Goal: Information Seeking & Learning: Learn about a topic

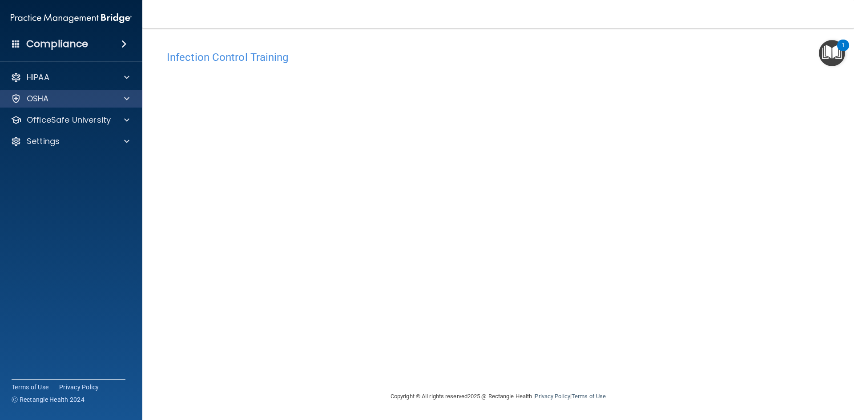
click at [100, 104] on div "OSHA" at bounding box center [71, 99] width 143 height 18
click at [127, 98] on span at bounding box center [126, 98] width 5 height 11
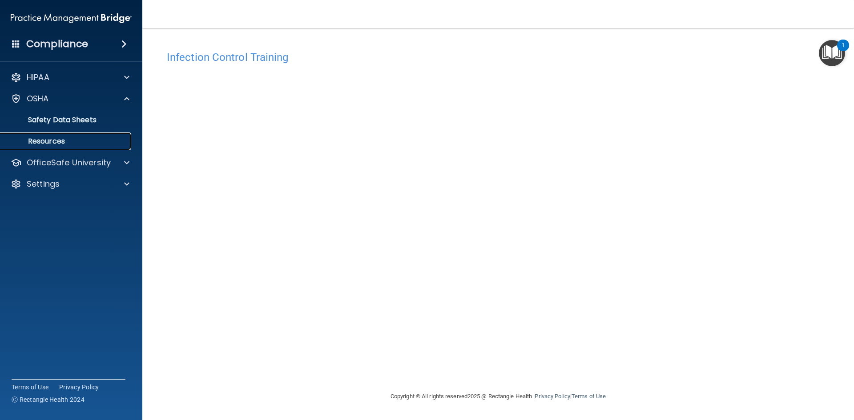
click at [49, 141] on p "Resources" at bounding box center [66, 141] width 121 height 9
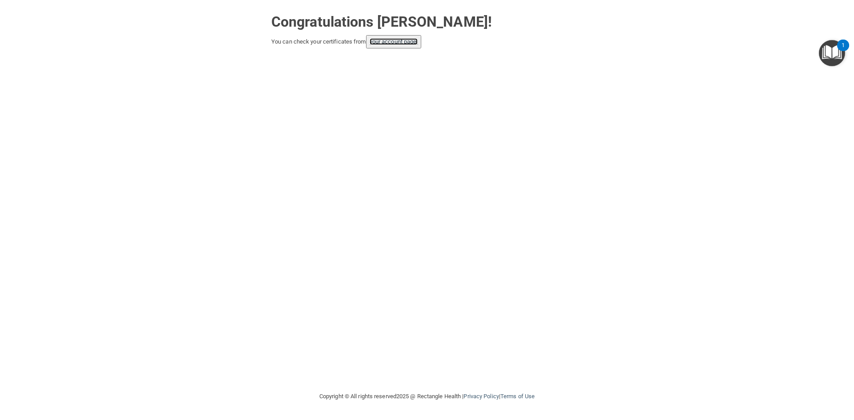
click at [380, 41] on link "your account page!" at bounding box center [393, 41] width 48 height 7
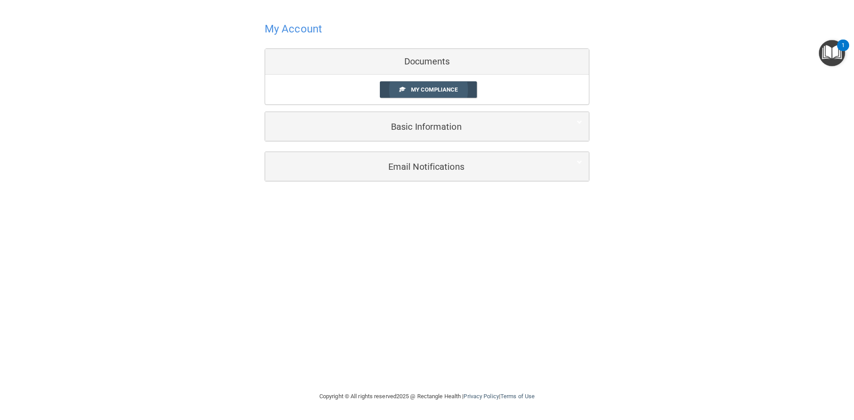
click at [409, 93] on link "My Compliance" at bounding box center [428, 89] width 97 height 16
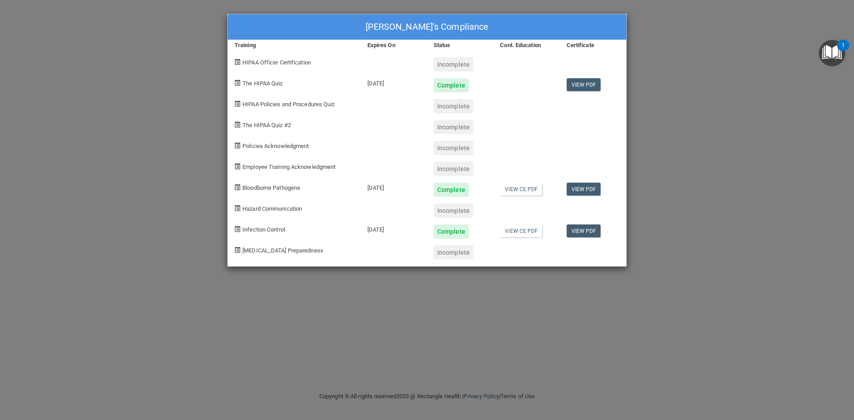
click at [238, 104] on span at bounding box center [237, 104] width 6 height 6
click at [521, 189] on link "View CE PDF" at bounding box center [521, 189] width 42 height 13
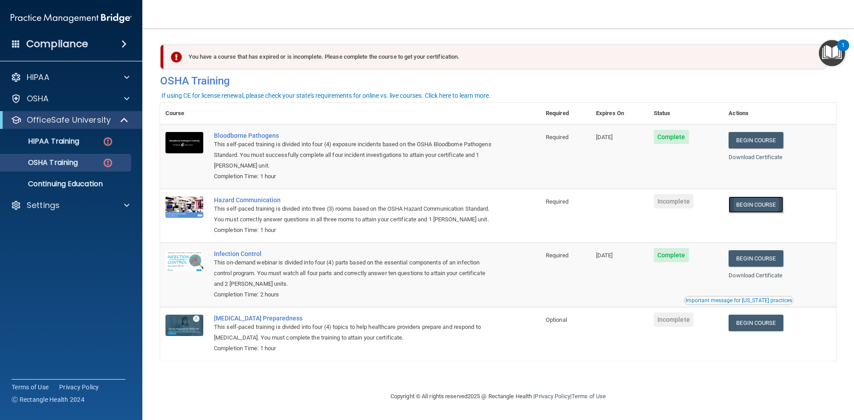
click at [762, 205] on link "Begin Course" at bounding box center [755, 205] width 54 height 16
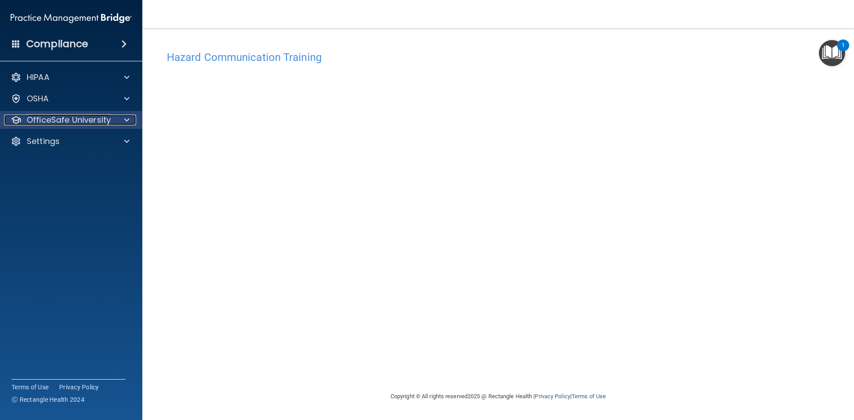
drag, startPoint x: 125, startPoint y: 119, endPoint x: 121, endPoint y: 123, distance: 6.0
click at [125, 120] on span at bounding box center [126, 120] width 5 height 11
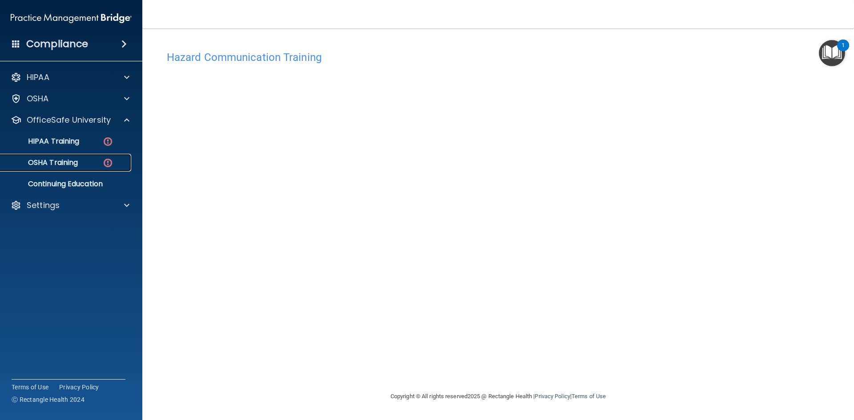
click at [75, 162] on p "OSHA Training" at bounding box center [42, 162] width 72 height 9
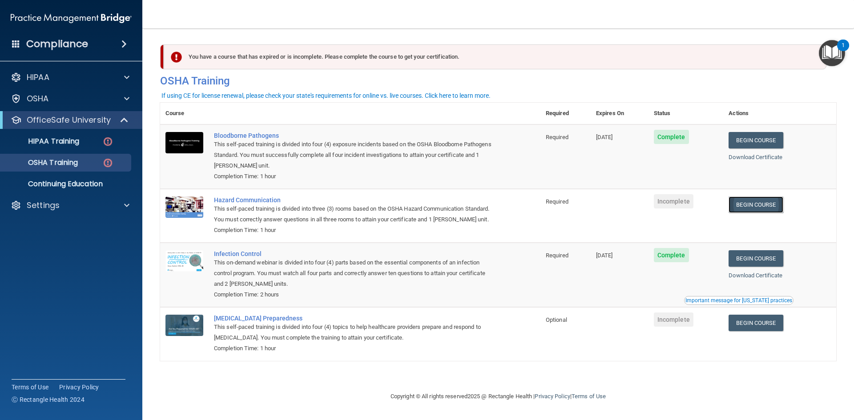
click at [750, 208] on link "Begin Course" at bounding box center [755, 205] width 54 height 16
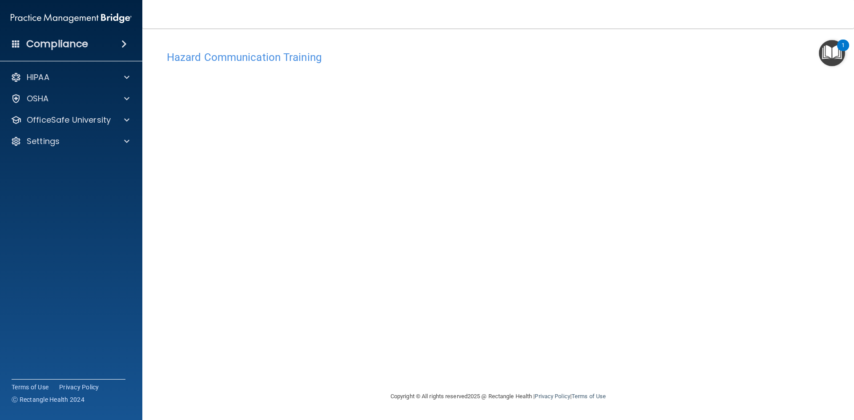
click at [291, 61] on h4 "Hazard Communication Training" at bounding box center [498, 58] width 662 height 12
click at [280, 55] on h4 "Hazard Communication Training" at bounding box center [498, 58] width 662 height 12
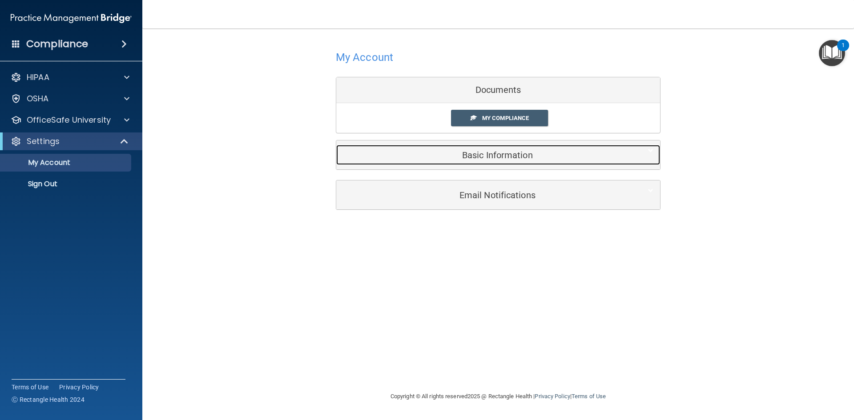
click at [492, 153] on h5 "Basic Information" at bounding box center [484, 155] width 283 height 10
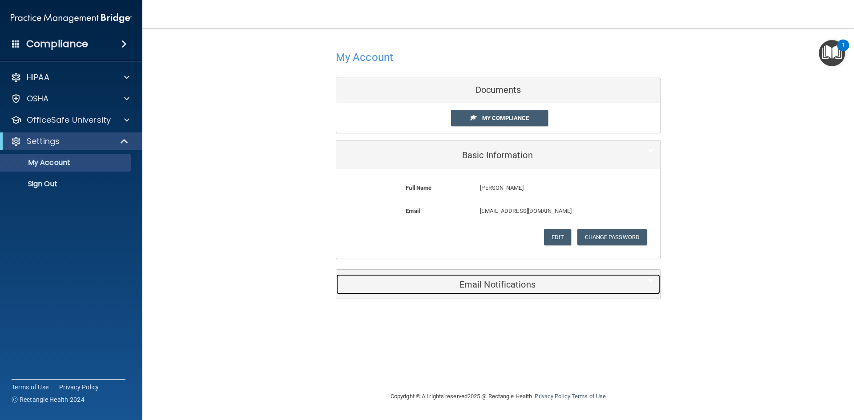
click at [480, 284] on h5 "Email Notifications" at bounding box center [484, 285] width 283 height 10
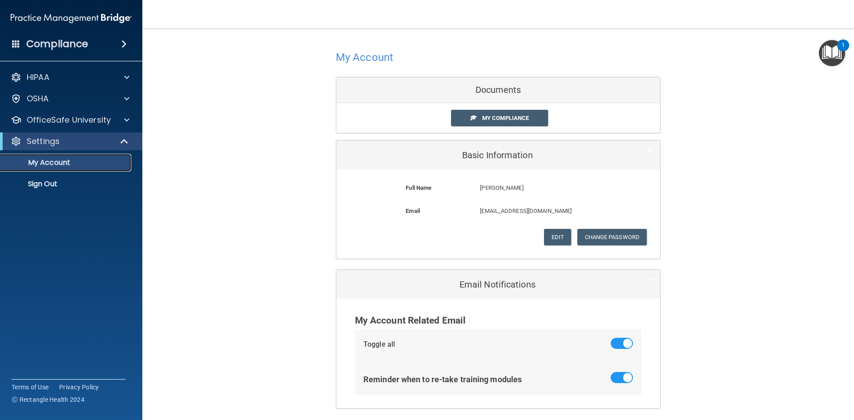
click at [55, 162] on p "My Account" at bounding box center [66, 162] width 121 height 9
click at [126, 120] on span at bounding box center [126, 120] width 5 height 11
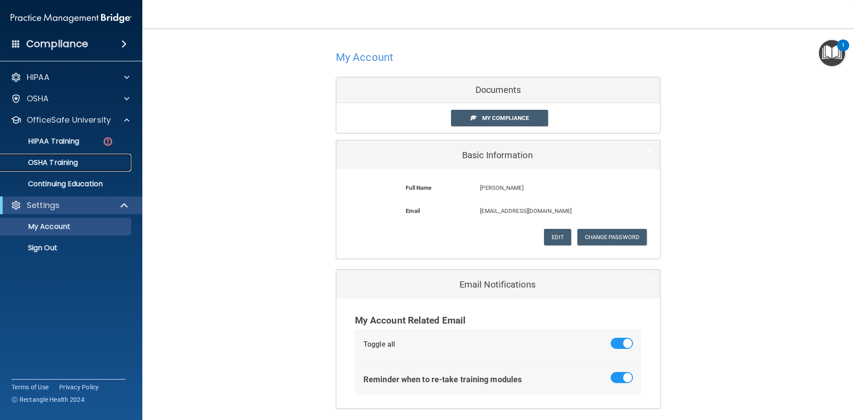
click at [59, 162] on p "OSHA Training" at bounding box center [42, 162] width 72 height 9
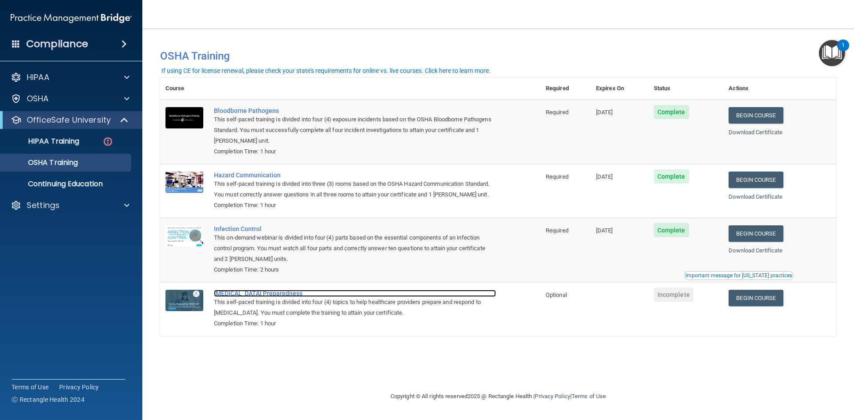
click at [222, 295] on div "[MEDICAL_DATA] Preparedness" at bounding box center [355, 293] width 282 height 7
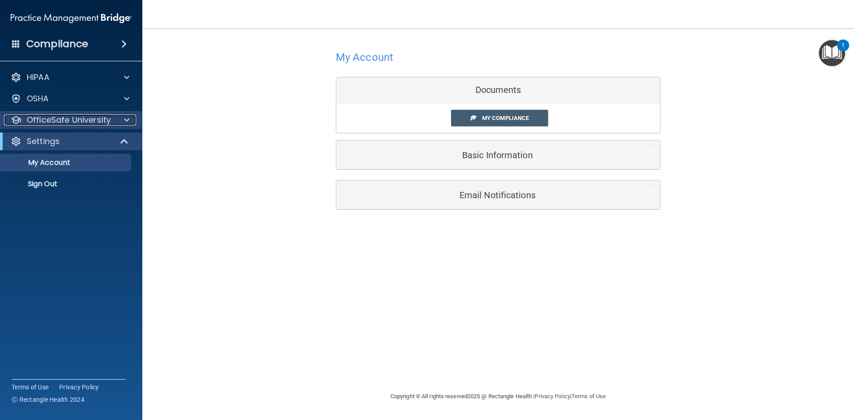
click at [126, 120] on span at bounding box center [126, 120] width 5 height 11
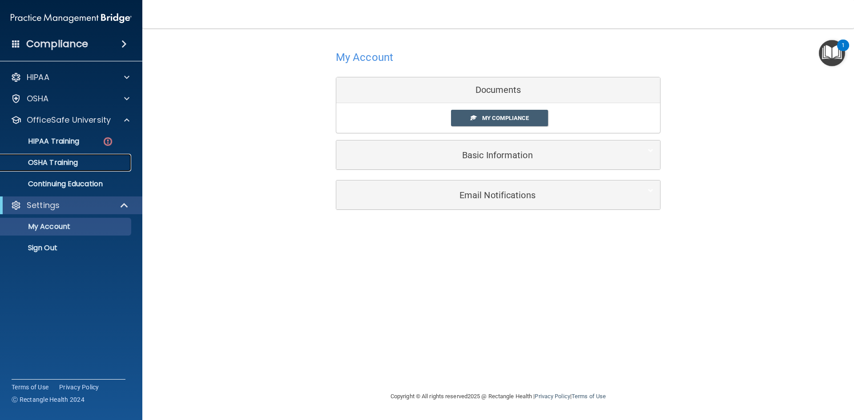
click at [55, 167] on p "OSHA Training" at bounding box center [42, 162] width 72 height 9
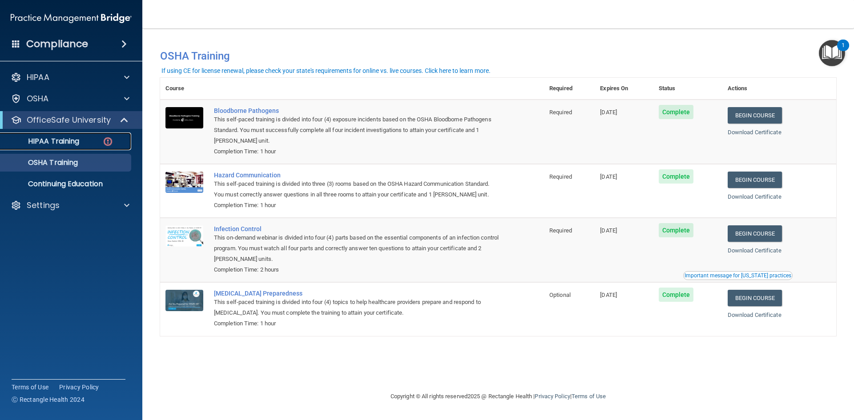
click at [89, 141] on div "HIPAA Training" at bounding box center [66, 141] width 121 height 9
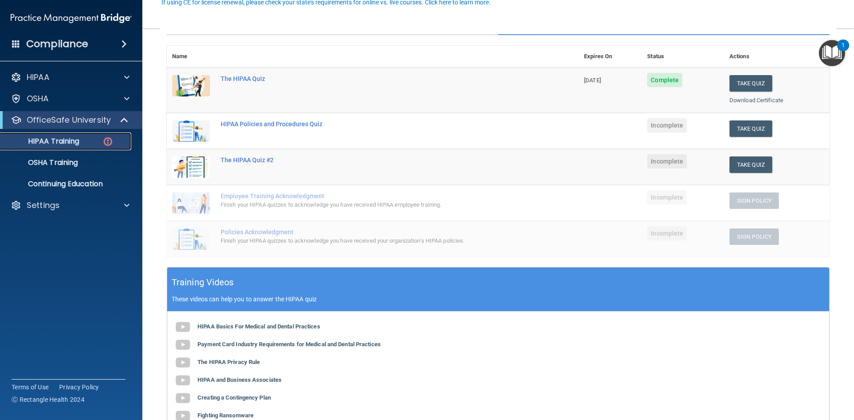
scroll to position [44, 0]
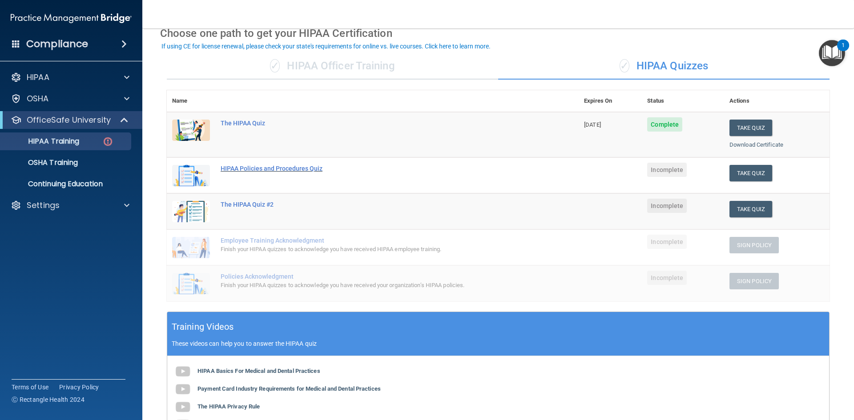
click at [305, 172] on div "HIPAA Policies and Procedures Quiz" at bounding box center [377, 168] width 313 height 7
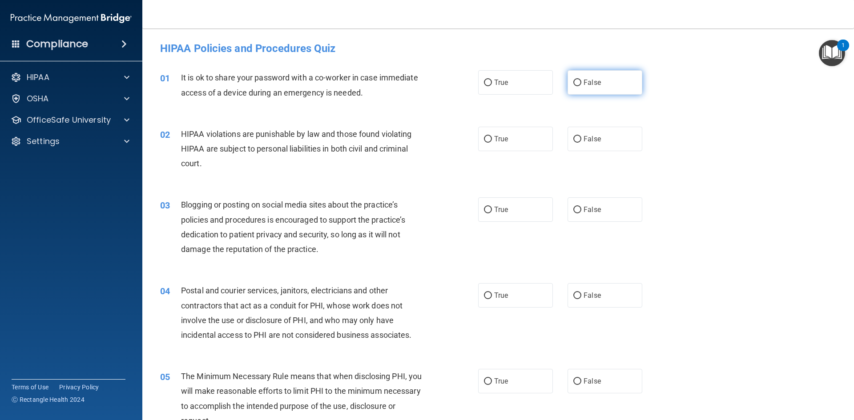
click at [573, 83] on input "False" at bounding box center [577, 83] width 8 height 7
radio input "true"
click at [487, 138] on input "True" at bounding box center [488, 139] width 8 height 7
radio input "true"
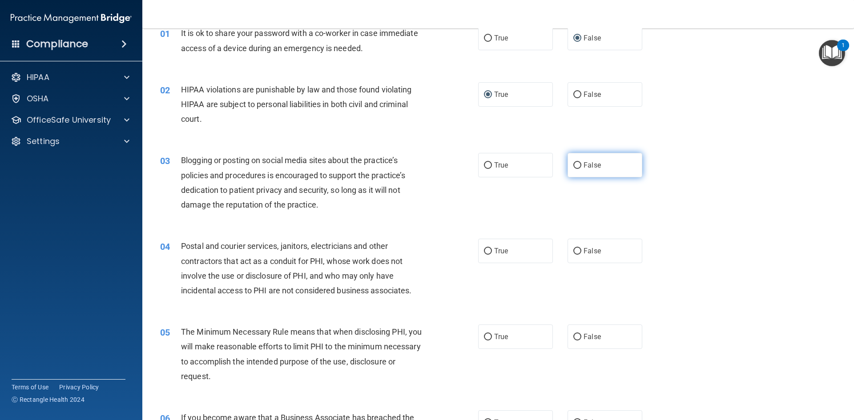
click at [573, 167] on input "False" at bounding box center [577, 165] width 8 height 7
radio input "true"
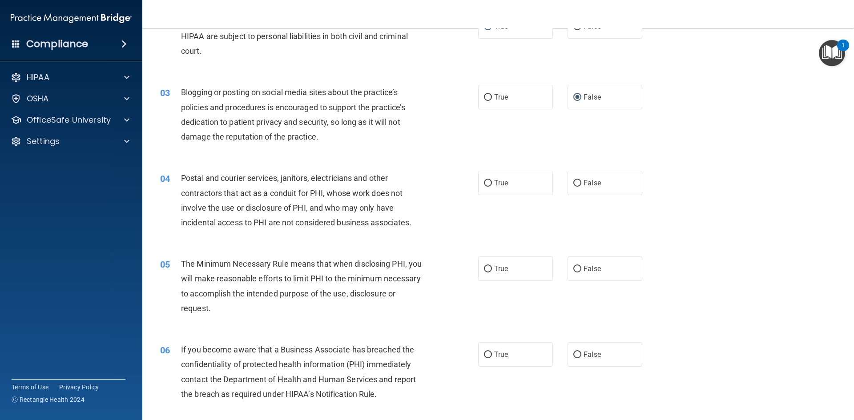
scroll to position [133, 0]
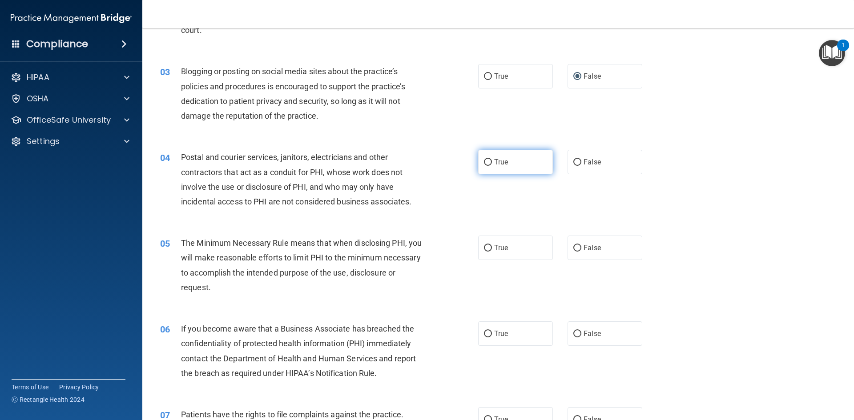
click at [494, 163] on span "True" at bounding box center [501, 162] width 14 height 8
click at [492, 163] on input "True" at bounding box center [488, 162] width 8 height 7
radio input "true"
click at [572, 252] on label "False" at bounding box center [604, 248] width 75 height 24
click at [573, 252] on input "False" at bounding box center [577, 248] width 8 height 7
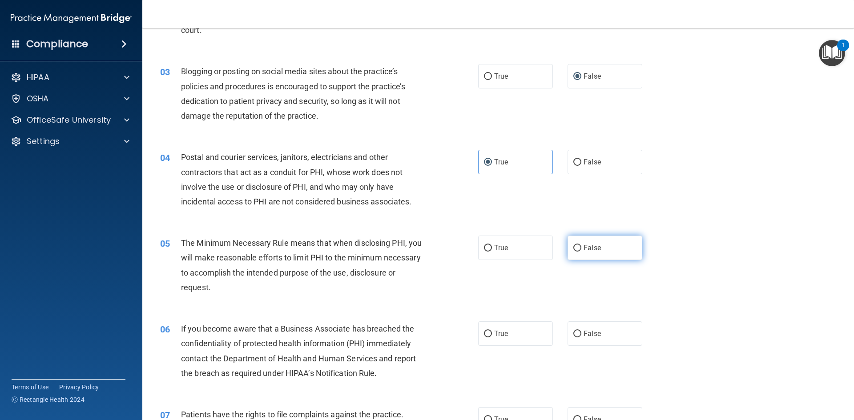
radio input "true"
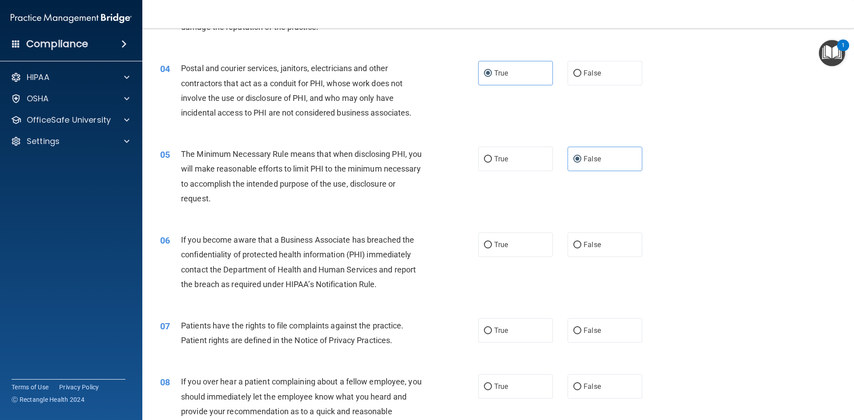
scroll to position [267, 0]
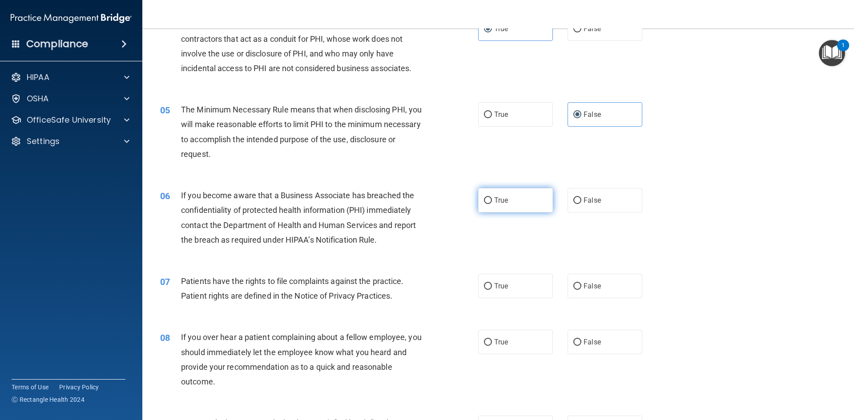
click at [485, 201] on input "True" at bounding box center [488, 200] width 8 height 7
radio input "true"
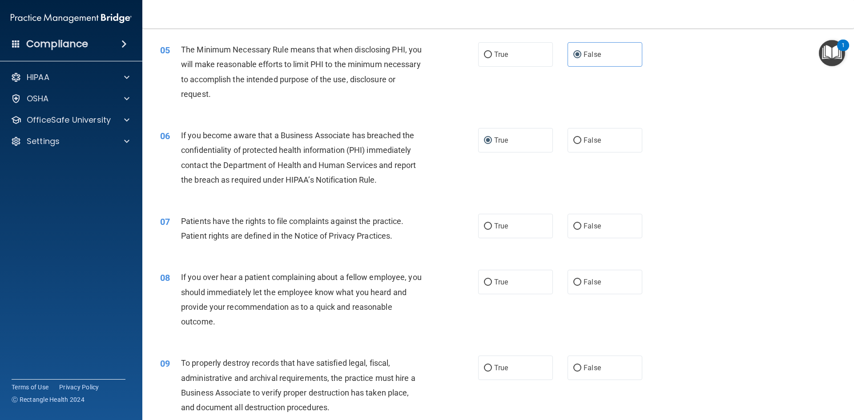
scroll to position [356, 0]
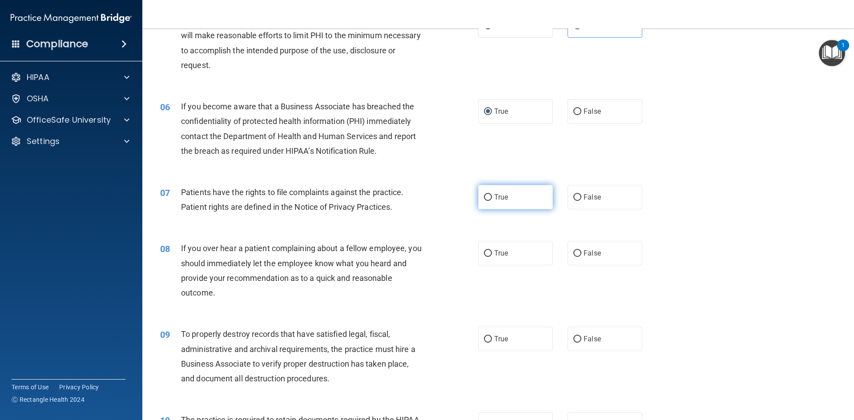
click at [485, 198] on input "True" at bounding box center [488, 197] width 8 height 7
radio input "true"
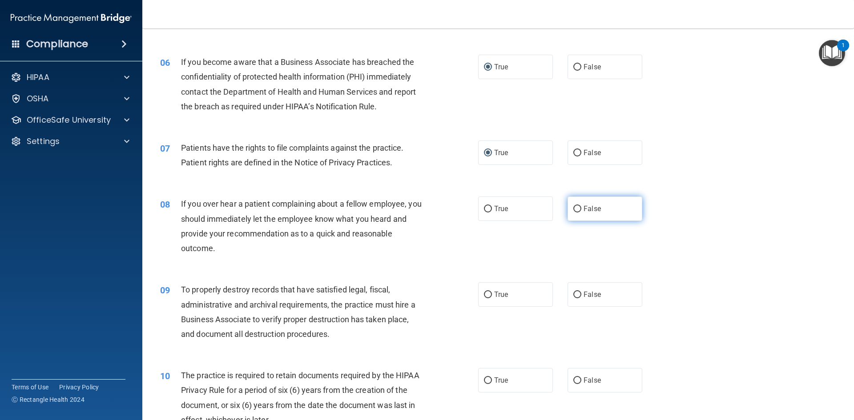
click at [573, 209] on input "False" at bounding box center [577, 209] width 8 height 7
radio input "true"
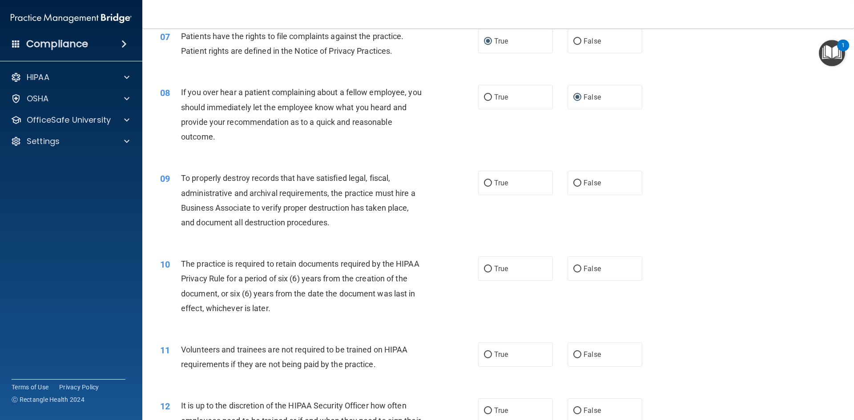
scroll to position [534, 0]
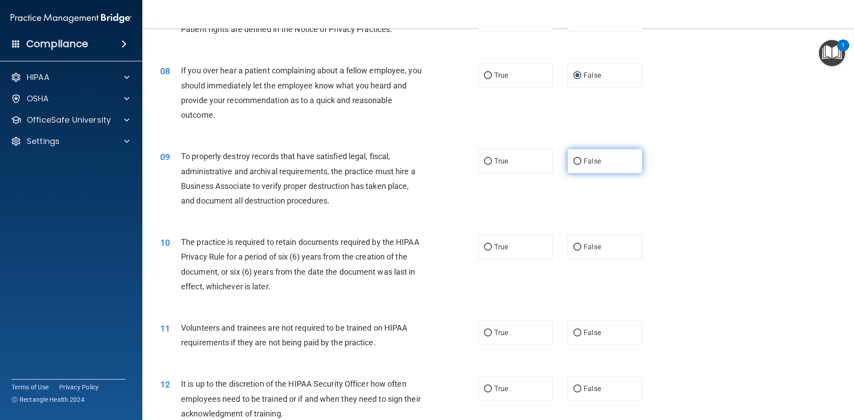
click at [575, 162] on input "False" at bounding box center [577, 161] width 8 height 7
radio input "true"
drag, startPoint x: 387, startPoint y: 259, endPoint x: 343, endPoint y: 307, distance: 64.8
click at [343, 307] on div "10 The practice is required to retain documents required by the HIPAA Privacy R…" at bounding box center [497, 267] width 689 height 86
click at [486, 248] on input "True" at bounding box center [488, 247] width 8 height 7
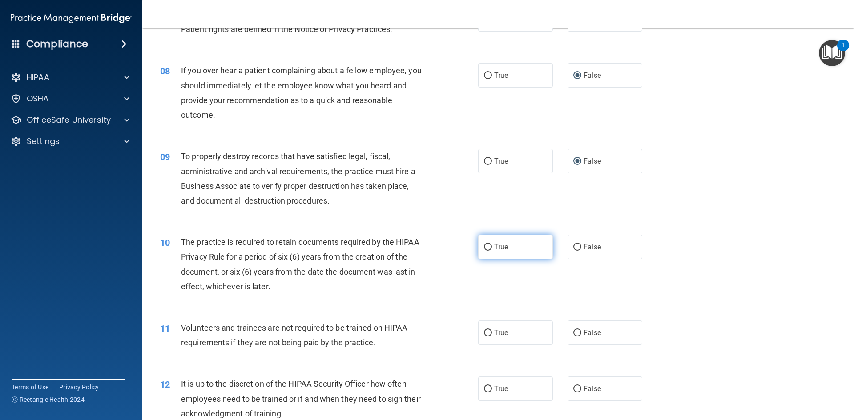
radio input "true"
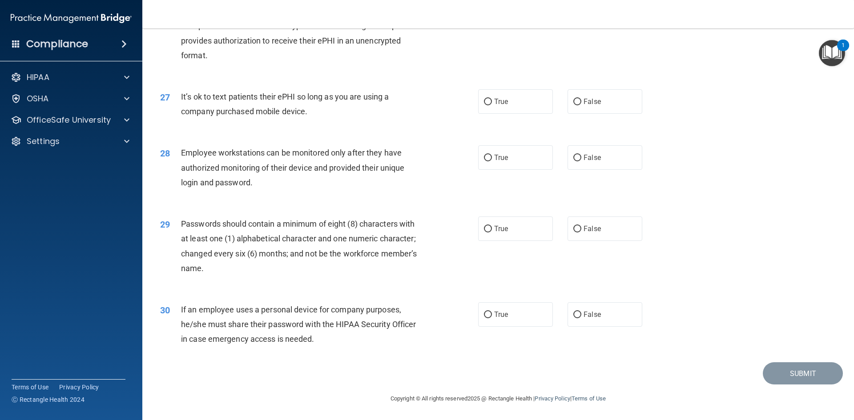
scroll to position [1812, 0]
click at [574, 316] on input "False" at bounding box center [577, 315] width 8 height 7
radio input "true"
click at [484, 230] on input "True" at bounding box center [488, 229] width 8 height 7
radio input "true"
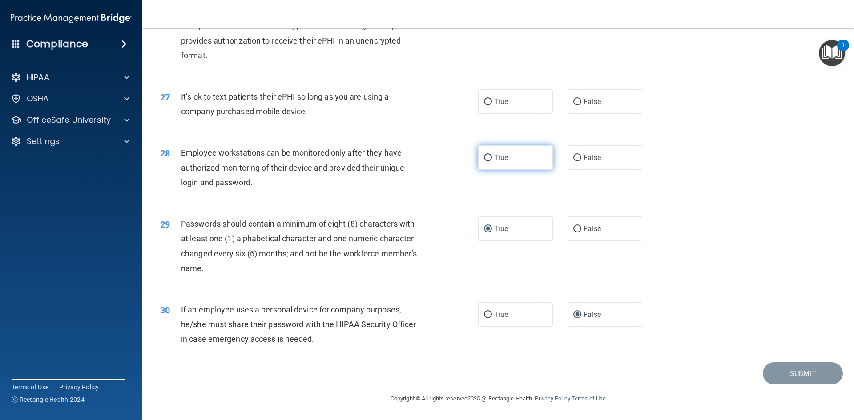
click at [490, 158] on label "True" at bounding box center [515, 157] width 75 height 24
click at [490, 158] on input "True" at bounding box center [488, 158] width 8 height 7
radio input "true"
click at [573, 104] on input "False" at bounding box center [577, 102] width 8 height 7
radio input "true"
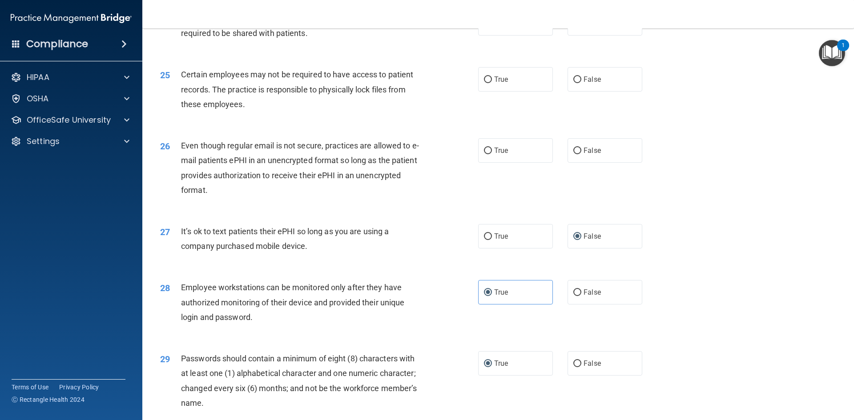
scroll to position [1678, 0]
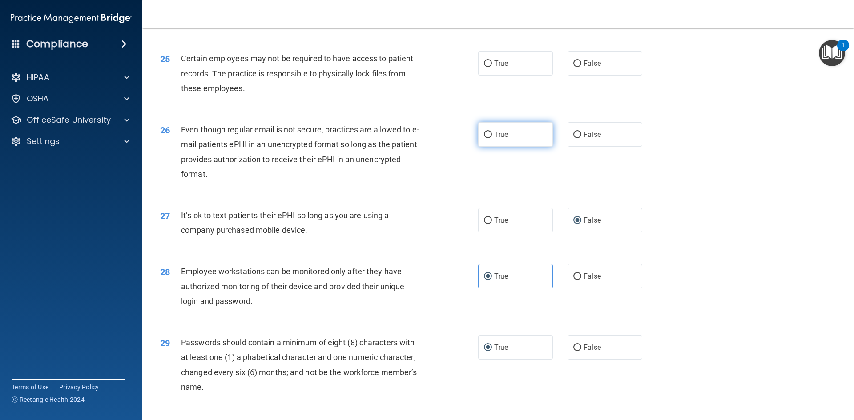
click at [484, 138] on input "True" at bounding box center [488, 135] width 8 height 7
radio input "true"
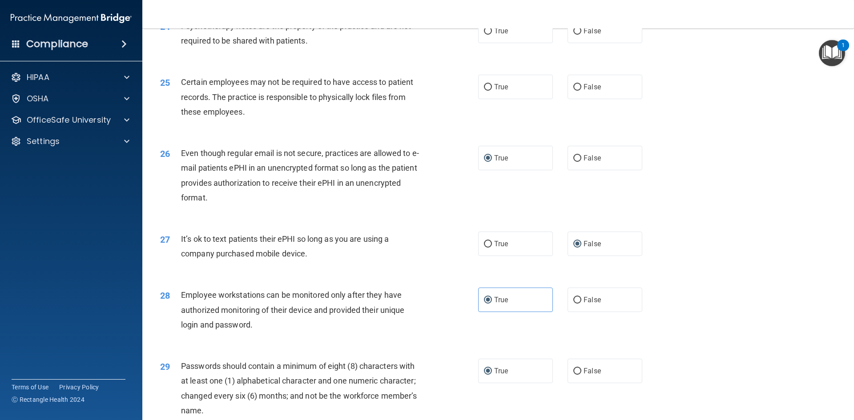
scroll to position [1634, 0]
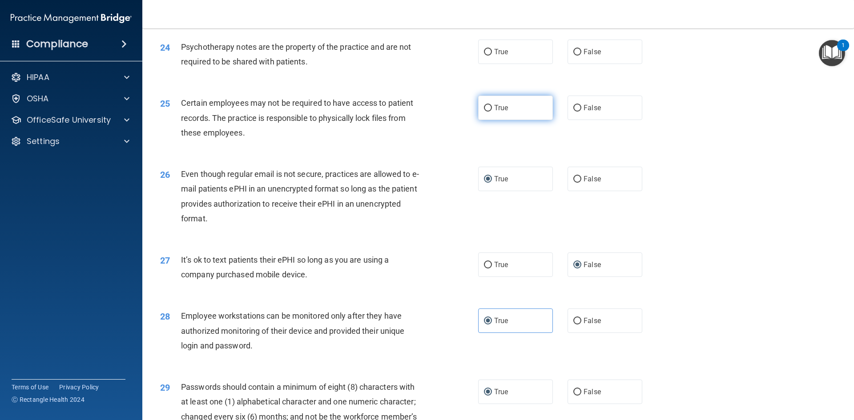
click at [484, 112] on input "True" at bounding box center [488, 108] width 8 height 7
radio input "true"
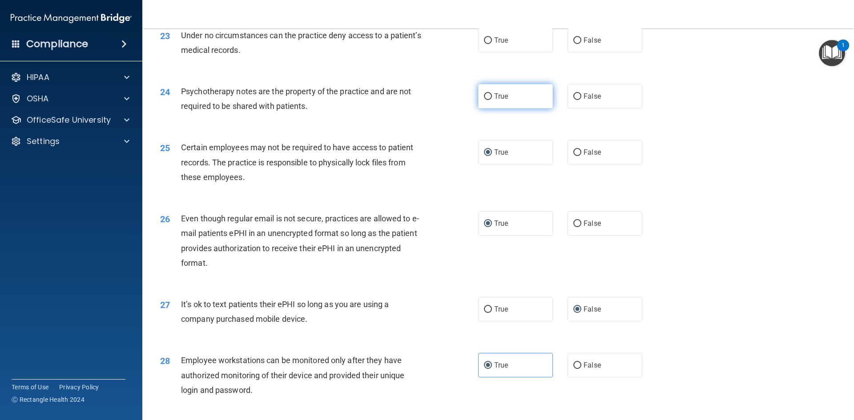
click at [479, 108] on label "True" at bounding box center [515, 96] width 75 height 24
click at [484, 100] on input "True" at bounding box center [488, 96] width 8 height 7
radio input "true"
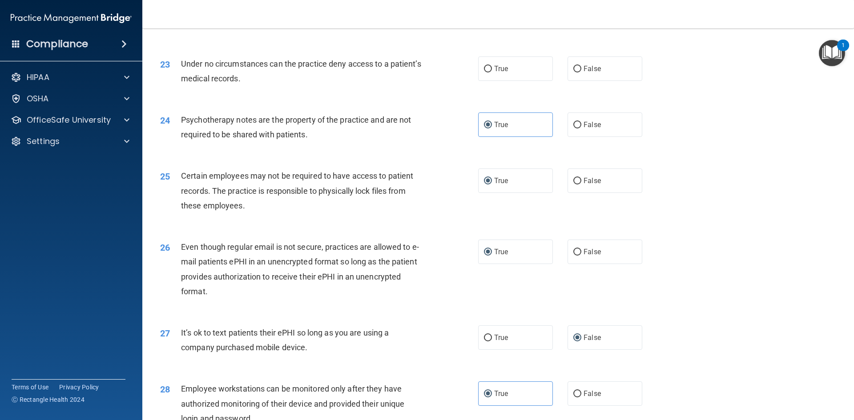
scroll to position [1501, 0]
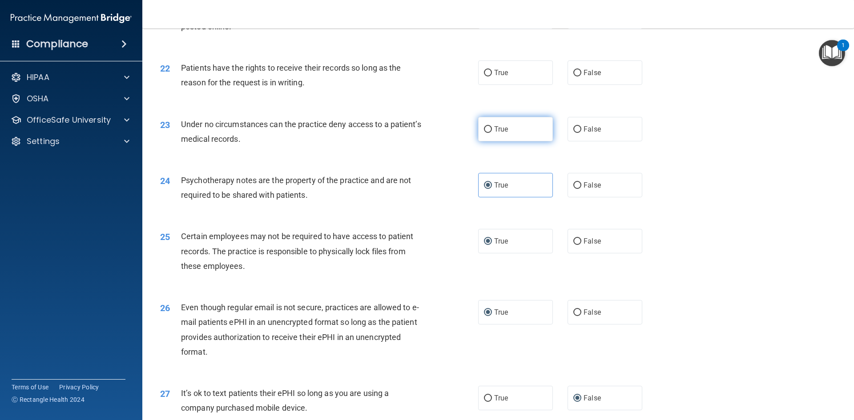
click at [485, 133] on input "True" at bounding box center [488, 129] width 8 height 7
radio input "true"
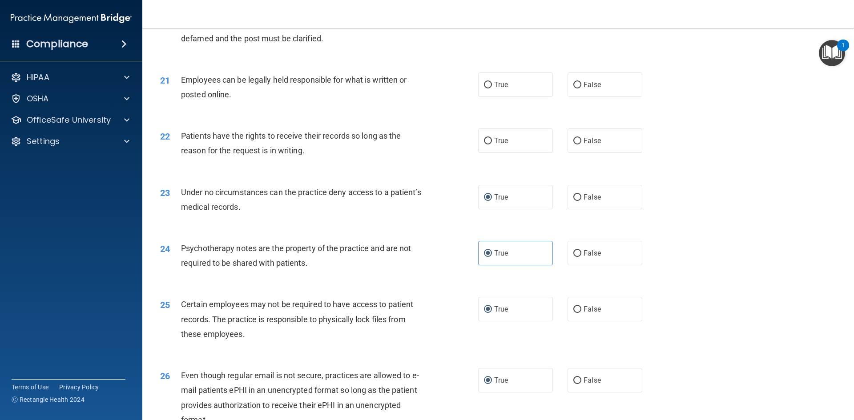
scroll to position [1412, 0]
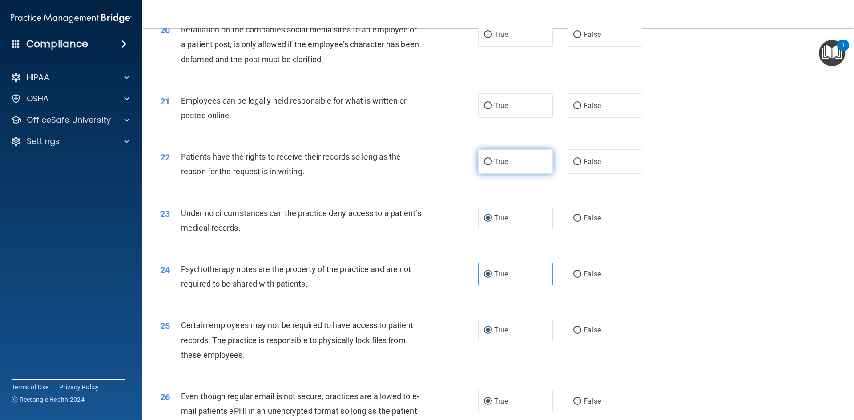
click at [484, 165] on input "True" at bounding box center [488, 162] width 8 height 7
radio input "true"
click at [485, 109] on input "True" at bounding box center [488, 106] width 8 height 7
radio input "true"
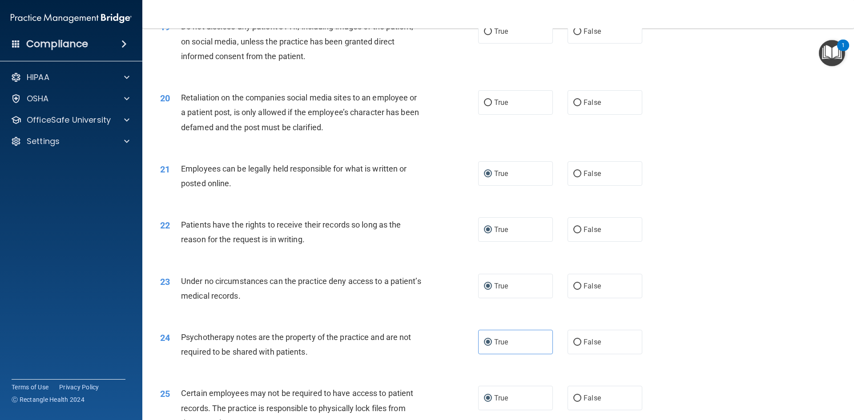
scroll to position [1323, 0]
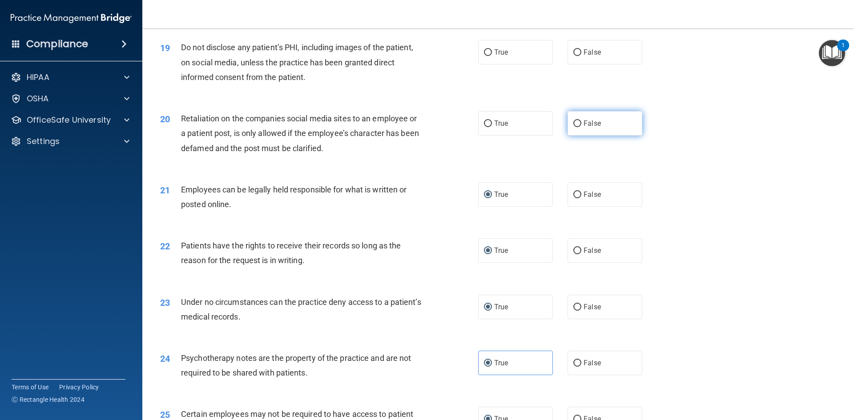
click at [573, 127] on input "False" at bounding box center [577, 123] width 8 height 7
radio input "true"
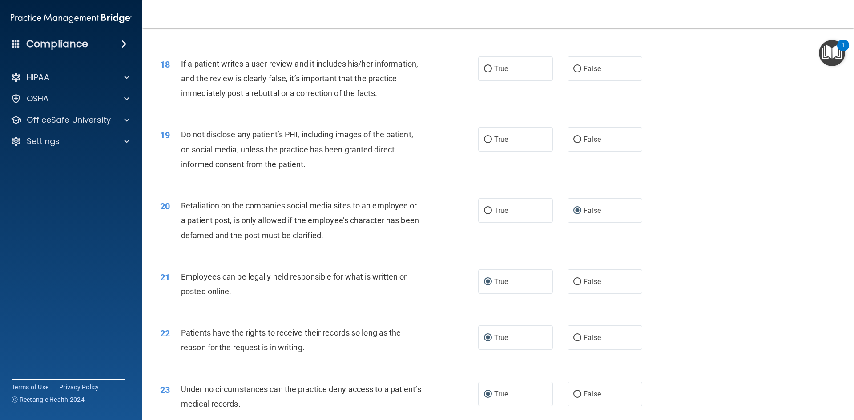
scroll to position [1234, 0]
click at [484, 145] on input "True" at bounding box center [488, 141] width 8 height 7
radio input "true"
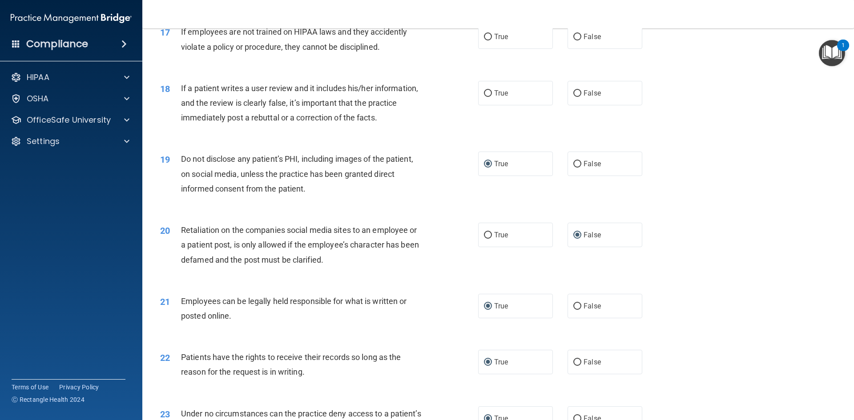
scroll to position [1189, 0]
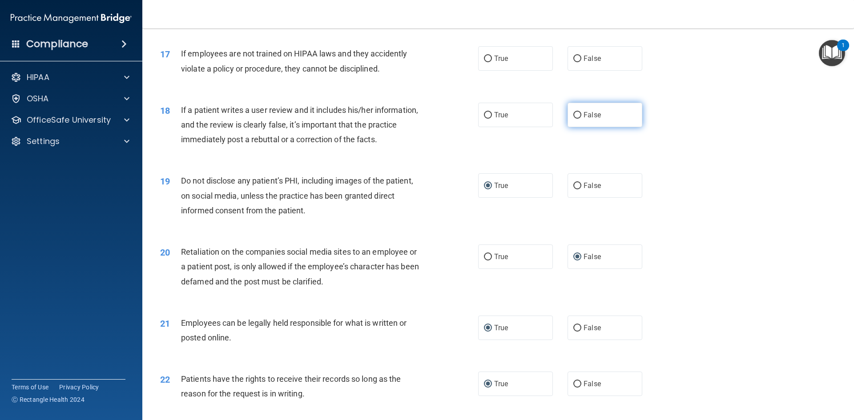
click at [573, 119] on input "False" at bounding box center [577, 115] width 8 height 7
radio input "true"
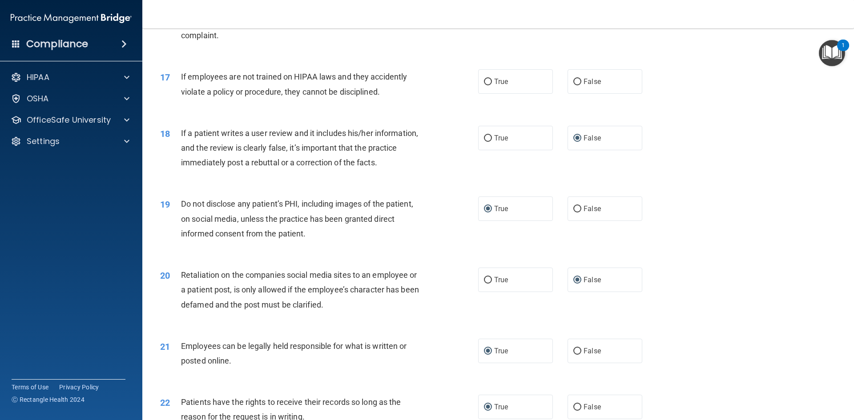
scroll to position [1145, 0]
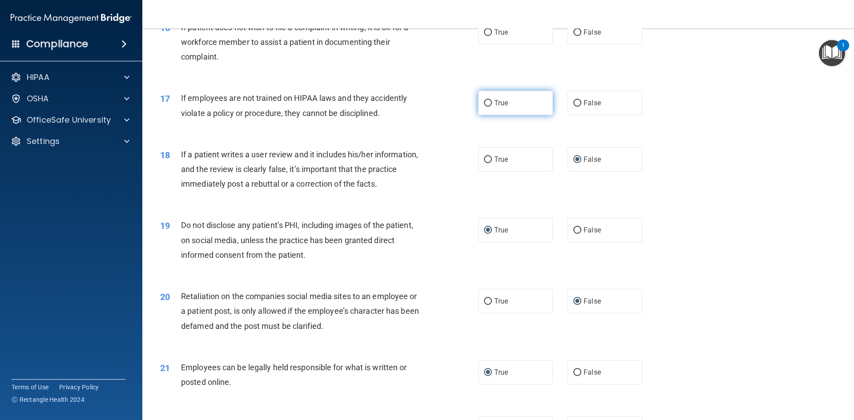
click at [486, 107] on input "True" at bounding box center [488, 103] width 8 height 7
radio input "true"
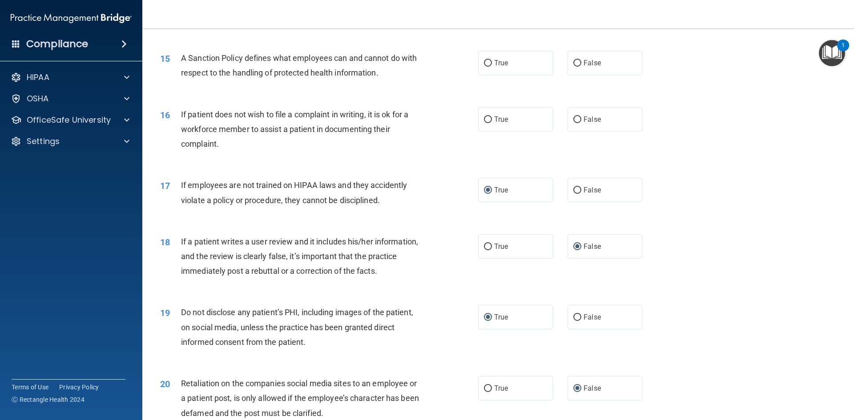
scroll to position [1056, 0]
click at [576, 125] on input "False" at bounding box center [577, 121] width 8 height 7
radio input "true"
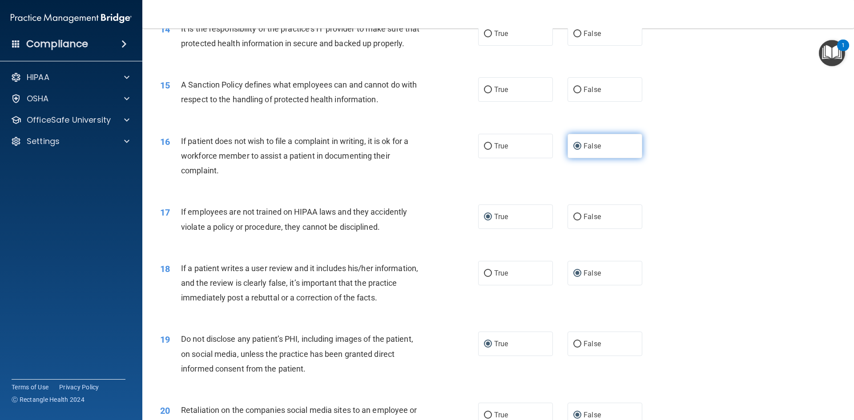
scroll to position [1011, 0]
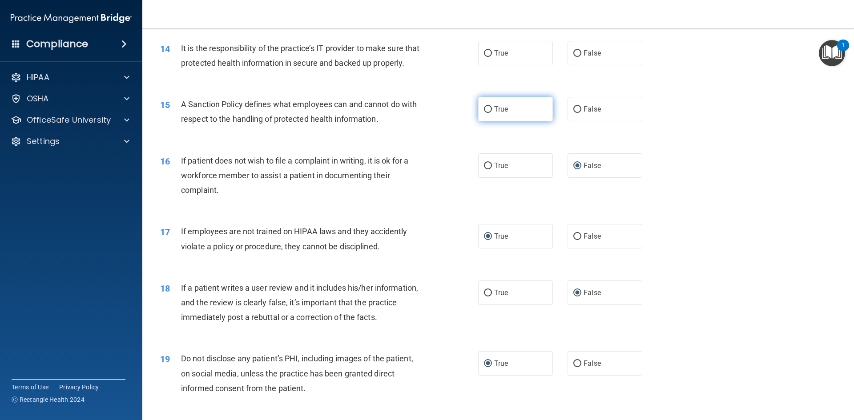
click at [489, 121] on label "True" at bounding box center [515, 109] width 75 height 24
click at [489, 113] on input "True" at bounding box center [488, 109] width 8 height 7
radio input "true"
click at [484, 54] on input "True" at bounding box center [488, 53] width 8 height 7
radio input "true"
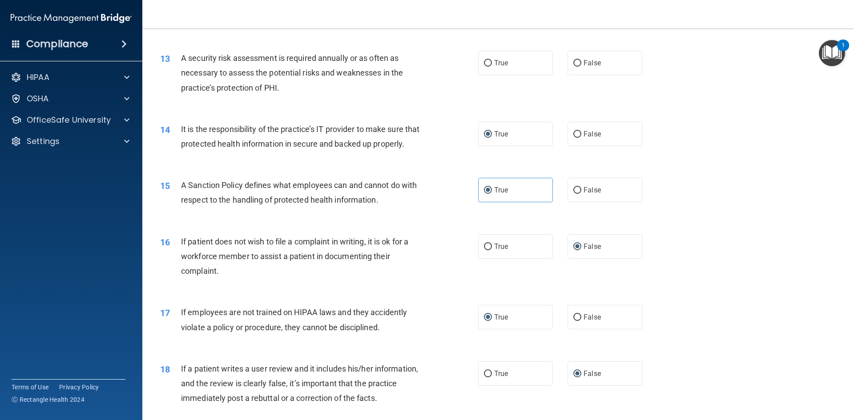
scroll to position [923, 0]
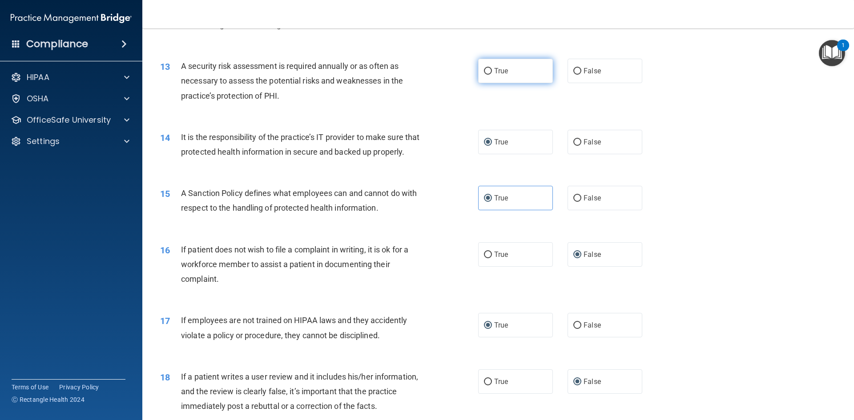
click at [485, 70] on input "True" at bounding box center [488, 71] width 8 height 7
radio input "true"
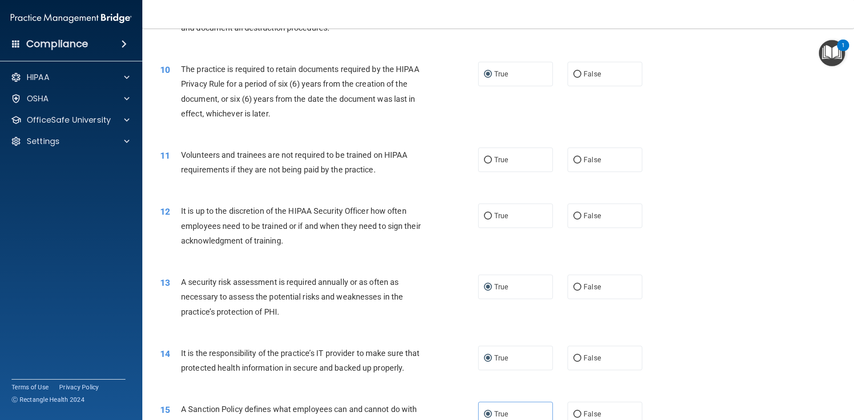
scroll to position [700, 0]
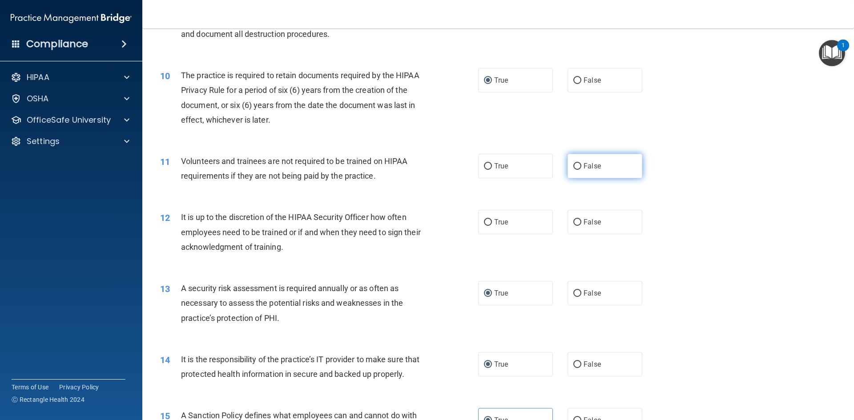
click at [573, 166] on input "False" at bounding box center [577, 166] width 8 height 7
radio input "true"
click at [484, 221] on input "True" at bounding box center [488, 222] width 8 height 7
radio input "true"
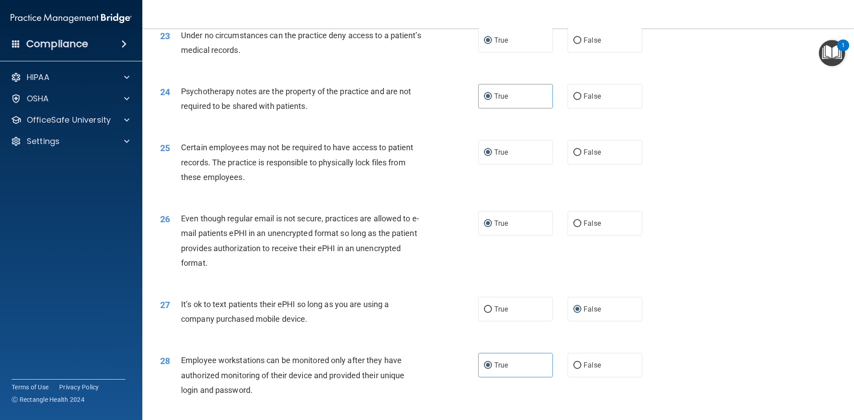
scroll to position [1812, 0]
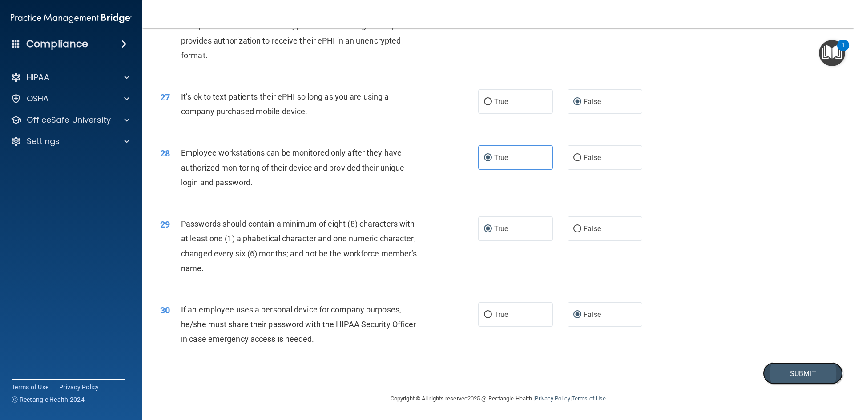
click at [783, 369] on button "Submit" at bounding box center [803, 373] width 80 height 23
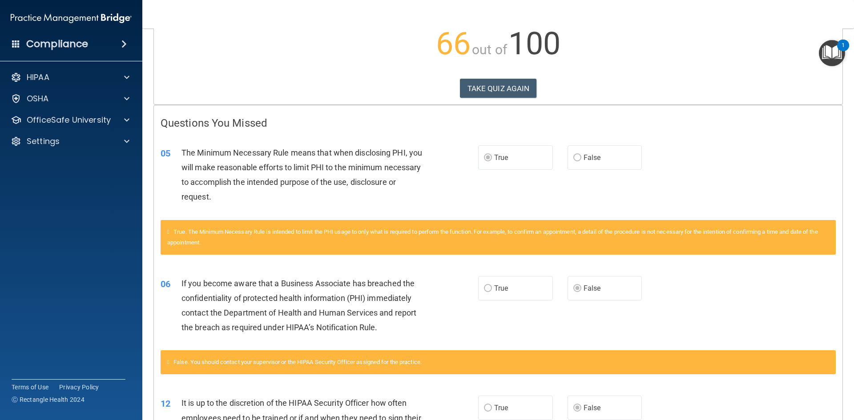
scroll to position [94, 0]
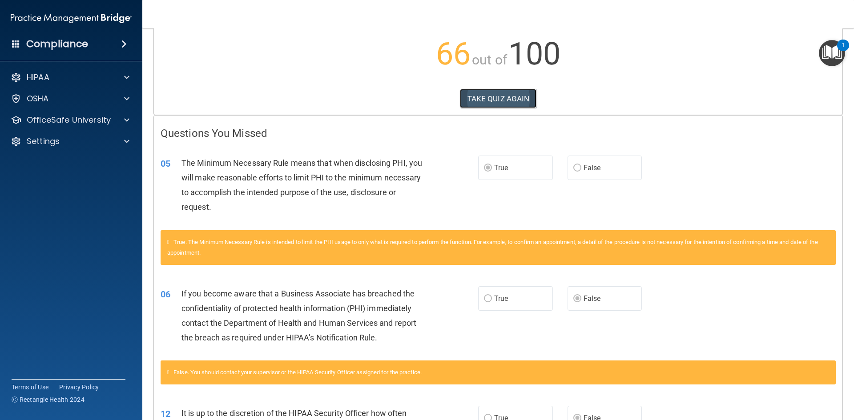
click at [497, 96] on button "TAKE QUIZ AGAIN" at bounding box center [498, 99] width 77 height 20
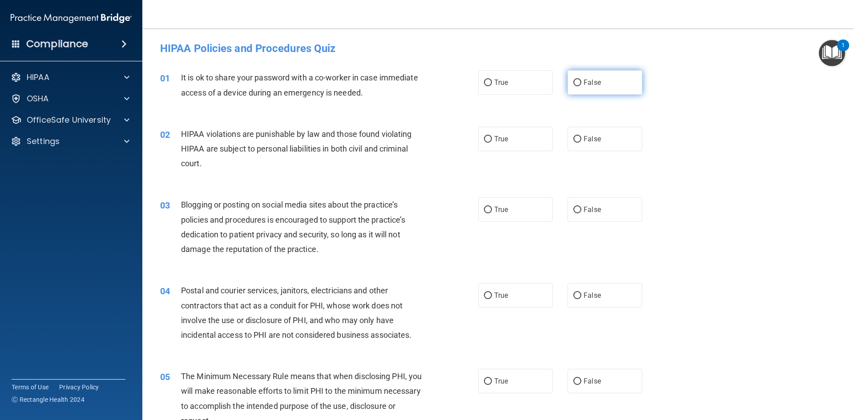
click at [576, 82] on input "False" at bounding box center [577, 83] width 8 height 7
radio input "true"
click at [484, 140] on input "True" at bounding box center [488, 139] width 8 height 7
radio input "true"
click at [574, 212] on input "False" at bounding box center [577, 210] width 8 height 7
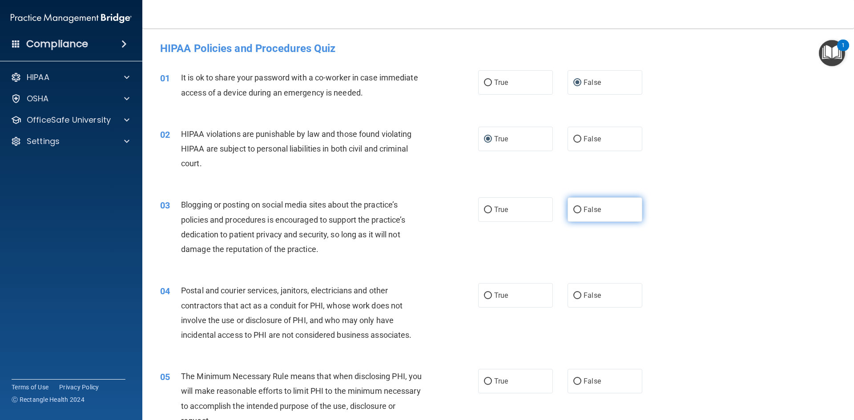
radio input "true"
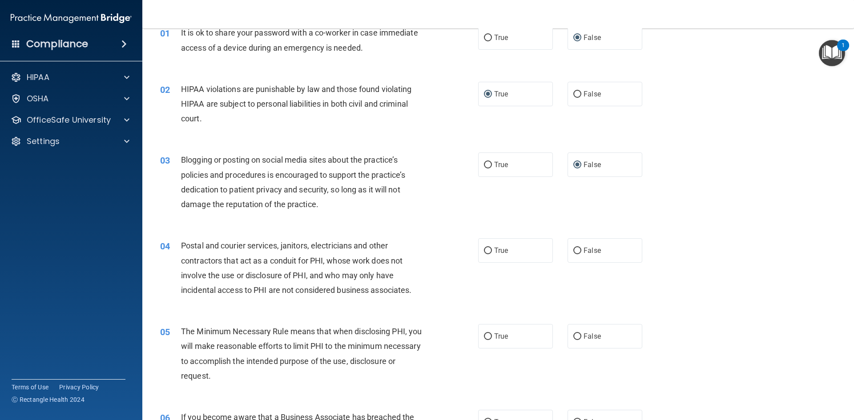
scroll to position [89, 0]
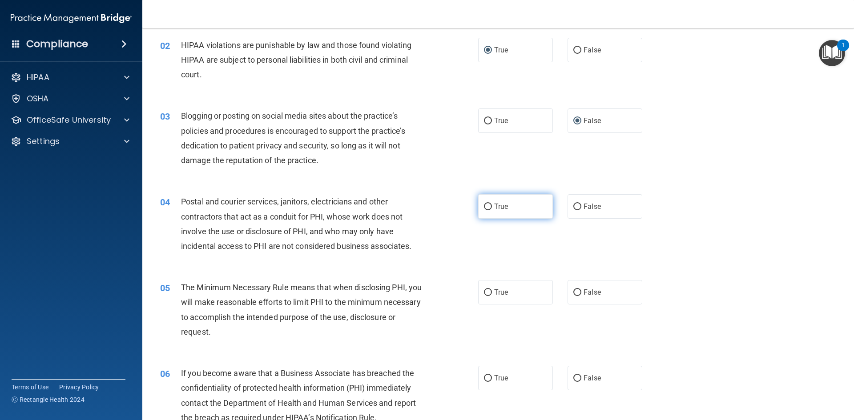
click at [484, 207] on input "True" at bounding box center [488, 207] width 8 height 7
radio input "true"
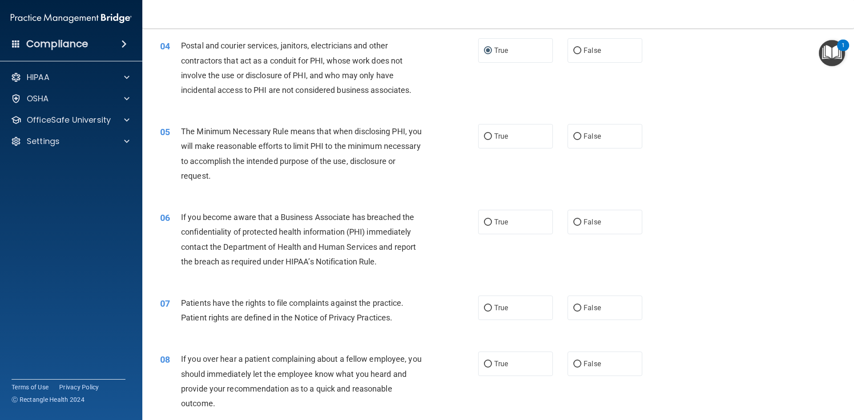
scroll to position [267, 0]
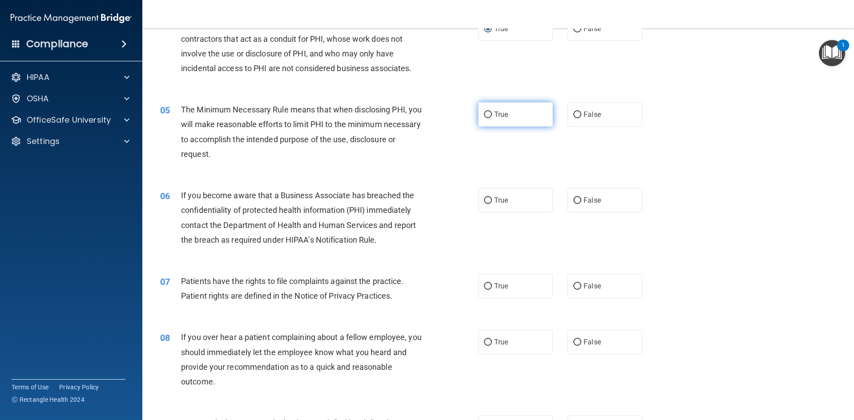
click at [486, 114] on input "True" at bounding box center [488, 115] width 8 height 7
radio input "true"
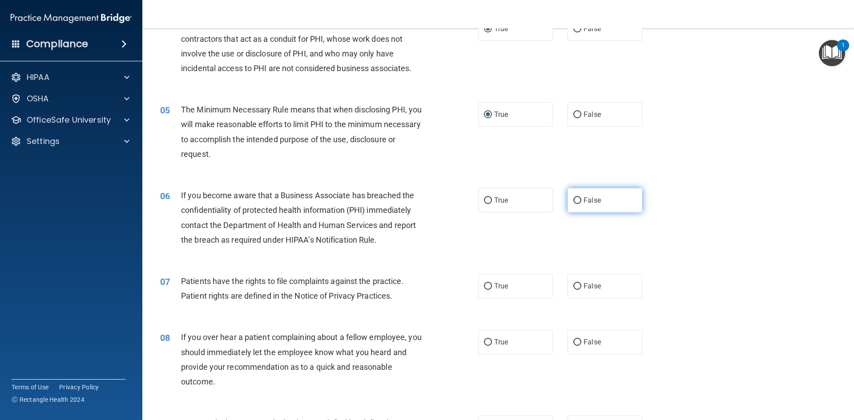
click at [574, 201] on input "False" at bounding box center [577, 200] width 8 height 7
radio input "true"
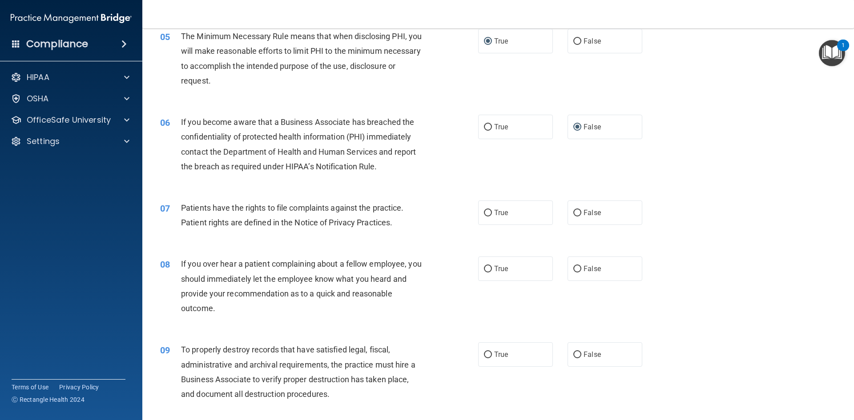
scroll to position [356, 0]
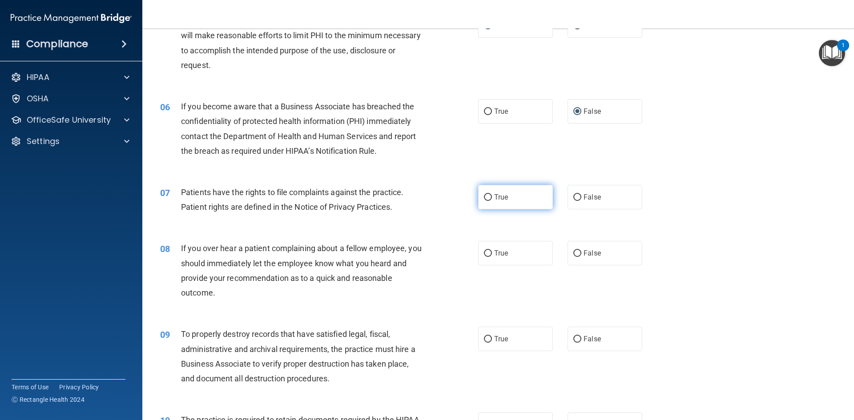
click at [486, 197] on input "True" at bounding box center [488, 197] width 8 height 7
radio input "true"
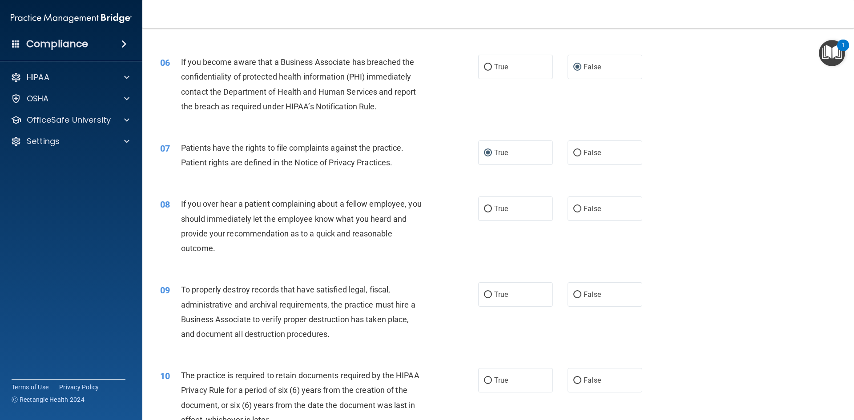
scroll to position [445, 0]
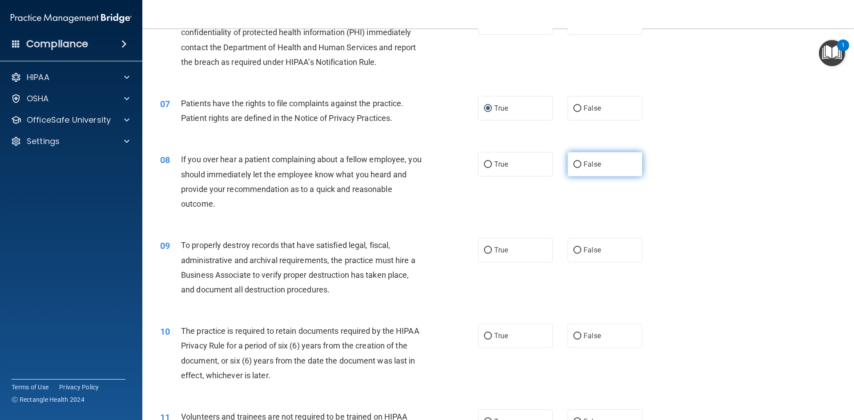
click at [574, 164] on input "False" at bounding box center [577, 164] width 8 height 7
radio input "true"
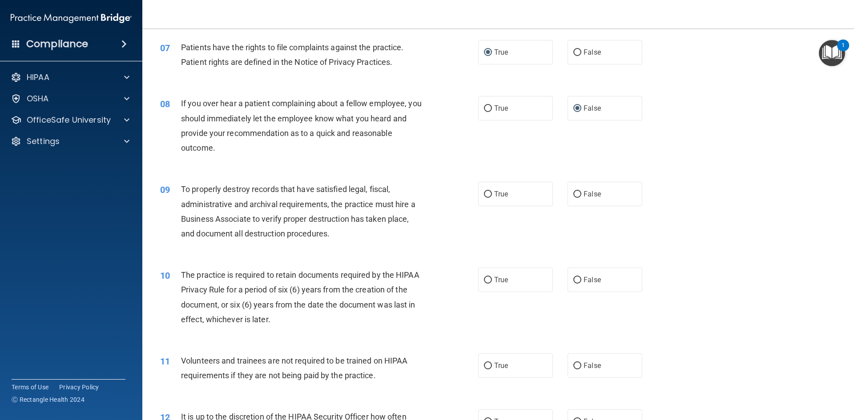
scroll to position [534, 0]
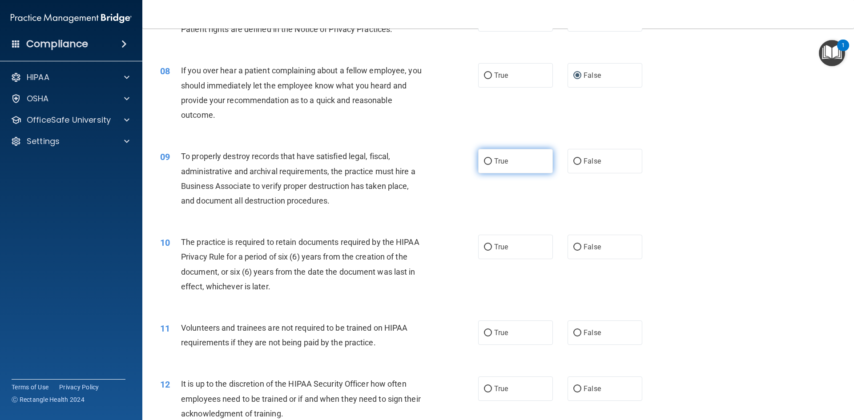
click at [486, 163] on input "True" at bounding box center [488, 161] width 8 height 7
radio input "true"
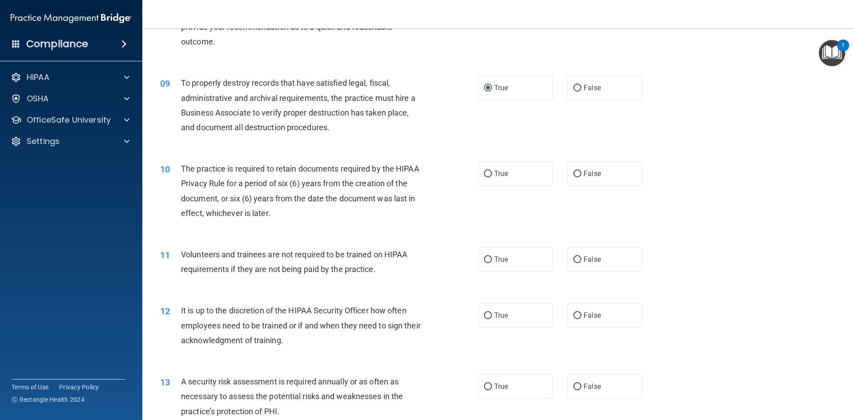
scroll to position [622, 0]
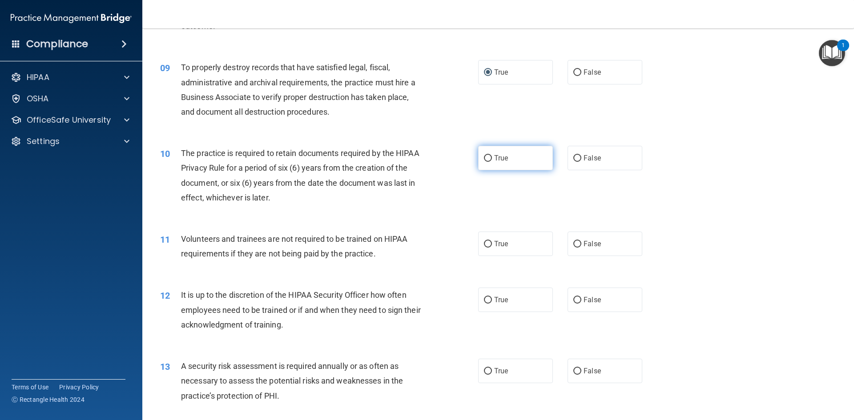
click at [484, 157] on input "True" at bounding box center [488, 158] width 8 height 7
radio input "true"
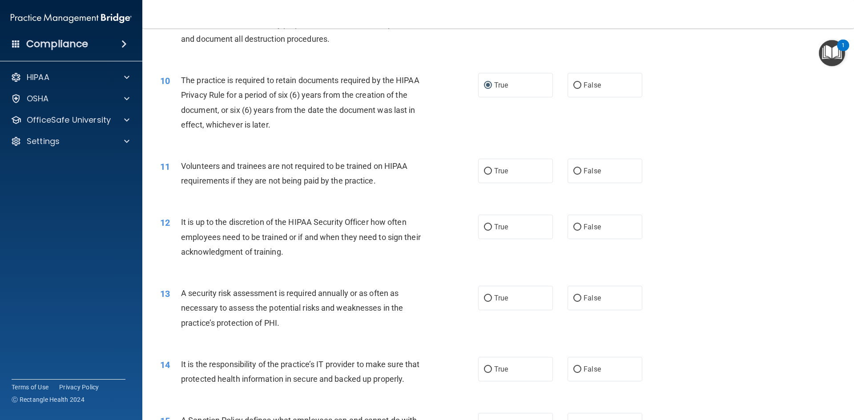
scroll to position [711, 0]
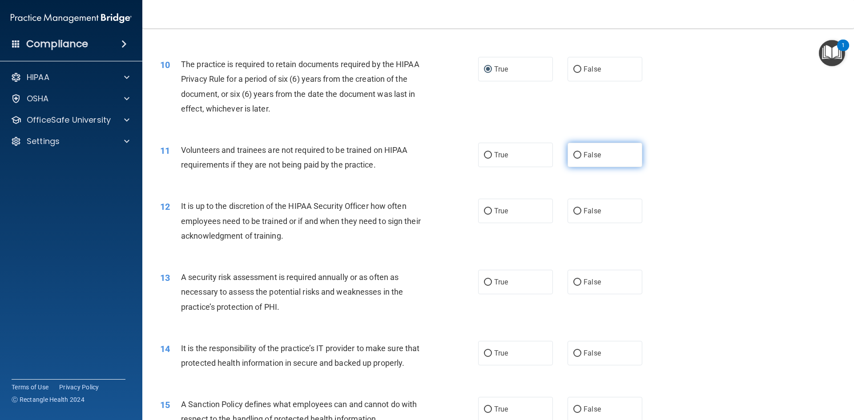
click at [573, 157] on input "False" at bounding box center [577, 155] width 8 height 7
radio input "true"
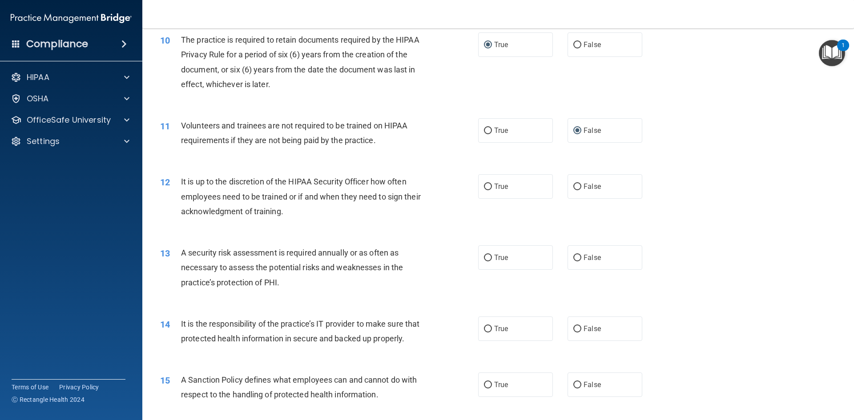
scroll to position [756, 0]
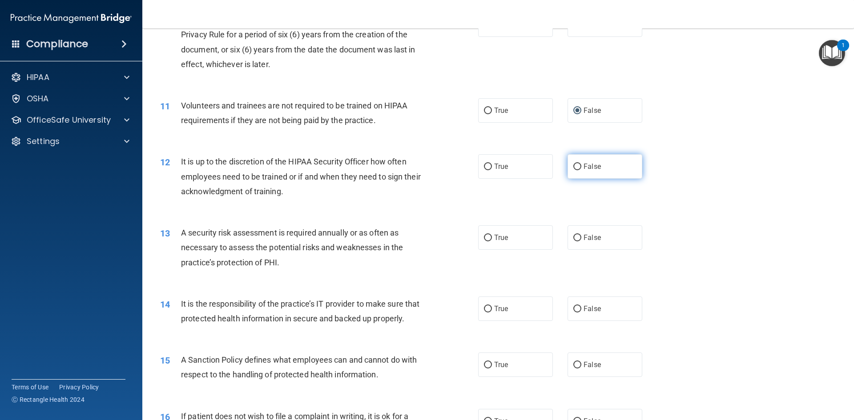
click at [573, 168] on input "False" at bounding box center [577, 167] width 8 height 7
radio input "true"
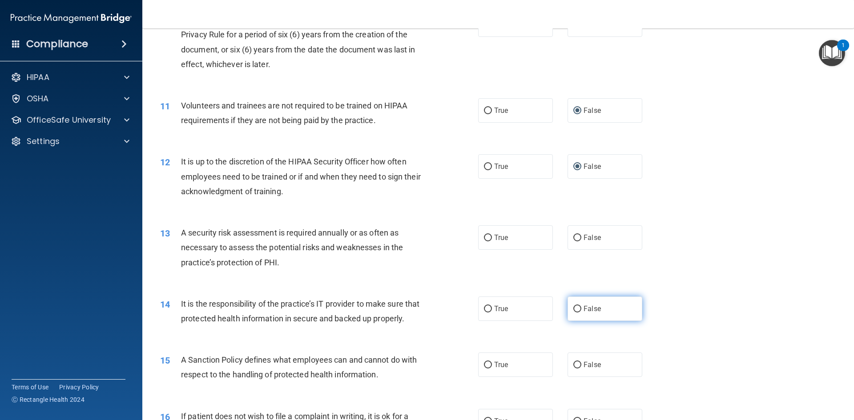
drag, startPoint x: 576, startPoint y: 309, endPoint x: 571, endPoint y: 309, distance: 4.9
click at [575, 309] on input "False" at bounding box center [577, 309] width 8 height 7
radio input "true"
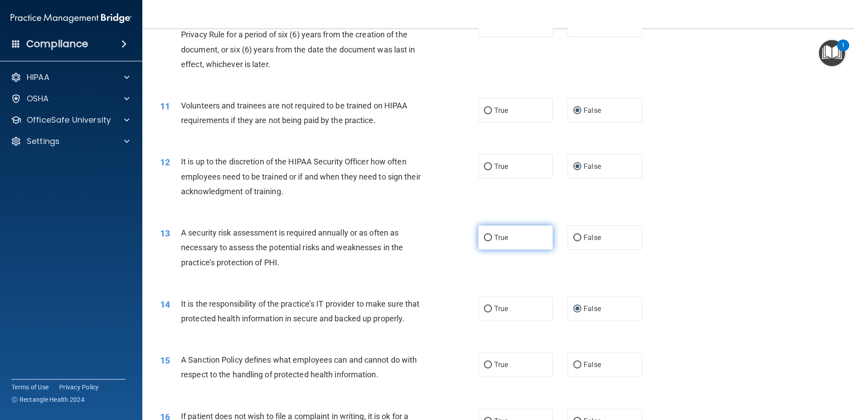
click at [484, 238] on input "True" at bounding box center [488, 238] width 8 height 7
radio input "true"
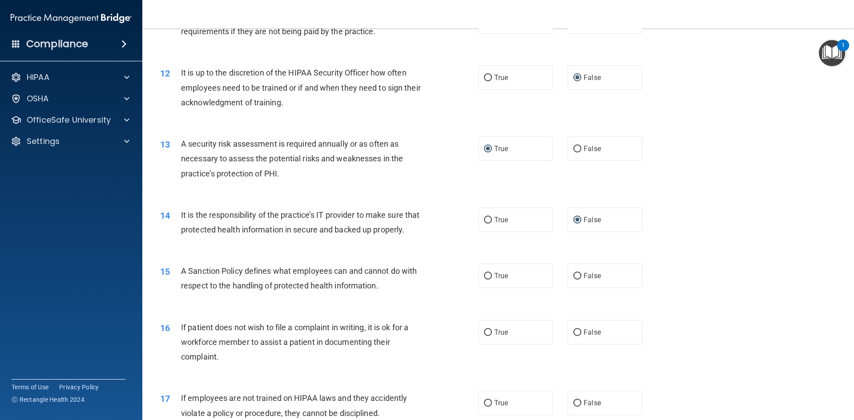
scroll to position [889, 0]
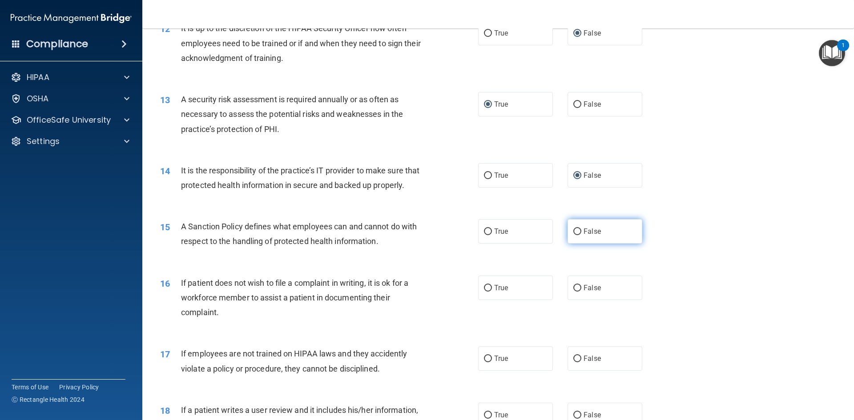
click at [574, 235] on input "False" at bounding box center [577, 232] width 8 height 7
radio input "true"
click at [575, 292] on input "False" at bounding box center [577, 288] width 8 height 7
radio input "true"
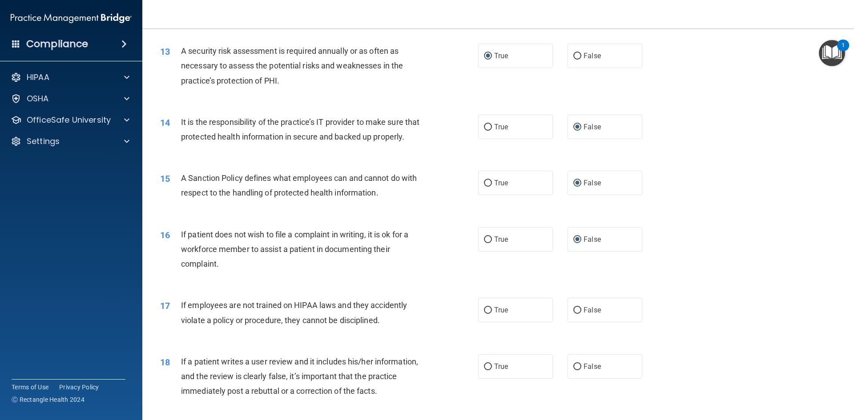
scroll to position [978, 0]
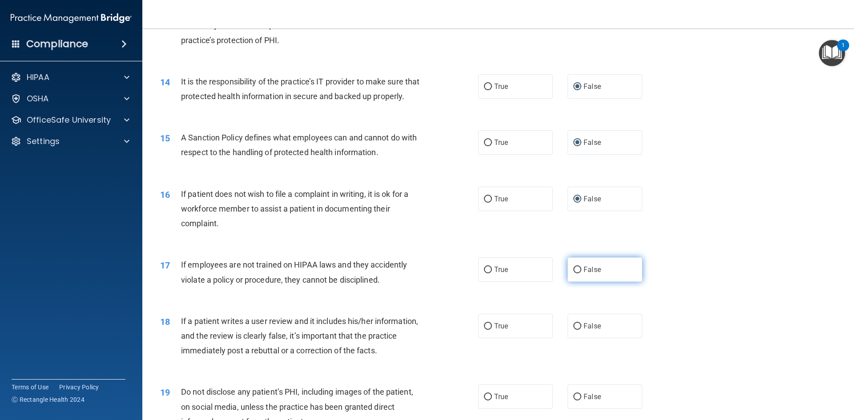
click at [573, 273] on input "False" at bounding box center [577, 270] width 8 height 7
radio input "true"
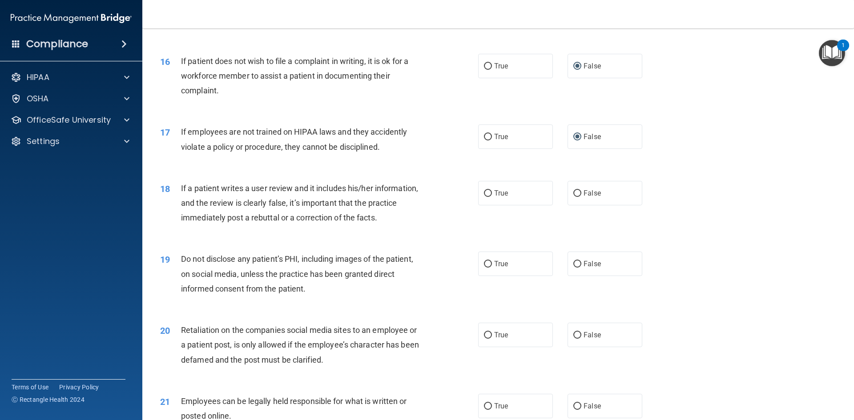
scroll to position [1112, 0]
click at [574, 197] on input "False" at bounding box center [577, 193] width 8 height 7
radio input "true"
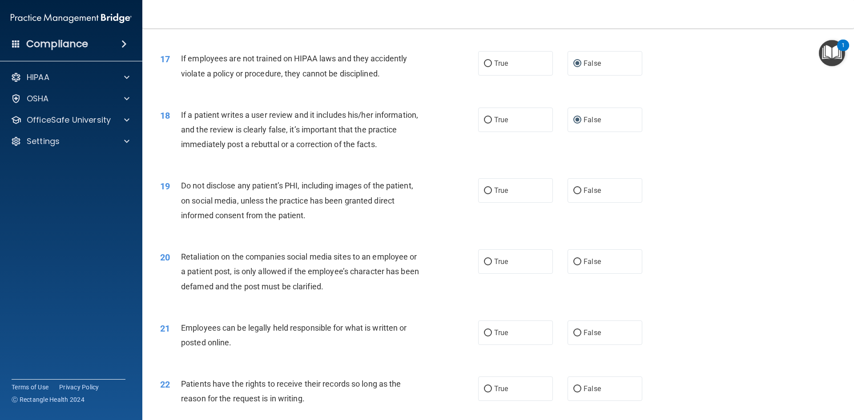
scroll to position [1200, 0]
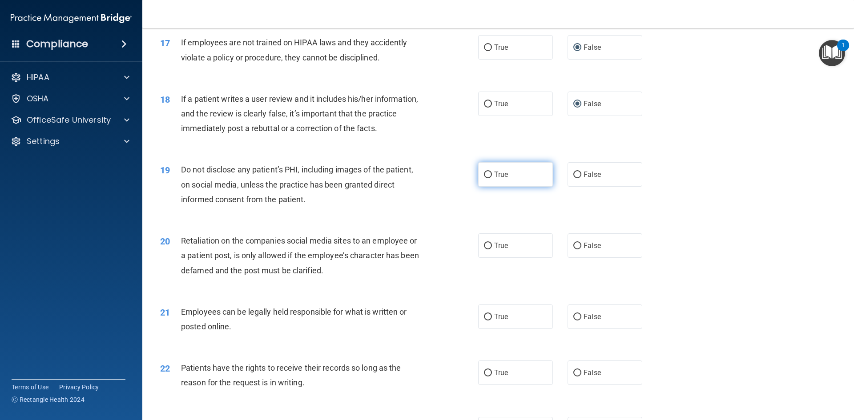
click at [487, 178] on input "True" at bounding box center [488, 175] width 8 height 7
radio input "true"
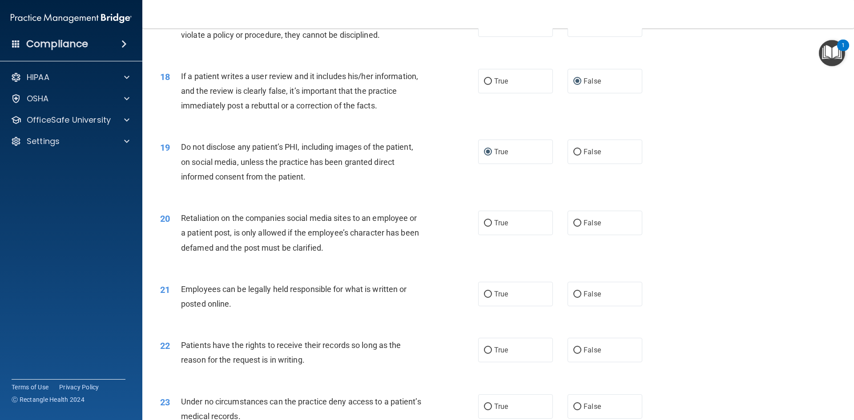
scroll to position [1245, 0]
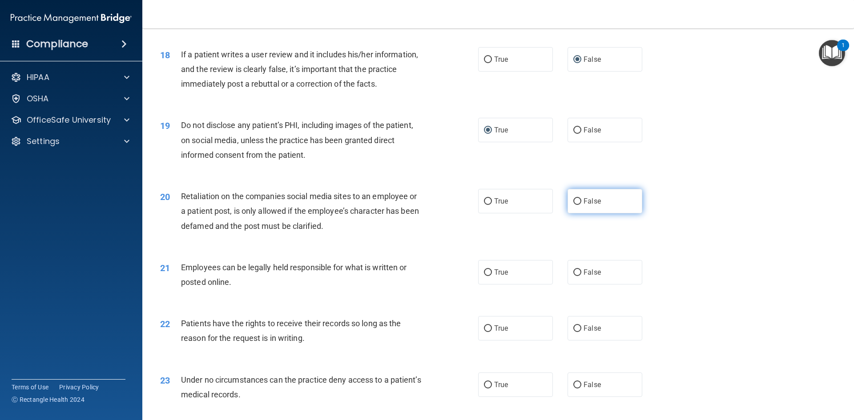
click at [573, 205] on input "False" at bounding box center [577, 201] width 8 height 7
radio input "true"
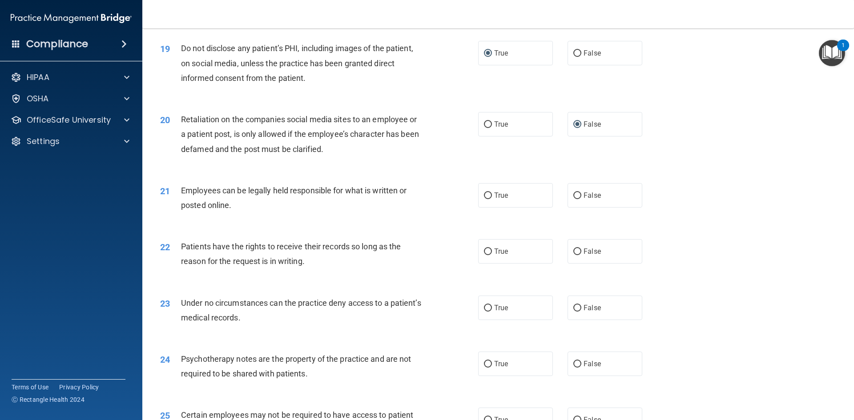
scroll to position [1334, 0]
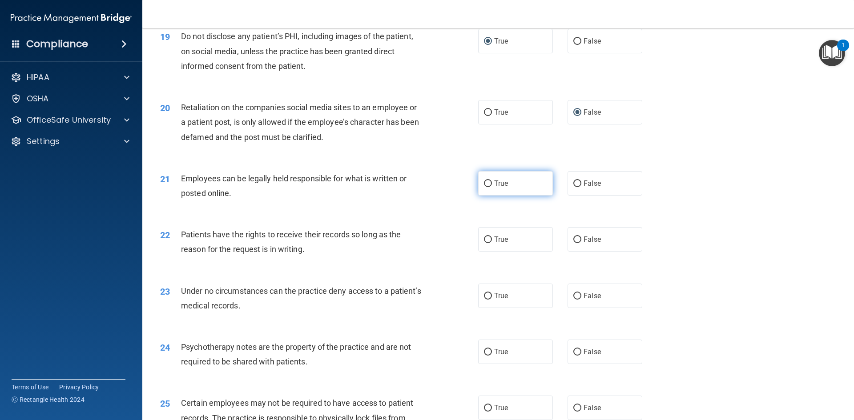
click at [490, 196] on label "True" at bounding box center [515, 183] width 75 height 24
click at [490, 187] on input "True" at bounding box center [488, 184] width 8 height 7
radio input "true"
click at [574, 243] on input "False" at bounding box center [577, 240] width 8 height 7
radio input "true"
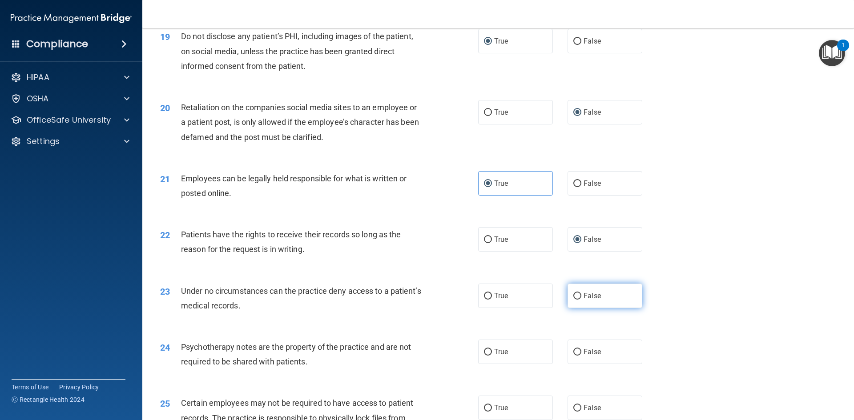
click at [576, 300] on input "False" at bounding box center [577, 296] width 8 height 7
radio input "true"
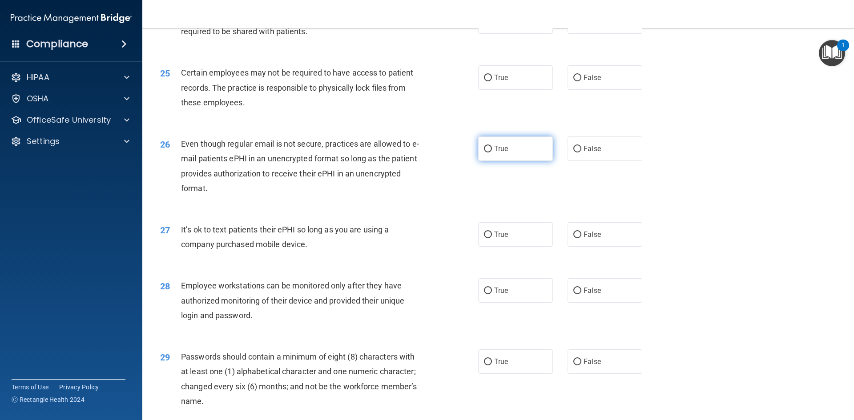
scroll to position [1690, 0]
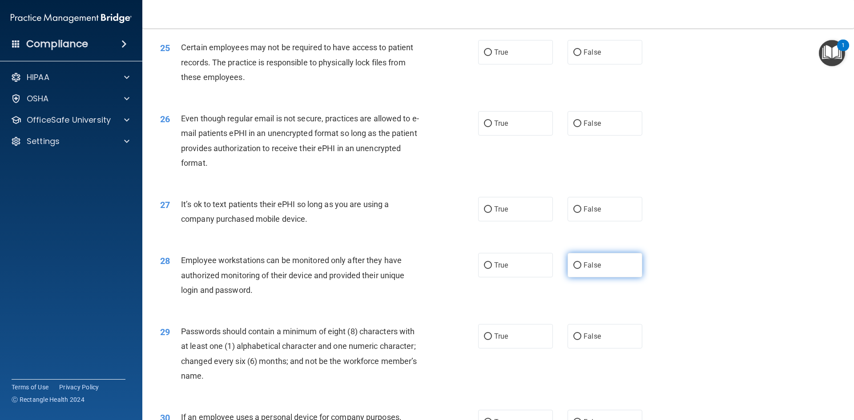
click at [573, 269] on input "False" at bounding box center [577, 265] width 8 height 7
radio input "true"
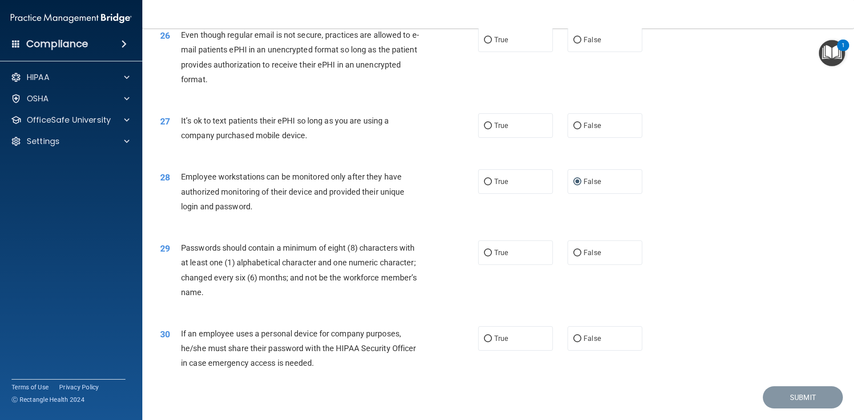
scroll to position [1778, 0]
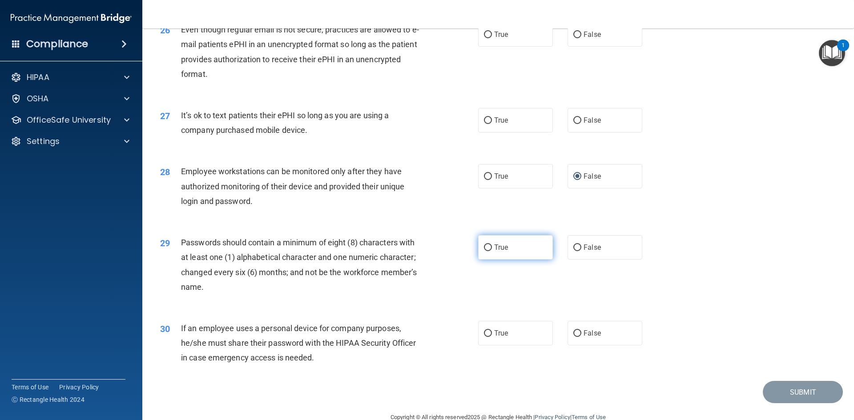
click at [484, 251] on input "True" at bounding box center [488, 248] width 8 height 7
radio input "true"
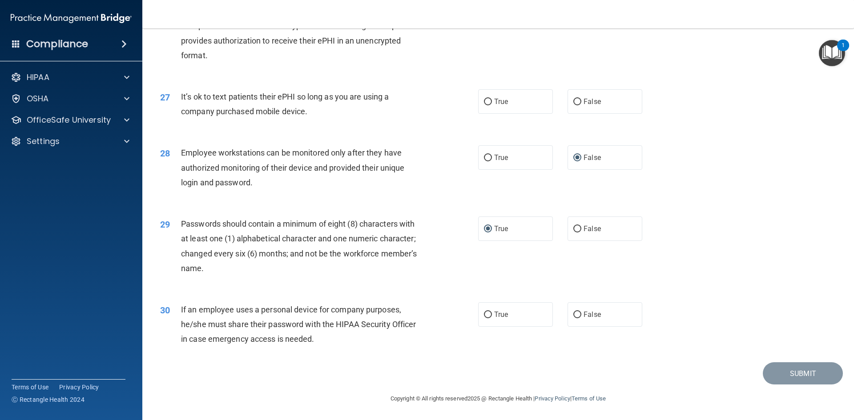
scroll to position [1812, 0]
click at [576, 316] on input "False" at bounding box center [577, 315] width 8 height 7
radio input "true"
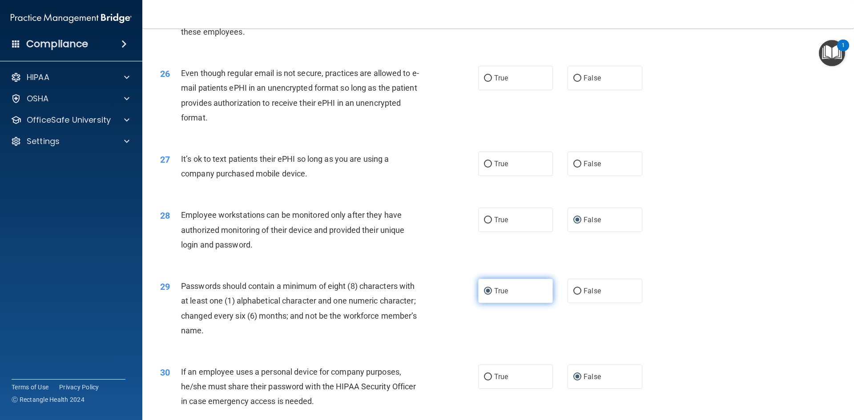
scroll to position [1723, 0]
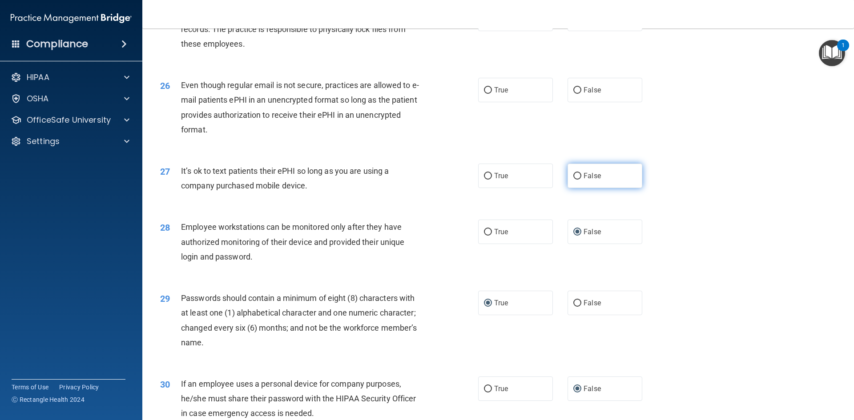
click at [575, 180] on input "False" at bounding box center [577, 176] width 8 height 7
radio input "true"
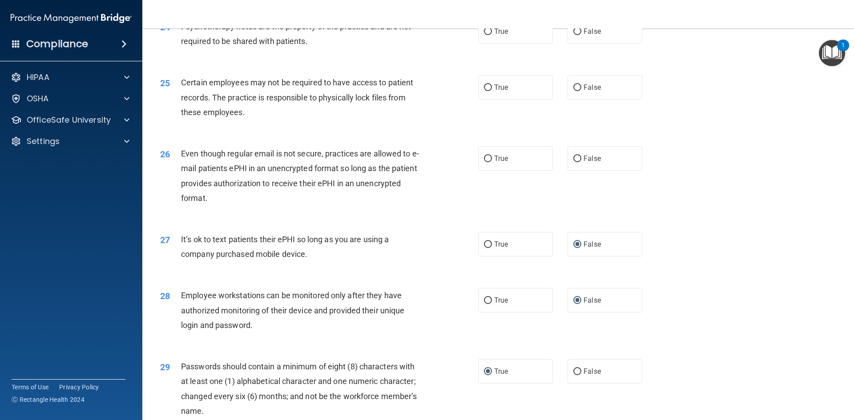
scroll to position [1634, 0]
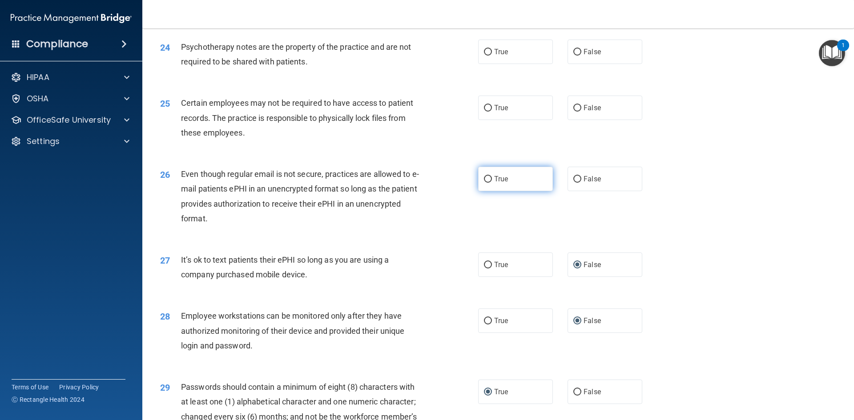
click at [485, 183] on input "True" at bounding box center [488, 179] width 8 height 7
radio input "true"
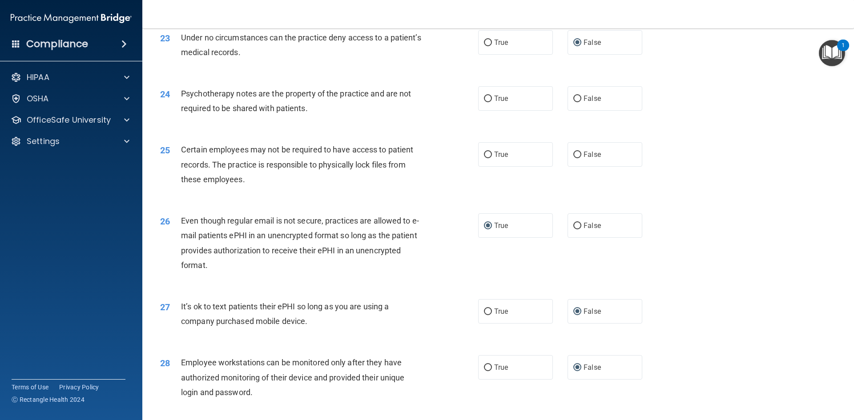
scroll to position [1545, 0]
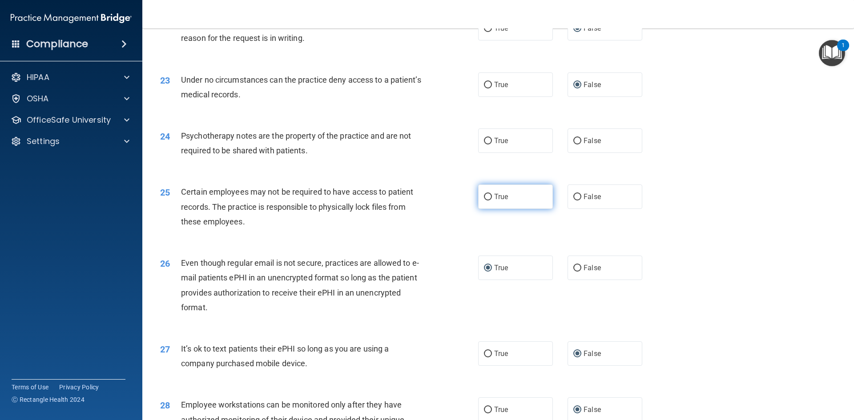
click at [484, 201] on input "True" at bounding box center [488, 197] width 8 height 7
radio input "true"
click at [484, 144] on input "True" at bounding box center [488, 141] width 8 height 7
radio input "true"
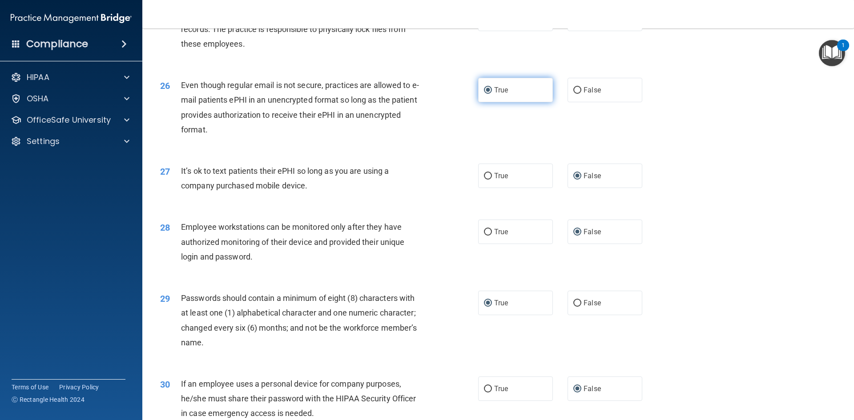
scroll to position [1812, 0]
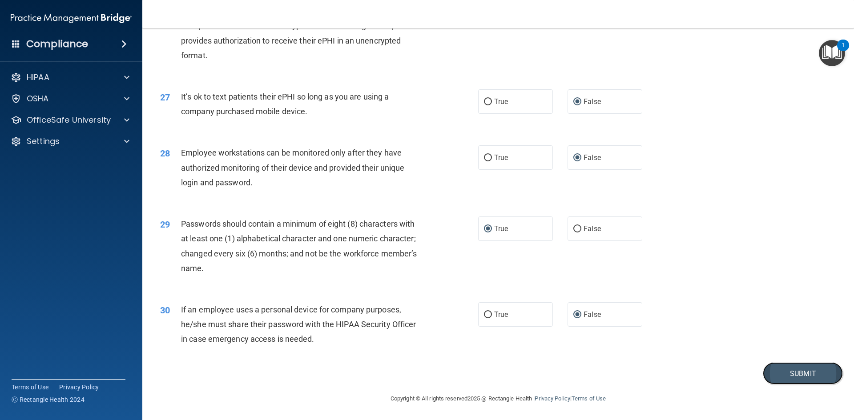
click at [797, 373] on button "Submit" at bounding box center [803, 373] width 80 height 23
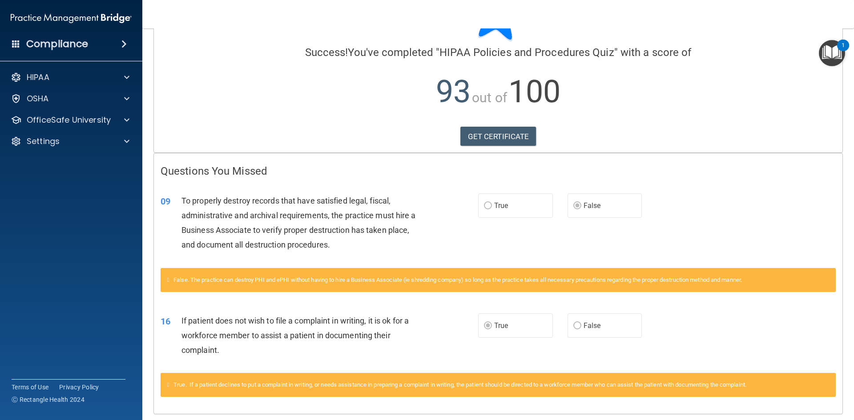
scroll to position [86, 0]
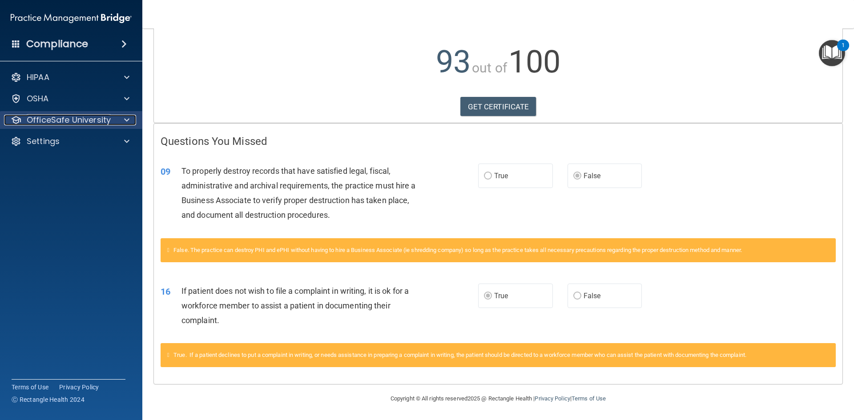
click at [125, 122] on span at bounding box center [126, 120] width 5 height 11
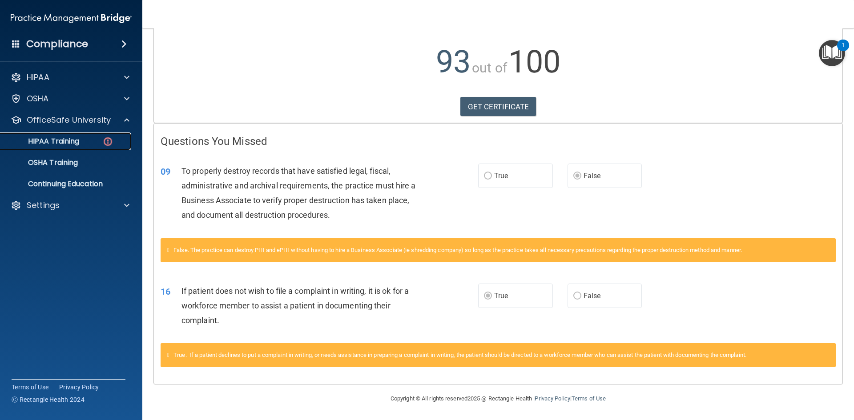
click at [85, 141] on div "HIPAA Training" at bounding box center [66, 141] width 121 height 9
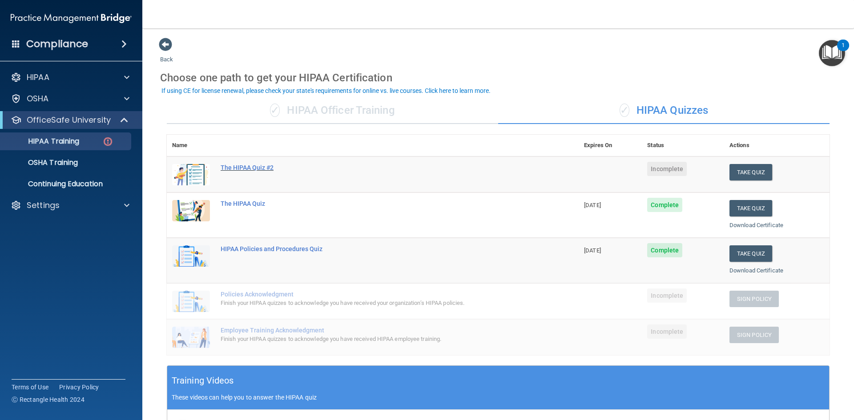
click at [233, 167] on div "The HIPAA Quiz #2" at bounding box center [377, 167] width 313 height 7
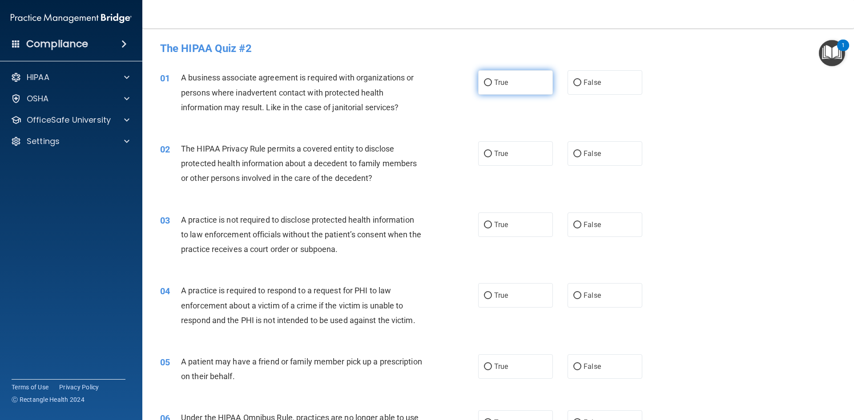
click at [485, 85] on input "True" at bounding box center [488, 83] width 8 height 7
radio input "true"
click at [573, 155] on input "False" at bounding box center [577, 154] width 8 height 7
radio input "true"
click at [571, 230] on label "False" at bounding box center [604, 225] width 75 height 24
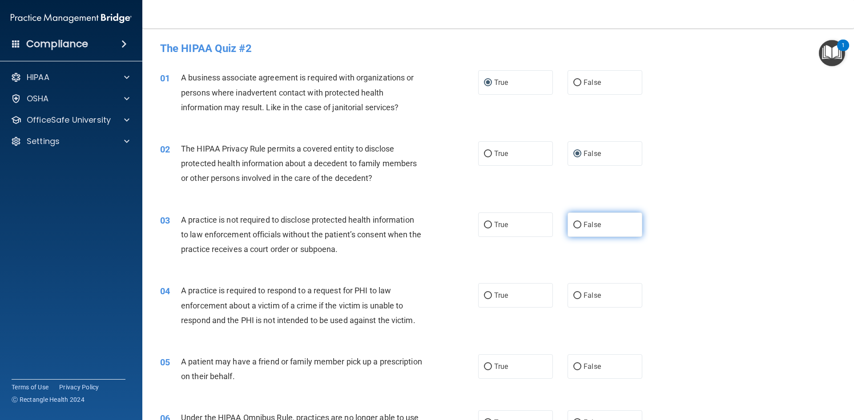
click at [573, 229] on input "False" at bounding box center [577, 225] width 8 height 7
radio input "true"
click at [484, 297] on input "True" at bounding box center [488, 296] width 8 height 7
radio input "true"
click at [484, 155] on input "True" at bounding box center [488, 154] width 8 height 7
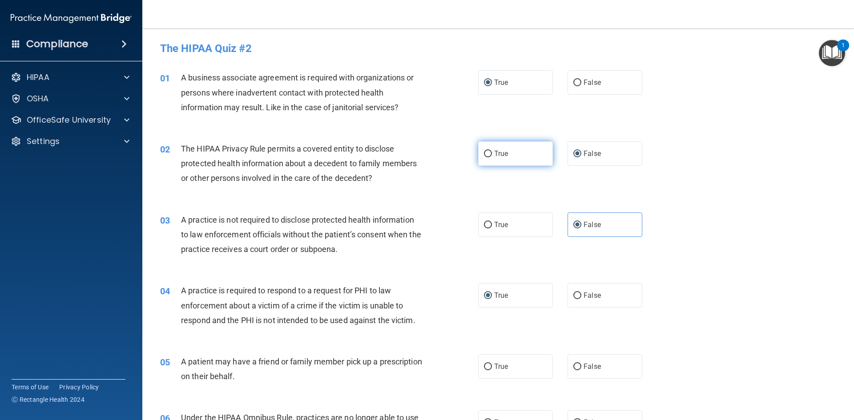
radio input "true"
radio input "false"
click at [485, 227] on input "True" at bounding box center [488, 225] width 8 height 7
radio input "true"
radio input "false"
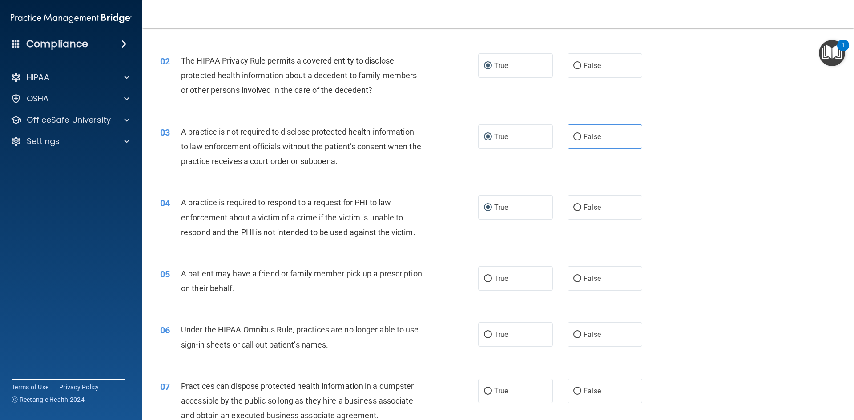
scroll to position [89, 0]
click at [484, 279] on input "True" at bounding box center [488, 278] width 8 height 7
radio input "true"
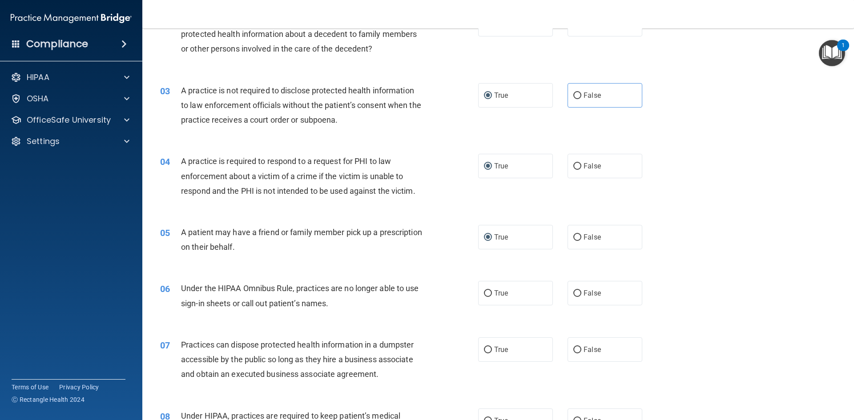
scroll to position [222, 0]
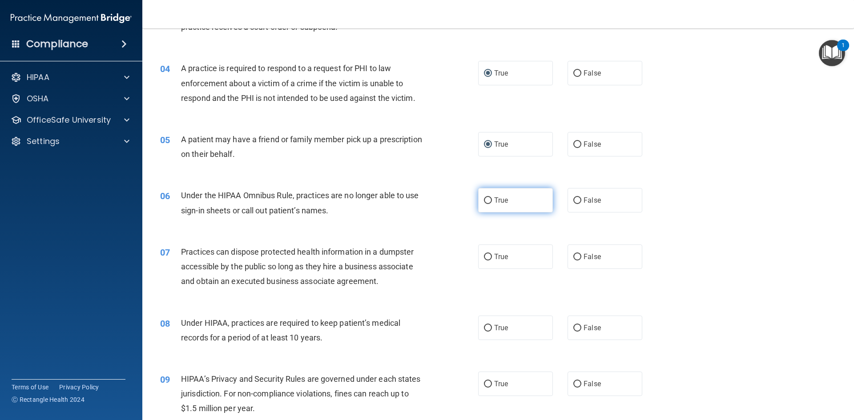
drag, startPoint x: 485, startPoint y: 202, endPoint x: 479, endPoint y: 230, distance: 28.5
click at [484, 202] on input "True" at bounding box center [488, 200] width 8 height 7
radio input "true"
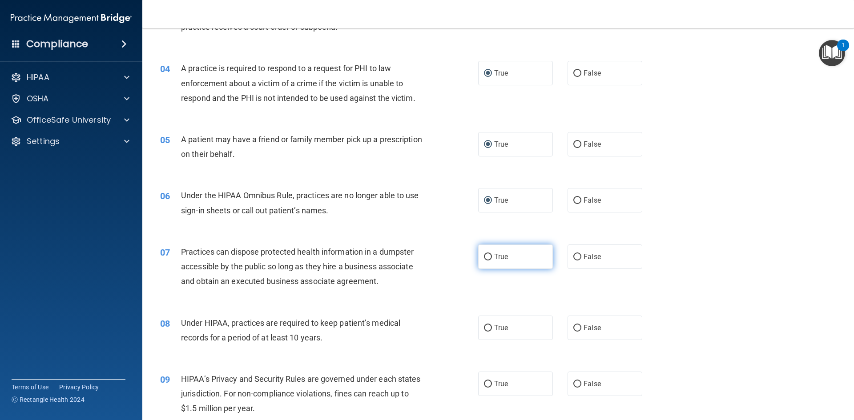
click at [487, 258] on input "True" at bounding box center [488, 257] width 8 height 7
radio input "true"
click at [484, 329] on input "True" at bounding box center [488, 328] width 8 height 7
radio input "true"
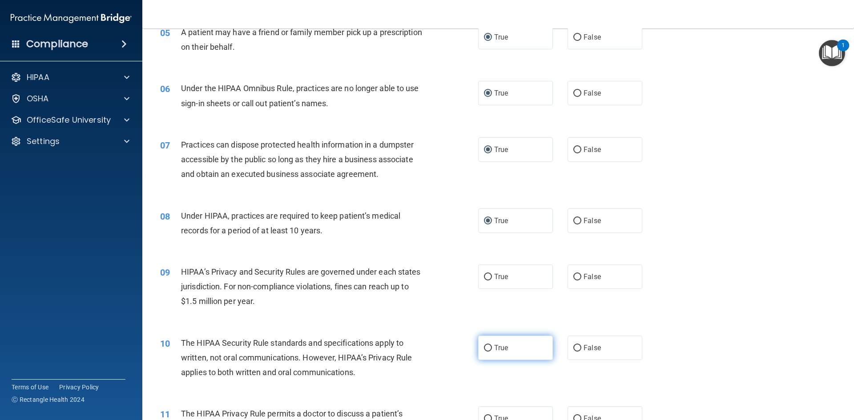
scroll to position [356, 0]
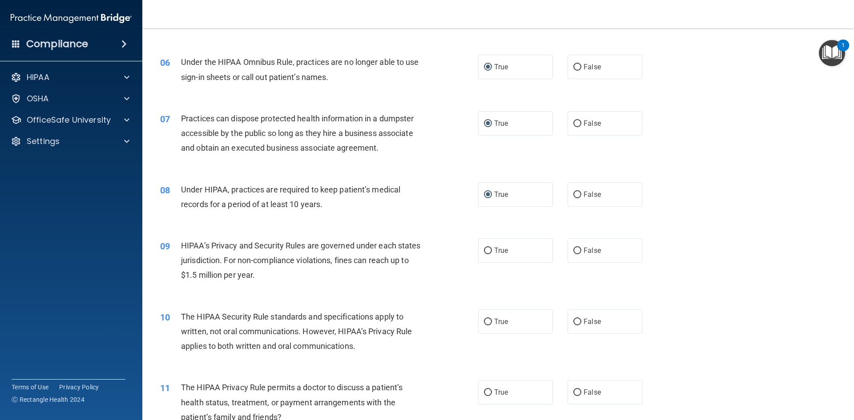
drag, startPoint x: 482, startPoint y: 250, endPoint x: 481, endPoint y: 275, distance: 25.0
click at [484, 252] on input "True" at bounding box center [488, 251] width 8 height 7
radio input "true"
click at [486, 322] on input "True" at bounding box center [488, 322] width 8 height 7
radio input "true"
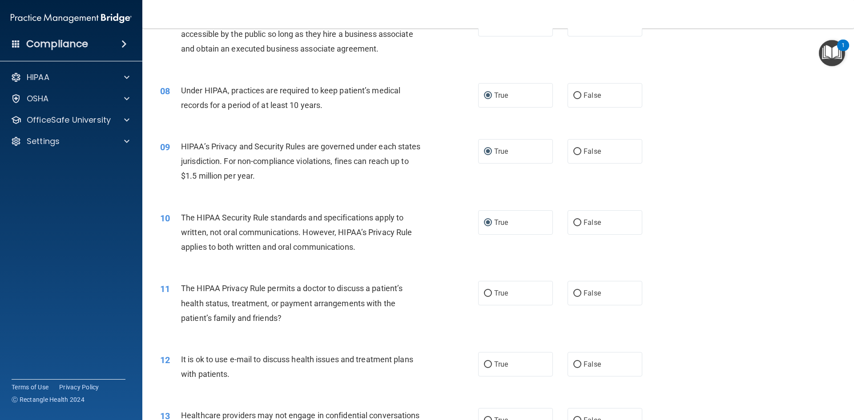
scroll to position [489, 0]
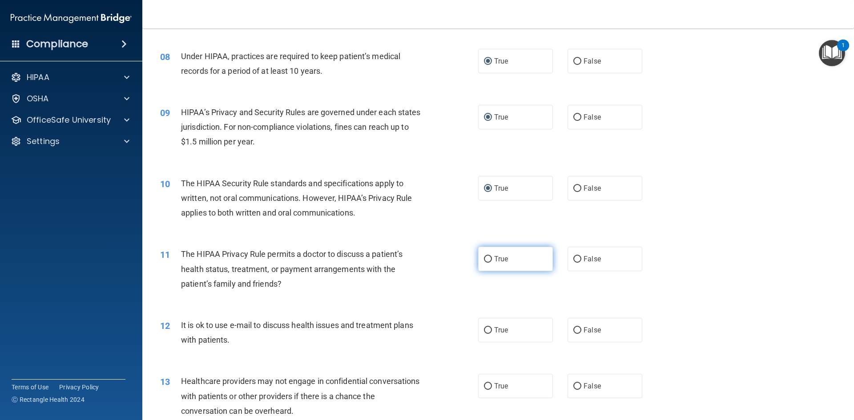
drag, startPoint x: 483, startPoint y: 258, endPoint x: 481, endPoint y: 267, distance: 9.1
click at [484, 258] on input "True" at bounding box center [488, 259] width 8 height 7
radio input "true"
click at [484, 330] on input "True" at bounding box center [488, 330] width 8 height 7
radio input "true"
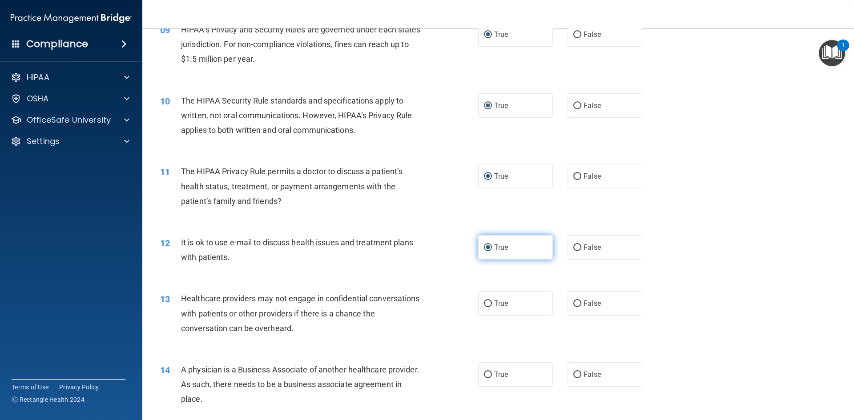
scroll to position [578, 0]
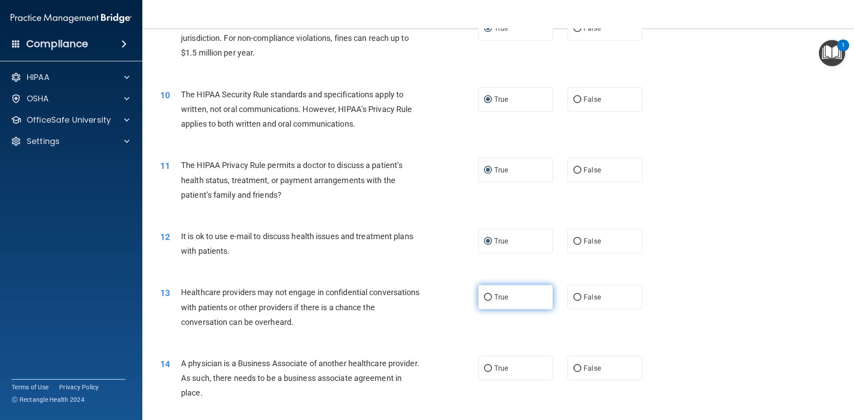
click at [484, 300] on input "True" at bounding box center [488, 297] width 8 height 7
radio input "true"
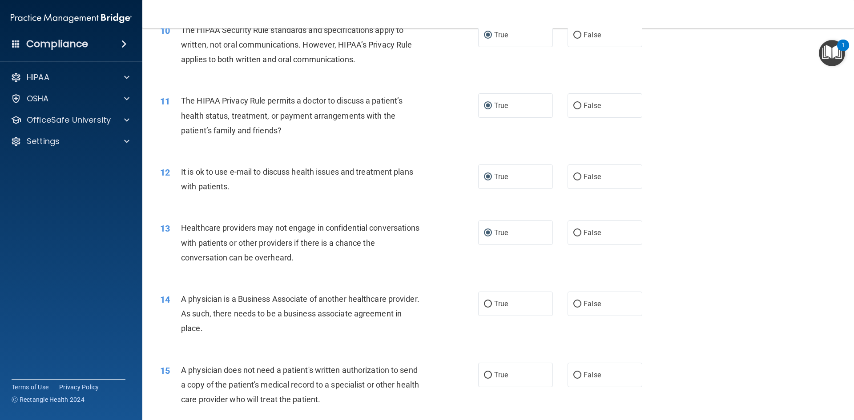
scroll to position [667, 0]
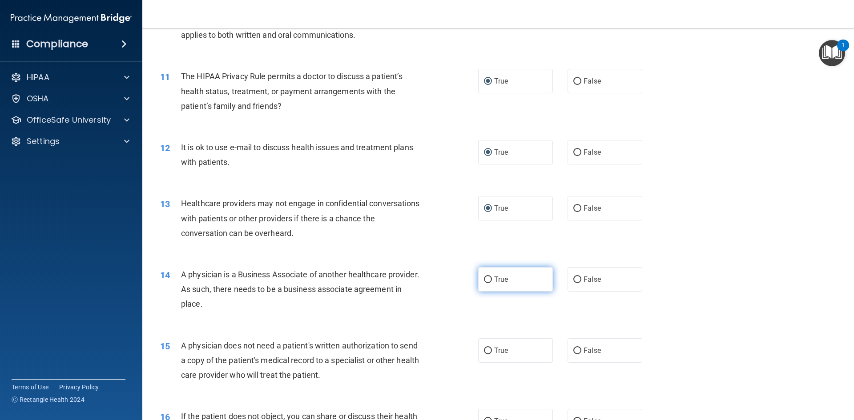
click at [485, 281] on input "True" at bounding box center [488, 280] width 8 height 7
radio input "true"
click at [485, 353] on input "True" at bounding box center [488, 351] width 8 height 7
radio input "true"
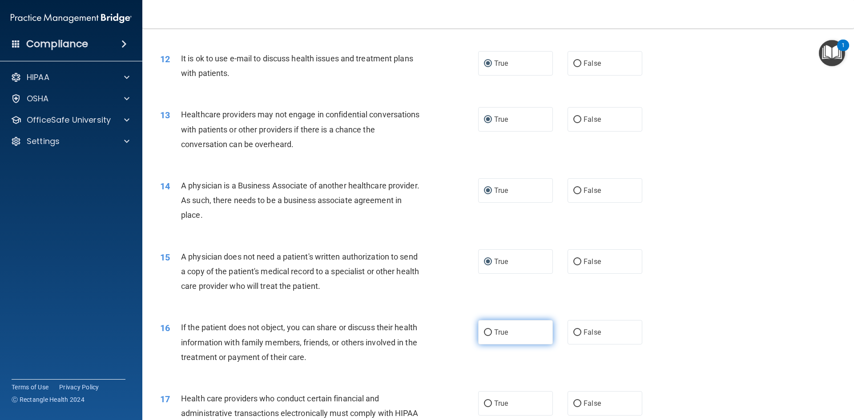
click at [485, 336] on input "True" at bounding box center [488, 332] width 8 height 7
radio input "true"
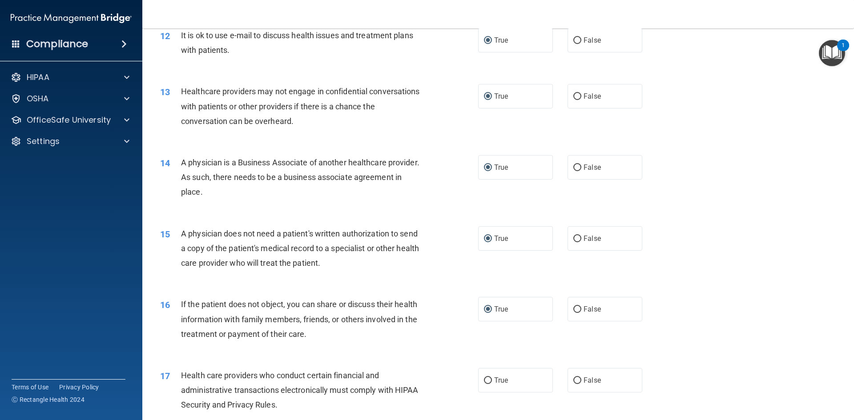
scroll to position [889, 0]
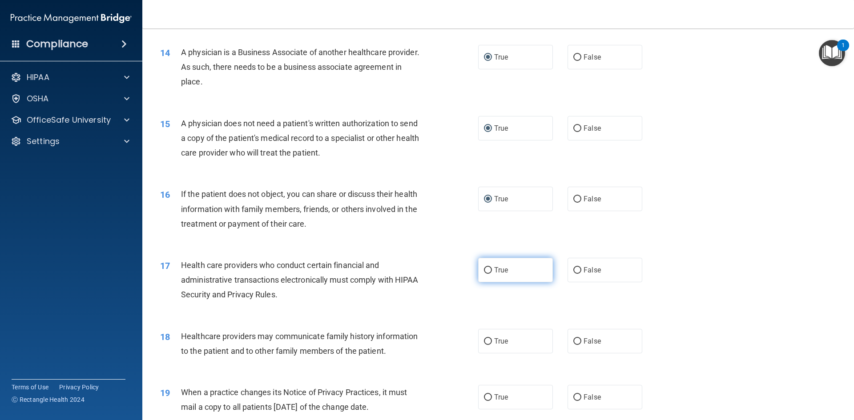
drag, startPoint x: 483, startPoint y: 275, endPoint x: 482, endPoint y: 280, distance: 5.0
click at [482, 275] on label "True" at bounding box center [515, 270] width 75 height 24
click at [484, 274] on input "True" at bounding box center [488, 270] width 8 height 7
radio input "true"
click at [486, 342] on input "True" at bounding box center [488, 341] width 8 height 7
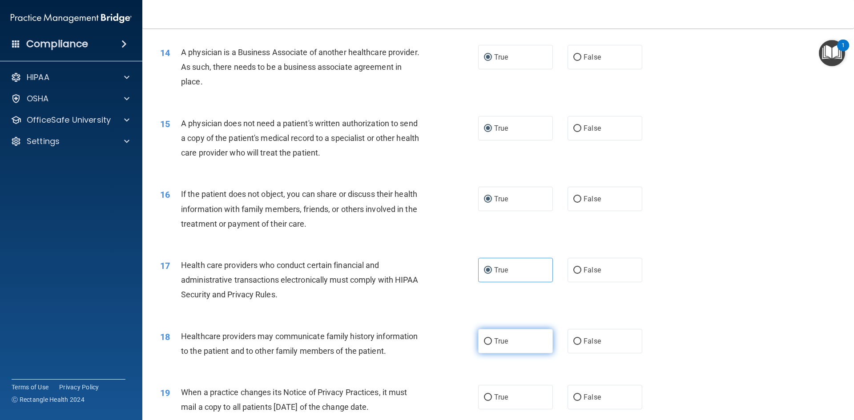
radio input "true"
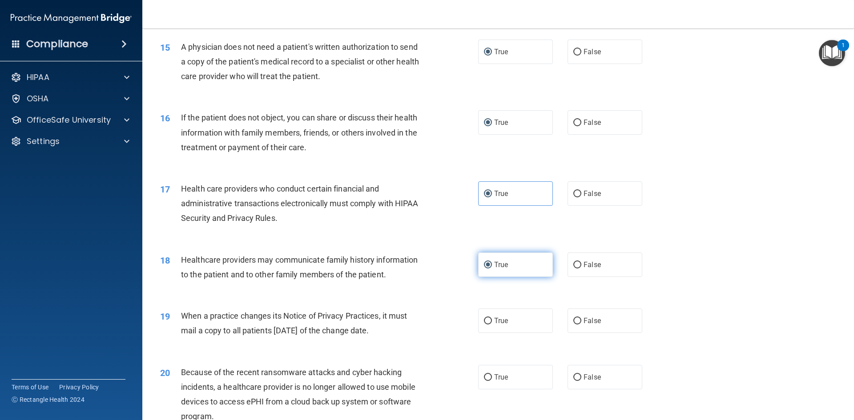
scroll to position [978, 0]
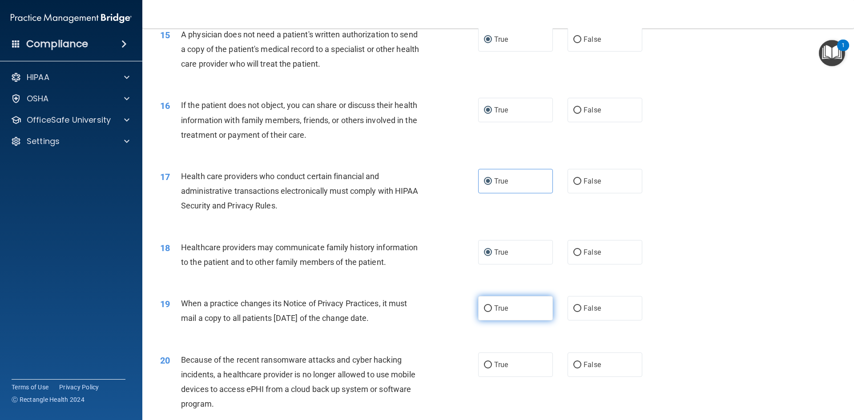
click at [484, 307] on input "True" at bounding box center [488, 308] width 8 height 7
radio input "true"
click at [486, 369] on label "True" at bounding box center [515, 365] width 75 height 24
click at [486, 369] on input "True" at bounding box center [488, 365] width 8 height 7
radio input "true"
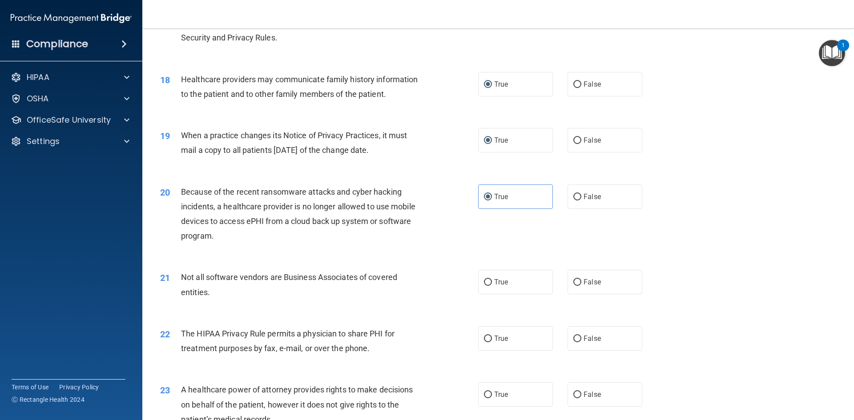
scroll to position [1245, 0]
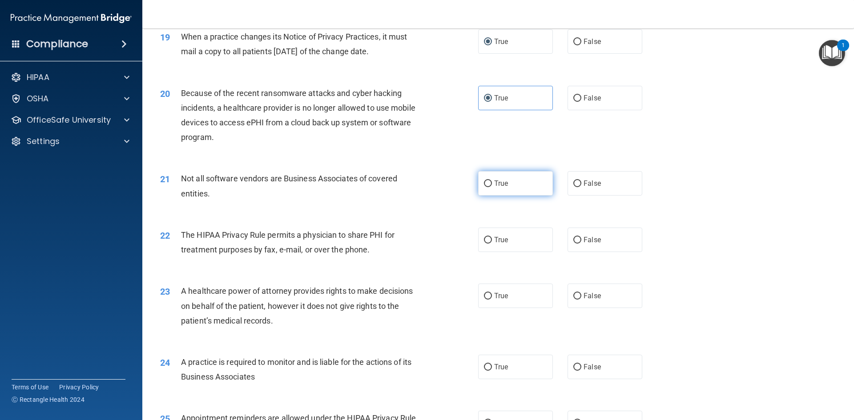
click at [484, 185] on input "True" at bounding box center [488, 184] width 8 height 7
radio input "true"
click at [485, 242] on input "True" at bounding box center [488, 240] width 8 height 7
radio input "true"
click at [484, 298] on input "True" at bounding box center [488, 296] width 8 height 7
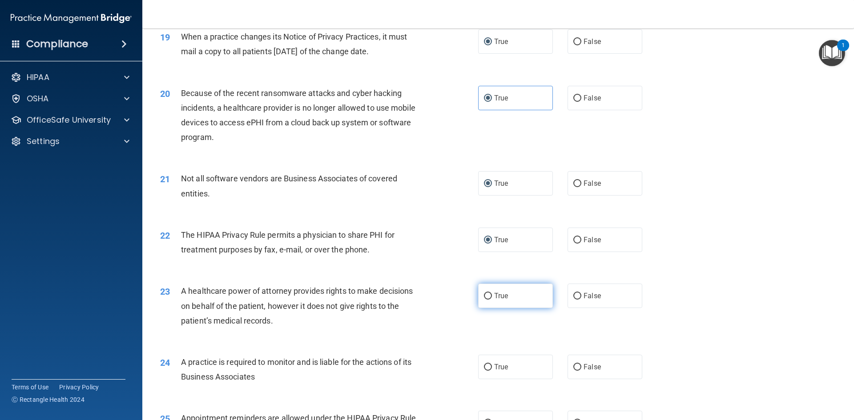
radio input "true"
click at [484, 369] on input "True" at bounding box center [488, 367] width 8 height 7
radio input "true"
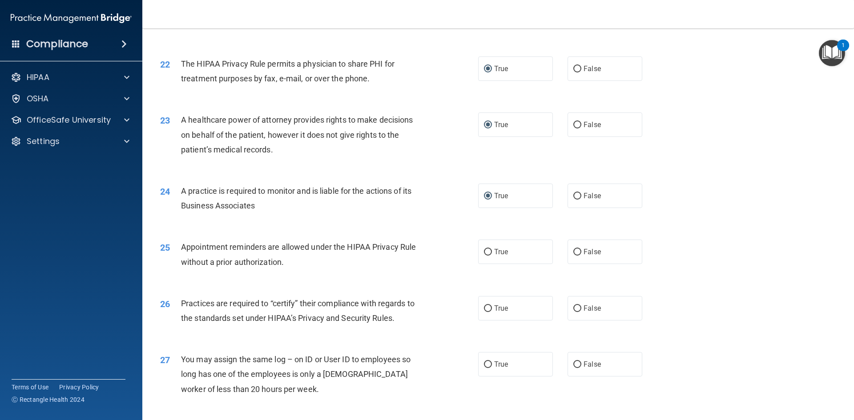
scroll to position [1423, 0]
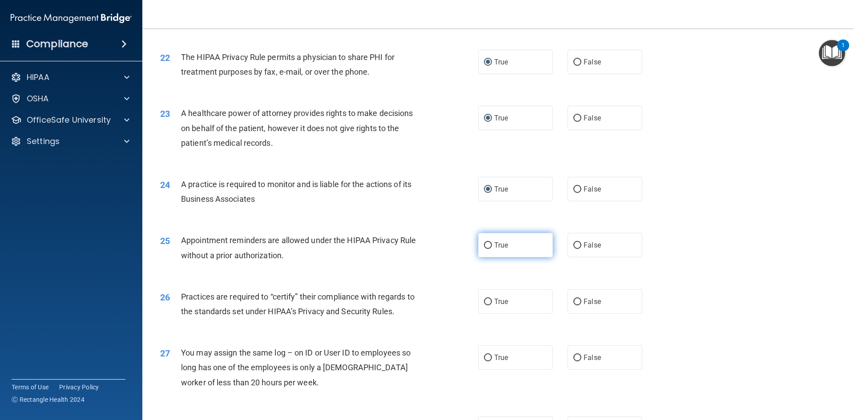
click at [486, 247] on input "True" at bounding box center [488, 245] width 8 height 7
radio input "true"
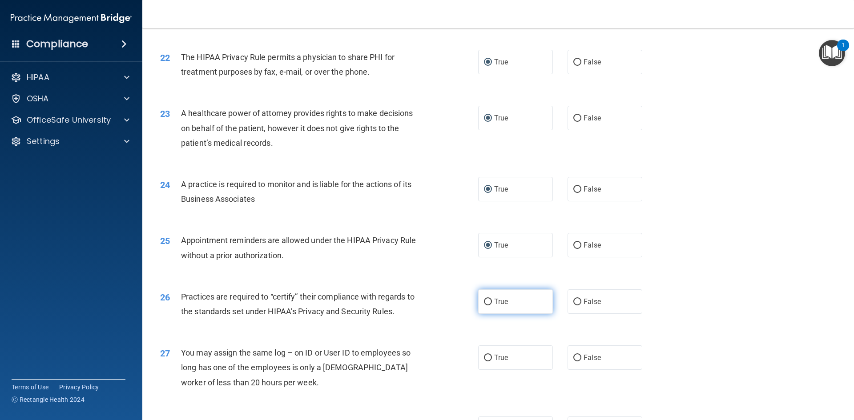
click at [486, 300] on input "True" at bounding box center [488, 302] width 8 height 7
radio input "true"
click at [486, 359] on input "True" at bounding box center [488, 358] width 8 height 7
radio input "true"
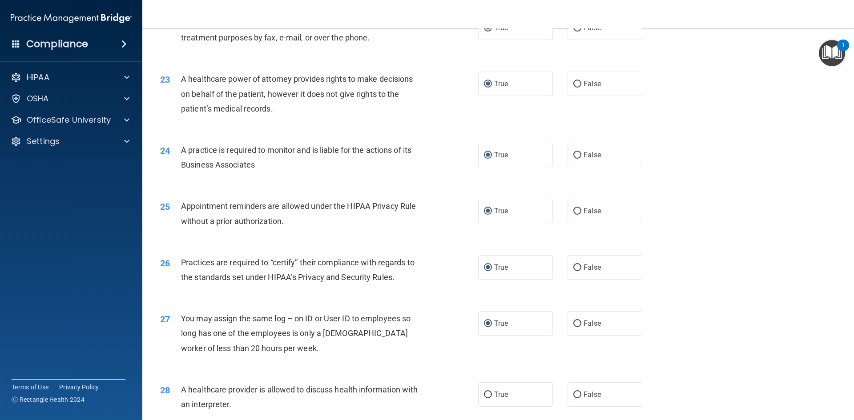
scroll to position [1556, 0]
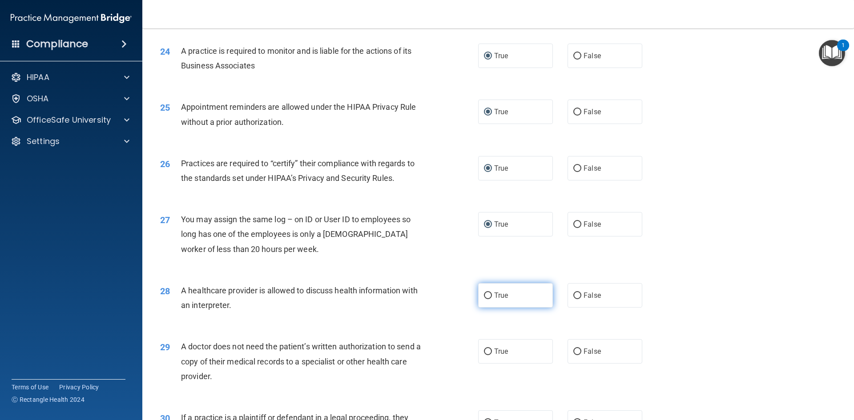
click at [484, 297] on input "True" at bounding box center [488, 296] width 8 height 7
radio input "true"
click at [486, 353] on input "True" at bounding box center [488, 352] width 8 height 7
radio input "true"
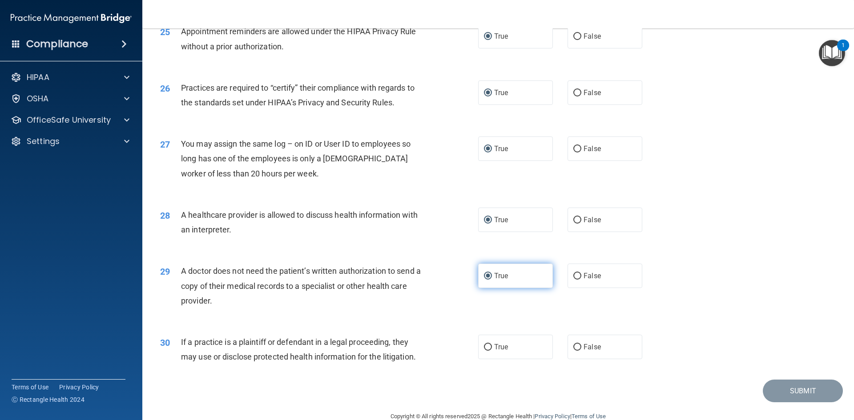
scroll to position [1649, 0]
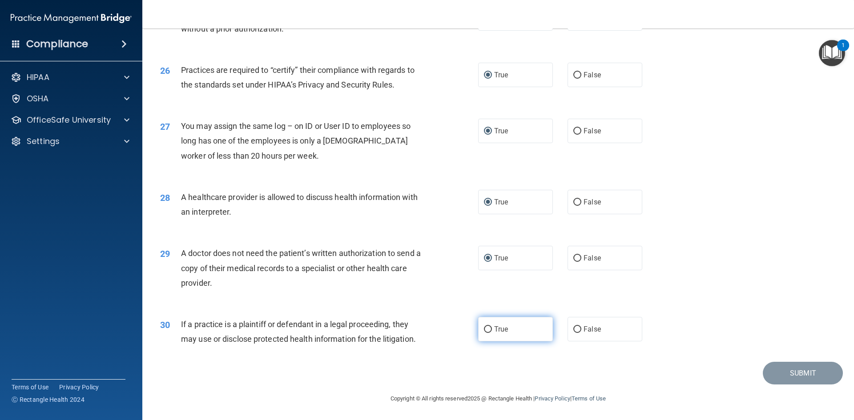
click at [484, 331] on input "True" at bounding box center [488, 329] width 8 height 7
radio input "true"
click at [789, 376] on button "Submit" at bounding box center [803, 373] width 80 height 23
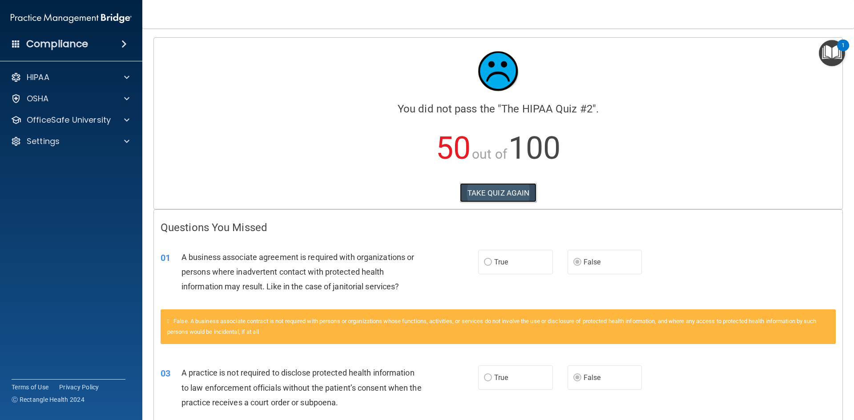
click at [473, 195] on button "TAKE QUIZ AGAIN" at bounding box center [498, 193] width 77 height 20
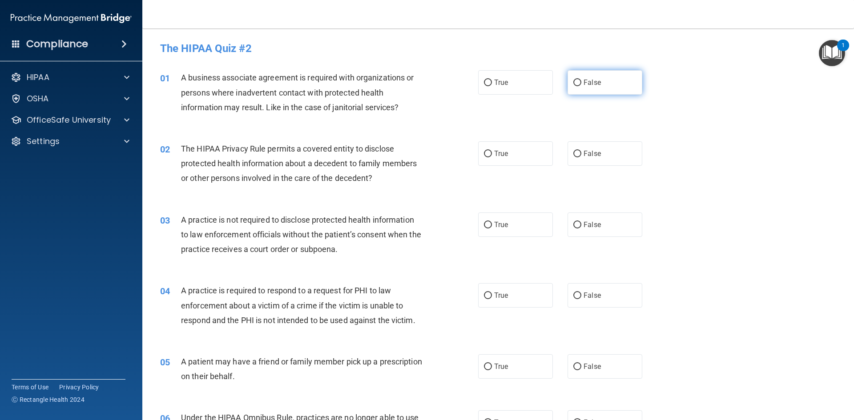
click at [575, 84] on input "False" at bounding box center [577, 83] width 8 height 7
radio input "true"
click at [574, 225] on input "False" at bounding box center [577, 225] width 8 height 7
radio input "true"
click at [484, 155] on input "True" at bounding box center [488, 154] width 8 height 7
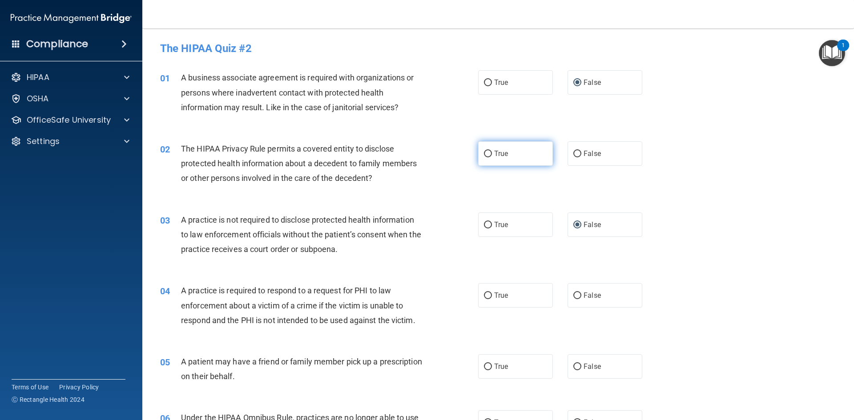
radio input "true"
click at [484, 294] on input "True" at bounding box center [488, 296] width 8 height 7
radio input "true"
click at [487, 366] on input "True" at bounding box center [488, 367] width 8 height 7
radio input "true"
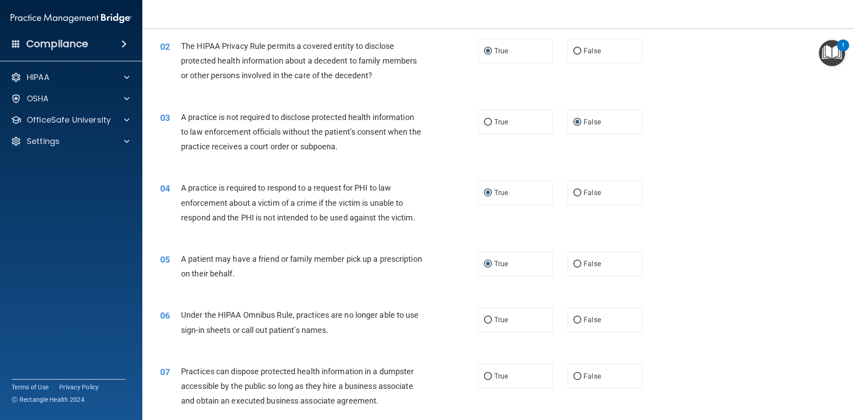
scroll to position [133, 0]
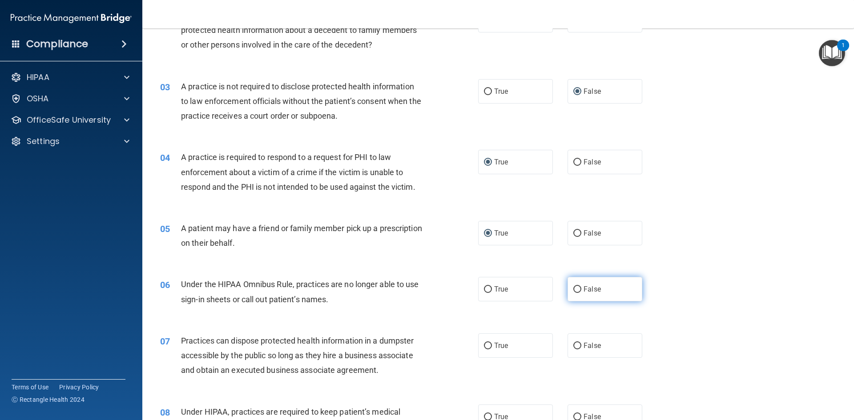
click at [575, 289] on input "False" at bounding box center [577, 289] width 8 height 7
radio input "true"
click at [573, 345] on input "False" at bounding box center [577, 346] width 8 height 7
radio input "true"
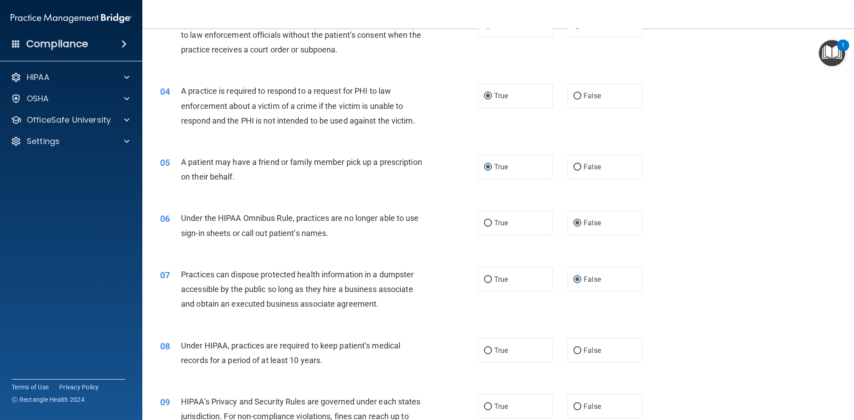
scroll to position [222, 0]
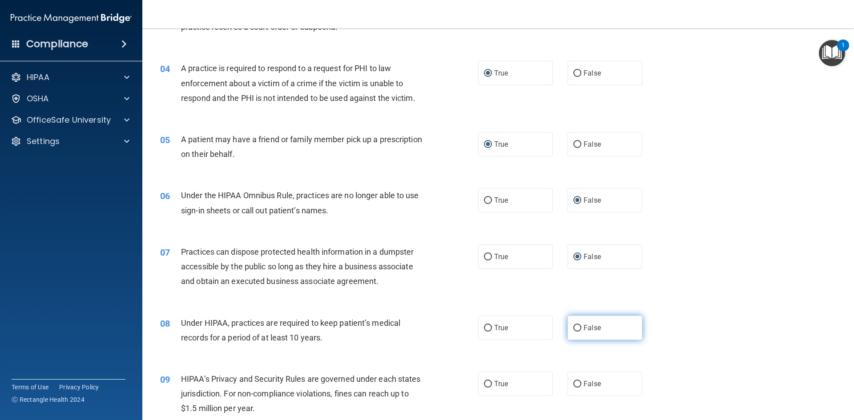
click at [573, 327] on input "False" at bounding box center [577, 328] width 8 height 7
radio input "true"
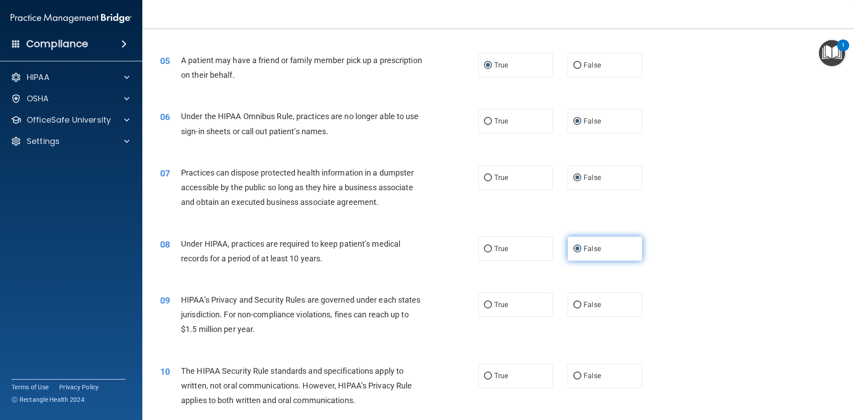
scroll to position [311, 0]
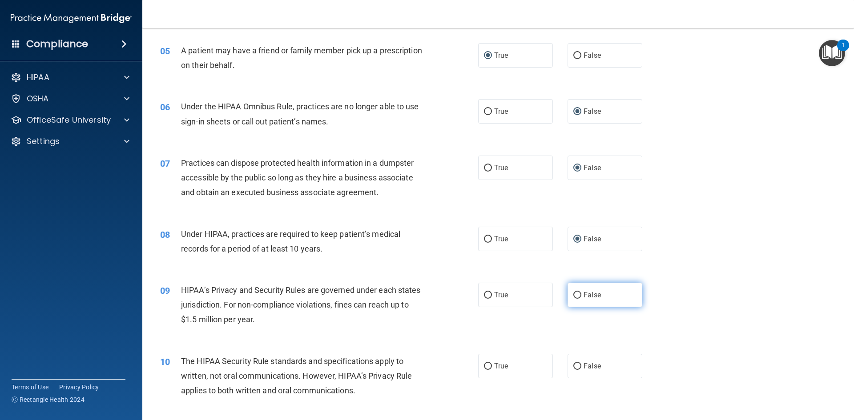
click at [573, 296] on input "False" at bounding box center [577, 295] width 8 height 7
radio input "true"
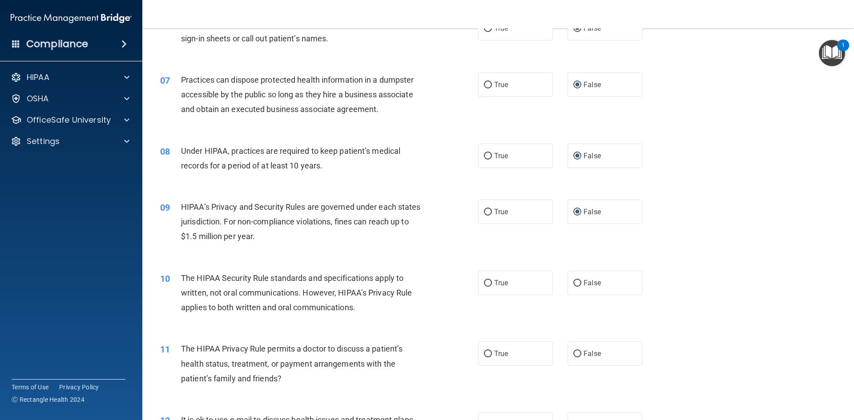
scroll to position [400, 0]
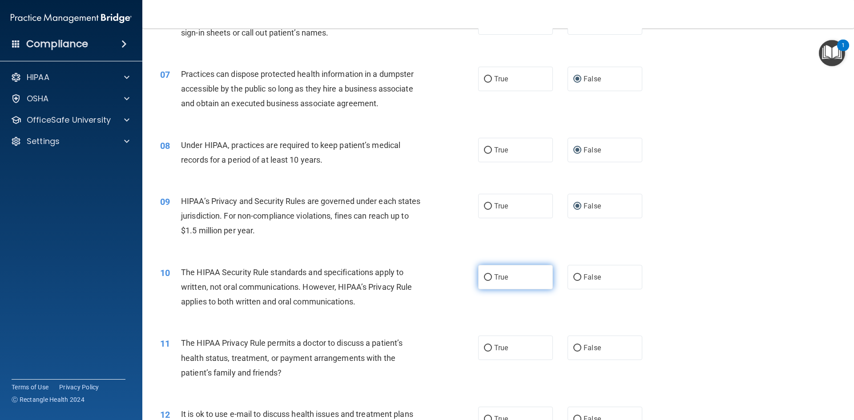
click at [484, 275] on input "True" at bounding box center [488, 277] width 8 height 7
radio input "true"
click at [484, 350] on input "True" at bounding box center [488, 348] width 8 height 7
radio input "true"
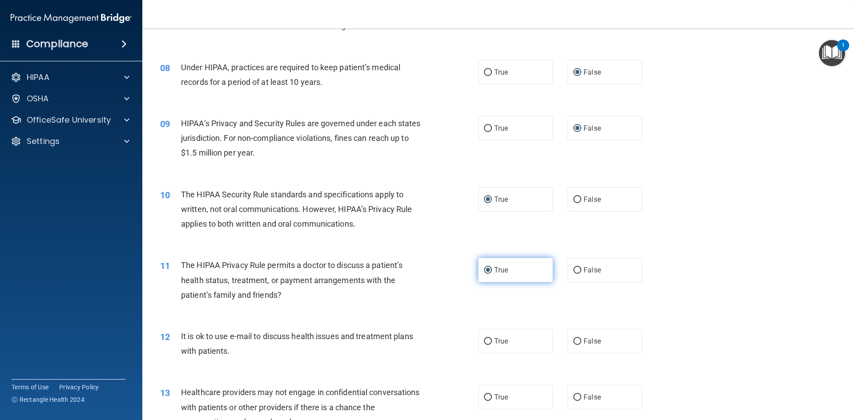
scroll to position [489, 0]
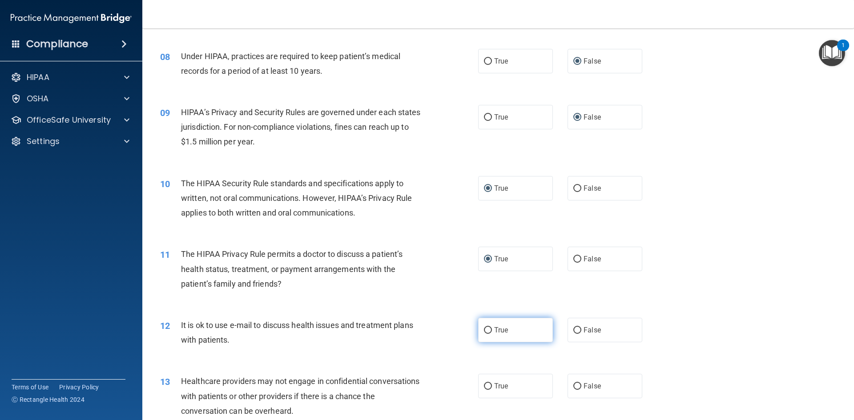
click at [485, 332] on input "True" at bounding box center [488, 330] width 8 height 7
radio input "true"
click at [573, 387] on input "False" at bounding box center [577, 386] width 8 height 7
radio input "true"
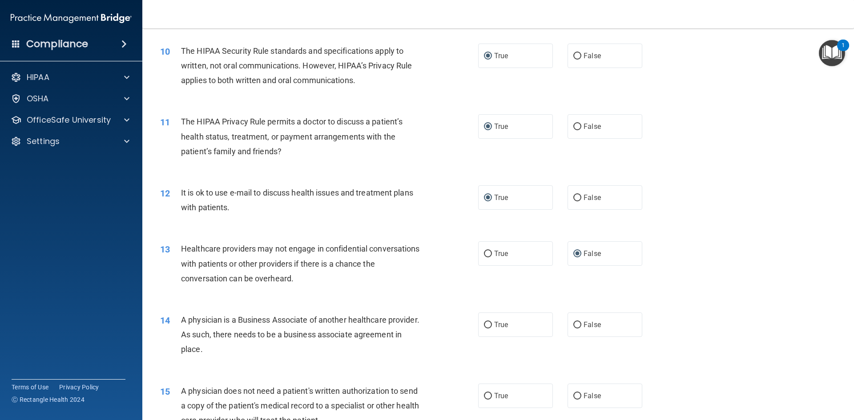
scroll to position [622, 0]
click at [574, 326] on input "False" at bounding box center [577, 324] width 8 height 7
radio input "true"
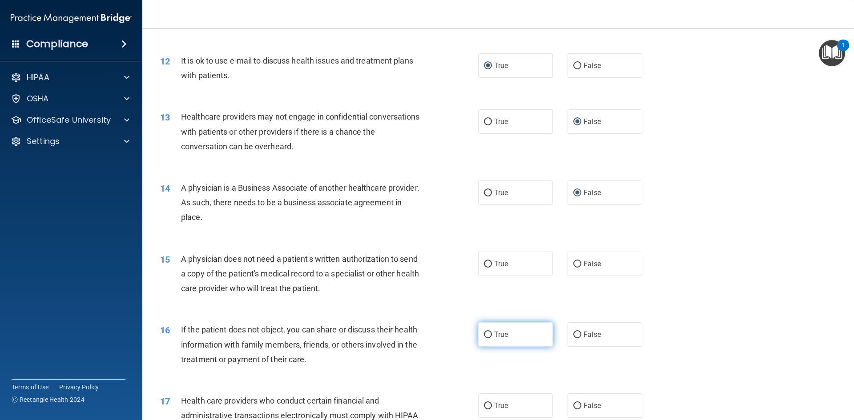
scroll to position [756, 0]
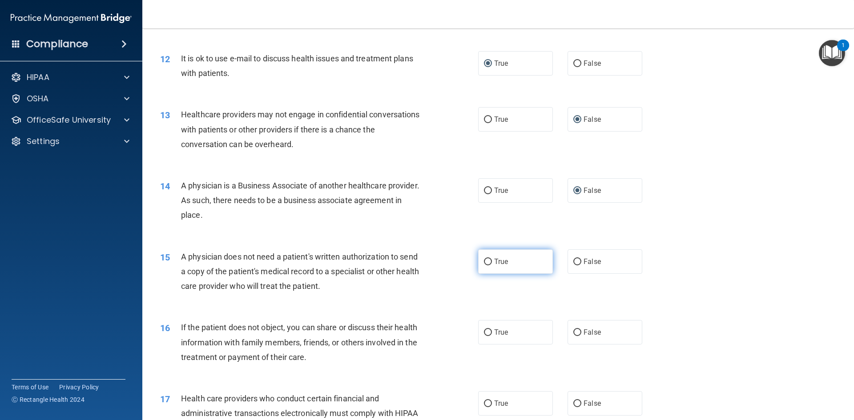
click at [484, 262] on input "True" at bounding box center [488, 262] width 8 height 7
radio input "true"
click at [484, 336] on input "True" at bounding box center [488, 332] width 8 height 7
radio input "true"
click at [484, 404] on input "True" at bounding box center [488, 404] width 8 height 7
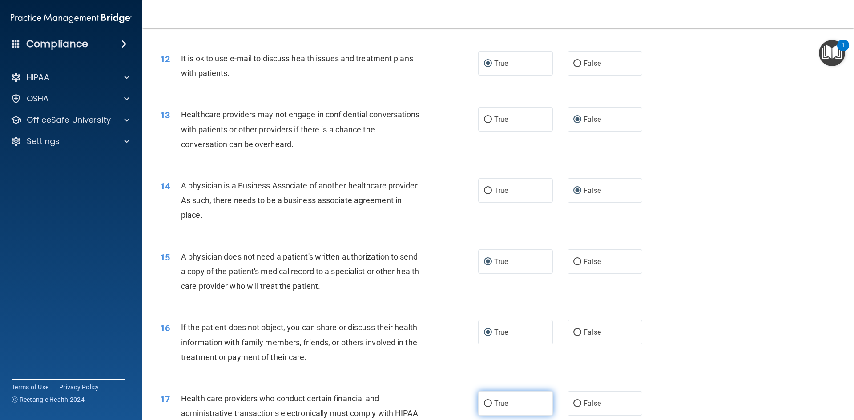
radio input "true"
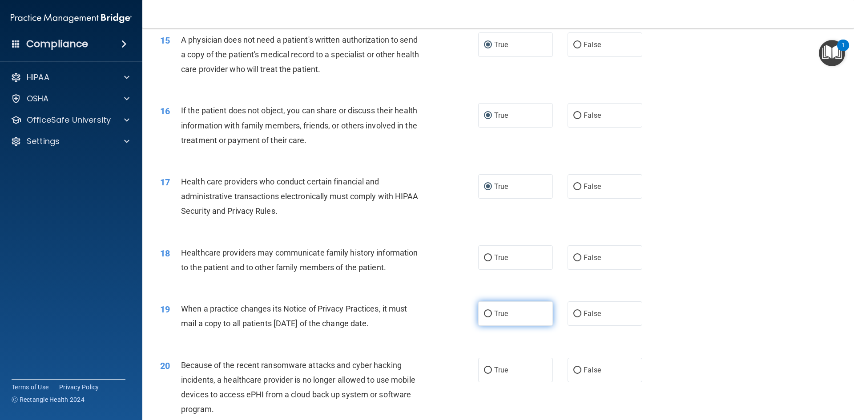
scroll to position [978, 0]
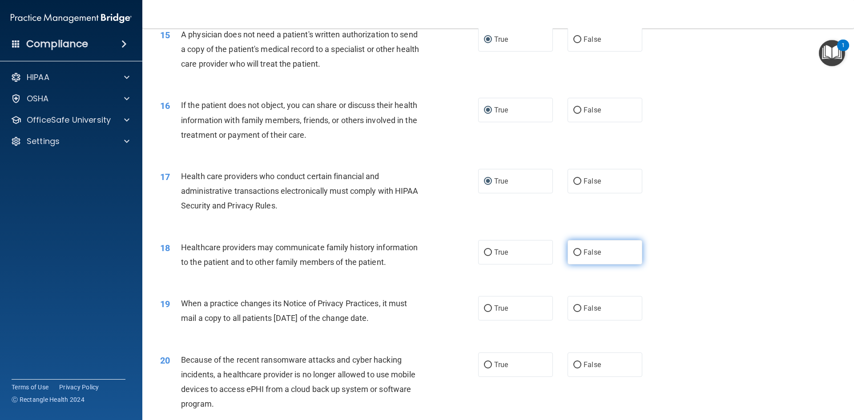
click at [574, 252] on input "False" at bounding box center [577, 252] width 8 height 7
radio input "true"
click at [573, 308] on input "False" at bounding box center [577, 308] width 8 height 7
radio input "true"
click at [573, 367] on input "False" at bounding box center [577, 365] width 8 height 7
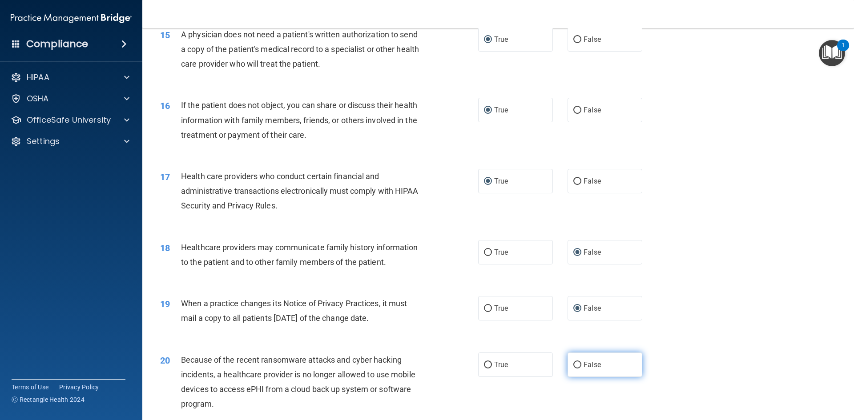
radio input "true"
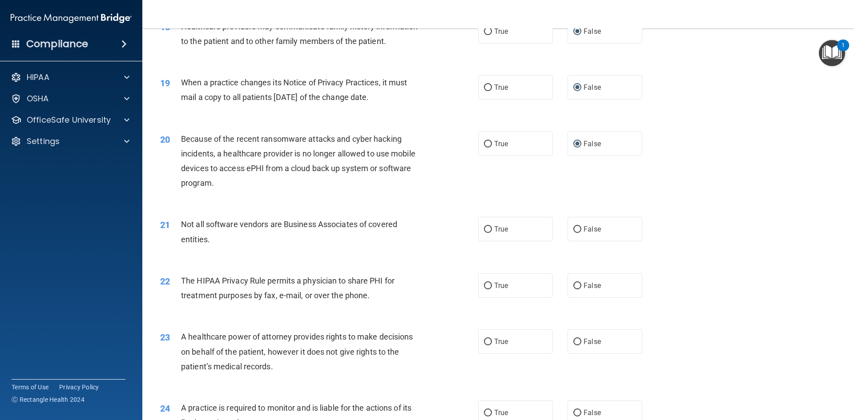
scroll to position [1200, 0]
click at [487, 227] on input "True" at bounding box center [488, 228] width 8 height 7
radio input "true"
click at [488, 286] on input "True" at bounding box center [488, 284] width 8 height 7
radio input "true"
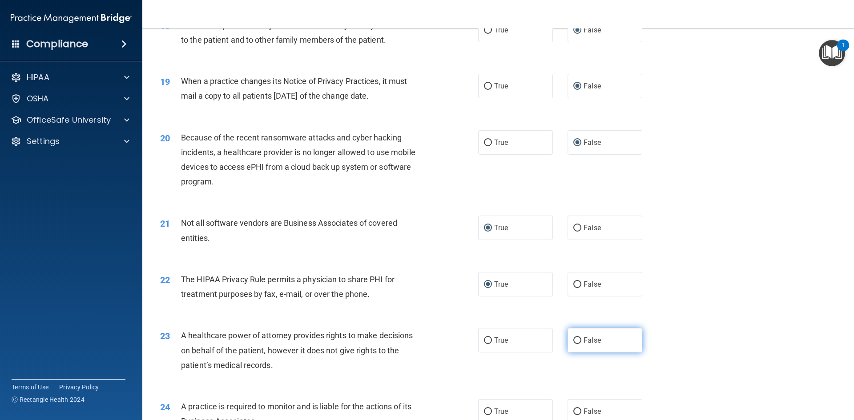
click at [575, 342] on input "False" at bounding box center [577, 340] width 8 height 7
radio input "true"
click at [574, 410] on input "False" at bounding box center [577, 412] width 8 height 7
radio input "true"
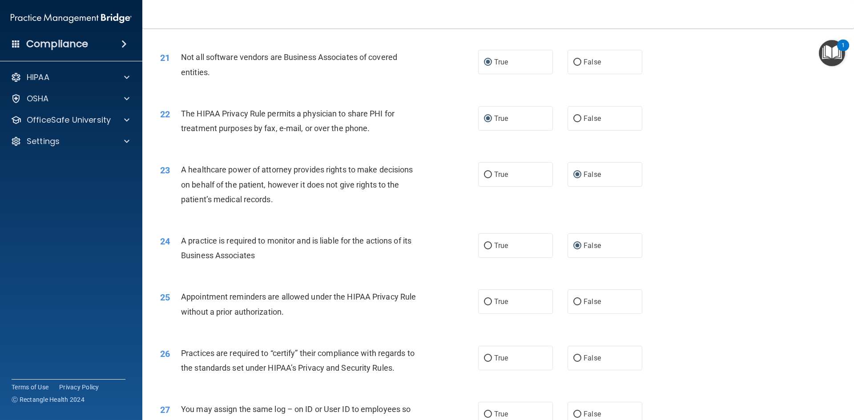
scroll to position [1378, 0]
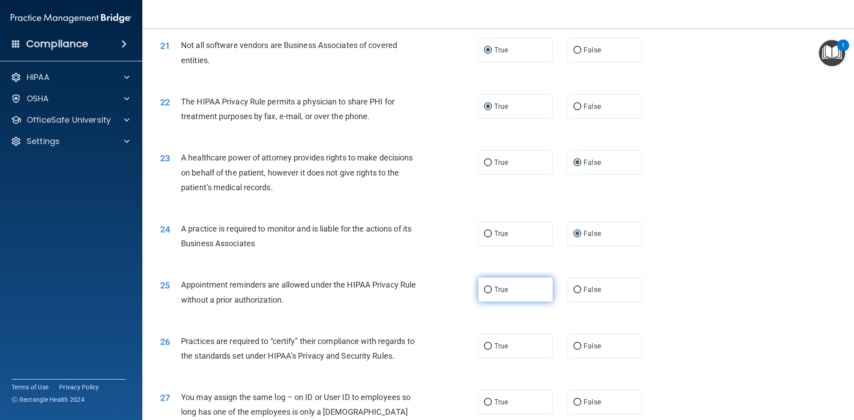
click at [485, 291] on input "True" at bounding box center [488, 290] width 8 height 7
radio input "true"
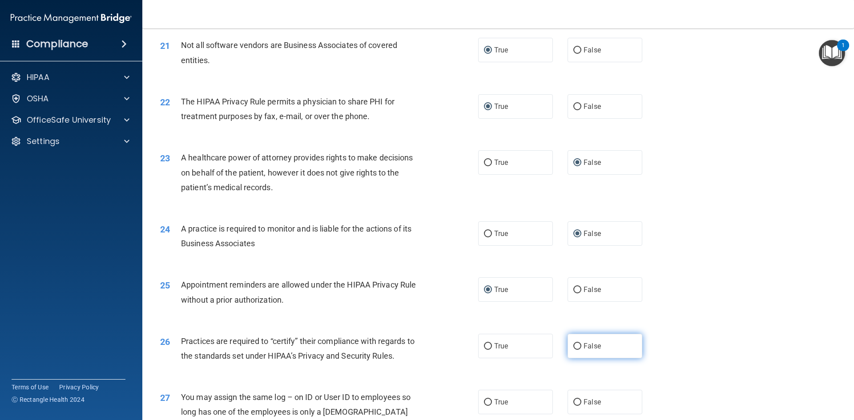
click at [573, 348] on input "False" at bounding box center [577, 346] width 8 height 7
radio input "true"
click at [573, 401] on input "False" at bounding box center [577, 402] width 8 height 7
radio input "true"
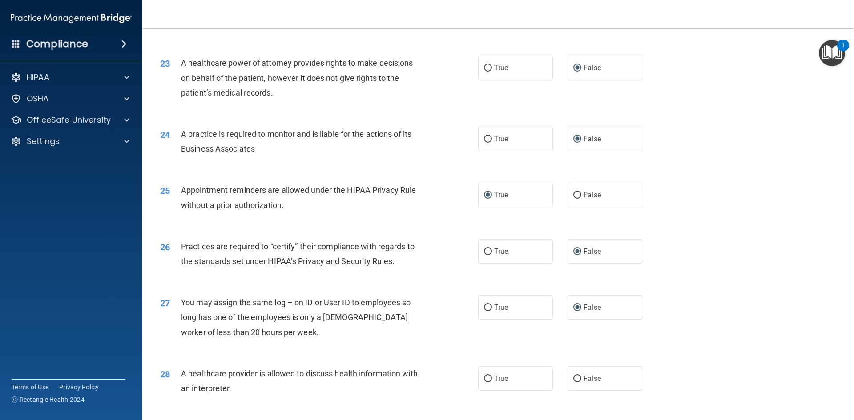
scroll to position [1512, 0]
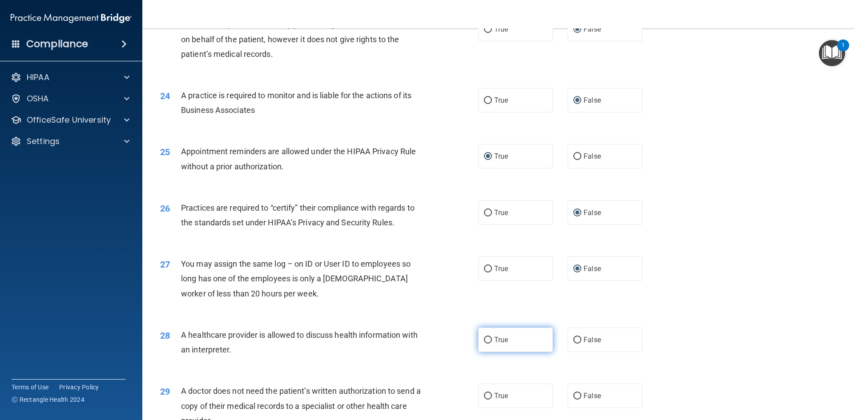
click at [484, 337] on input "True" at bounding box center [488, 340] width 8 height 7
radio input "true"
click at [484, 393] on input "True" at bounding box center [488, 396] width 8 height 7
radio input "true"
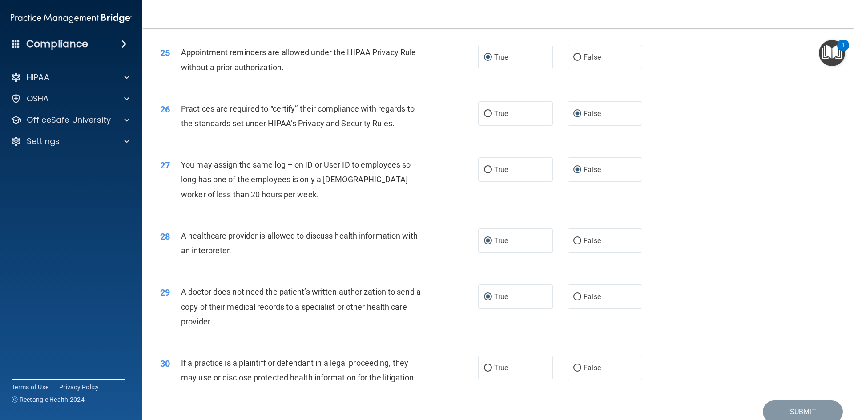
scroll to position [1645, 0]
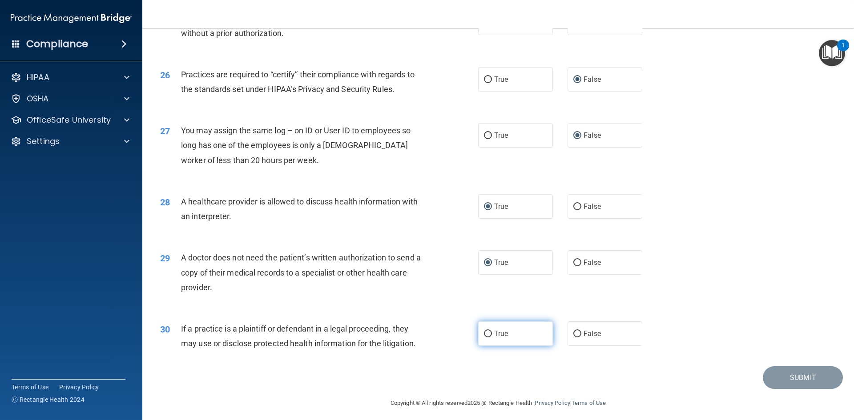
click at [485, 333] on input "True" at bounding box center [488, 334] width 8 height 7
radio input "true"
click at [788, 374] on button "Submit" at bounding box center [803, 377] width 80 height 23
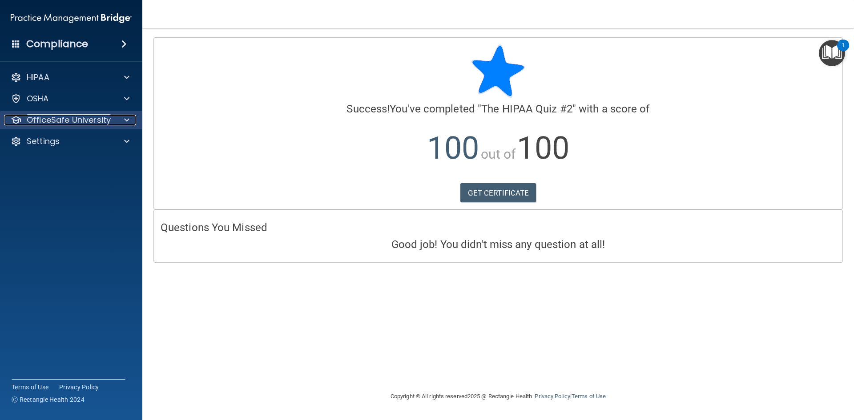
click at [118, 121] on div at bounding box center [125, 120] width 22 height 11
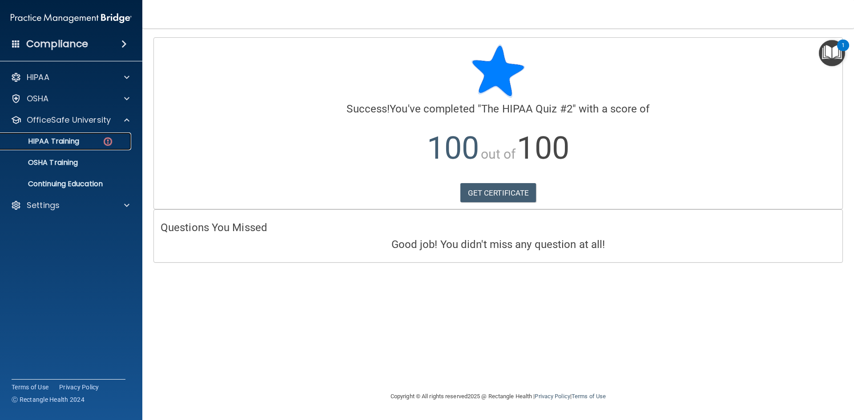
click at [74, 141] on p "HIPAA Training" at bounding box center [42, 141] width 73 height 9
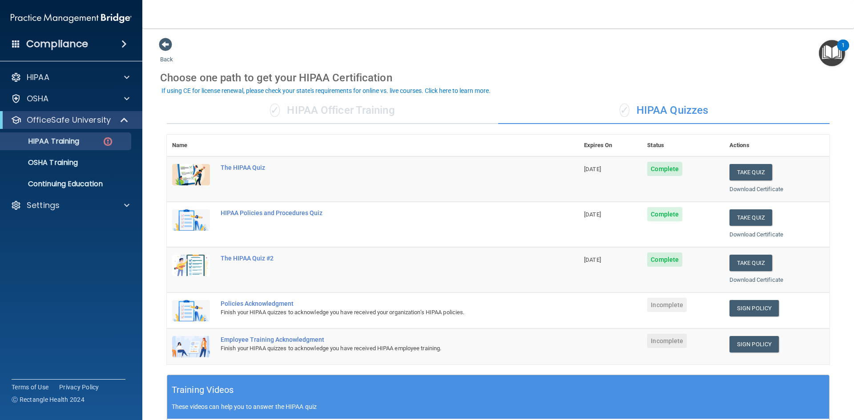
click at [245, 307] on div "Policies Acknowledgment" at bounding box center [377, 303] width 313 height 7
click at [736, 308] on link "Sign Policy" at bounding box center [753, 308] width 49 height 16
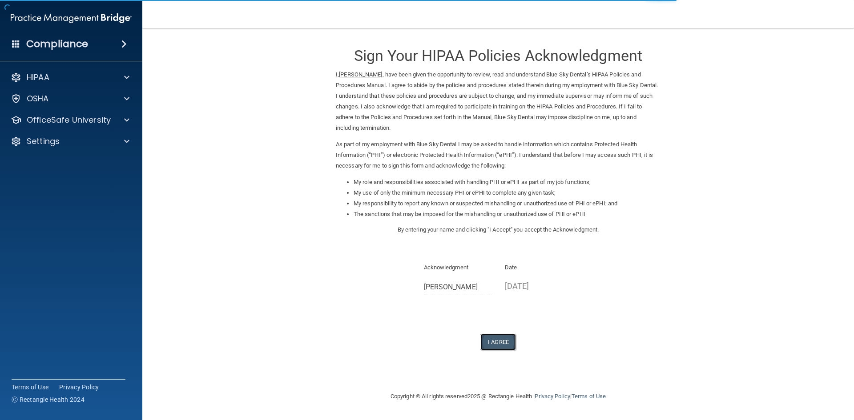
click at [498, 344] on button "I Agree" at bounding box center [498, 342] width 36 height 16
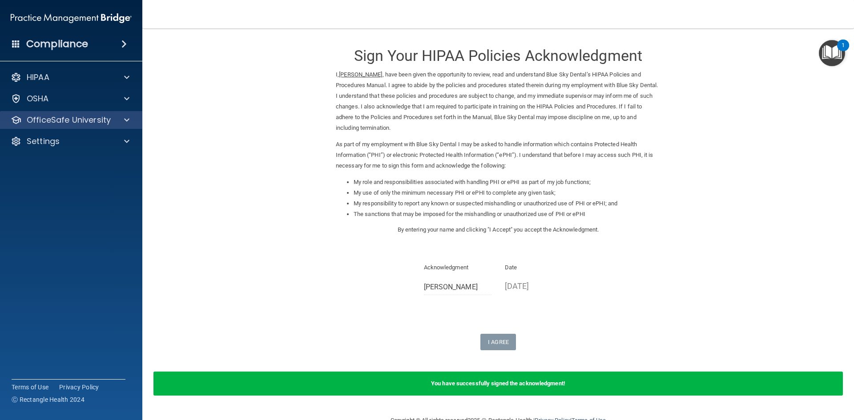
click at [99, 127] on div "OfficeSafe University" at bounding box center [71, 120] width 143 height 18
click at [125, 121] on span at bounding box center [126, 120] width 5 height 11
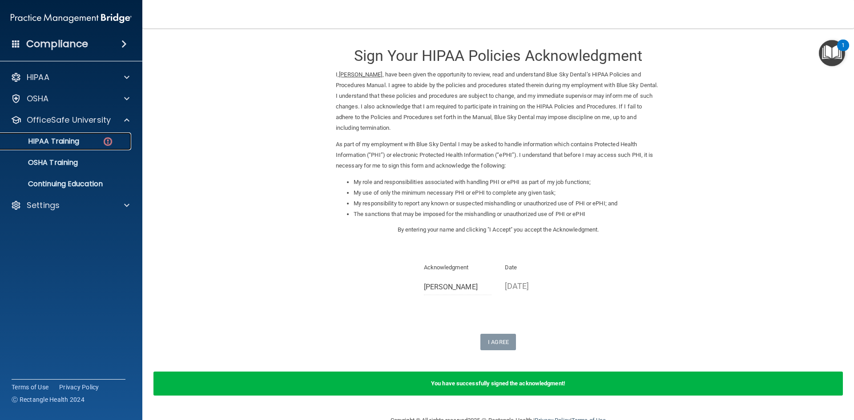
click at [102, 140] on div "HIPAA Training" at bounding box center [66, 141] width 121 height 9
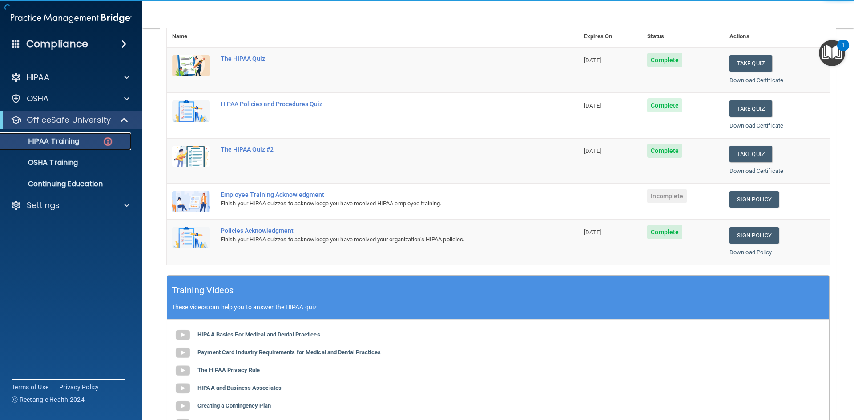
scroll to position [133, 0]
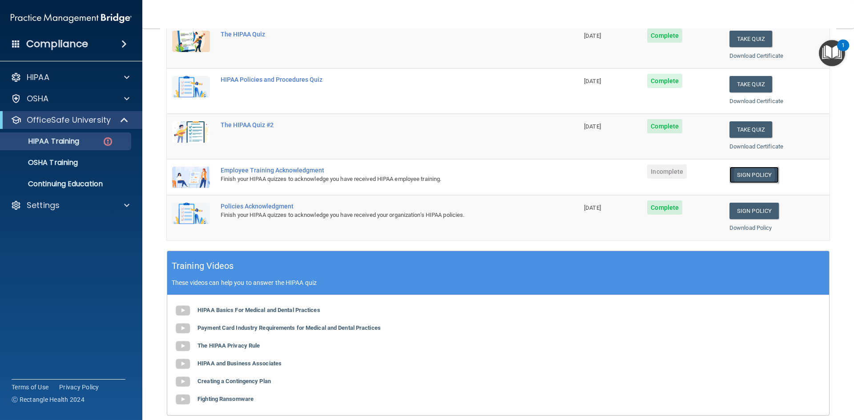
click at [748, 175] on link "Sign Policy" at bounding box center [753, 175] width 49 height 16
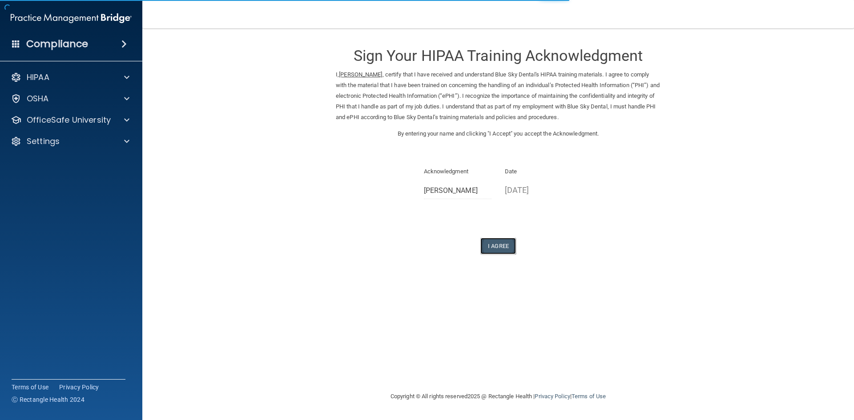
click at [494, 248] on button "I Agree" at bounding box center [498, 246] width 36 height 16
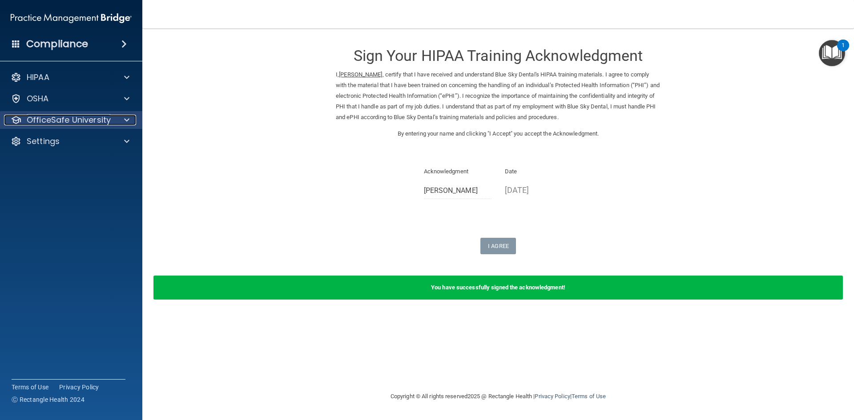
click at [125, 122] on span at bounding box center [126, 120] width 5 height 11
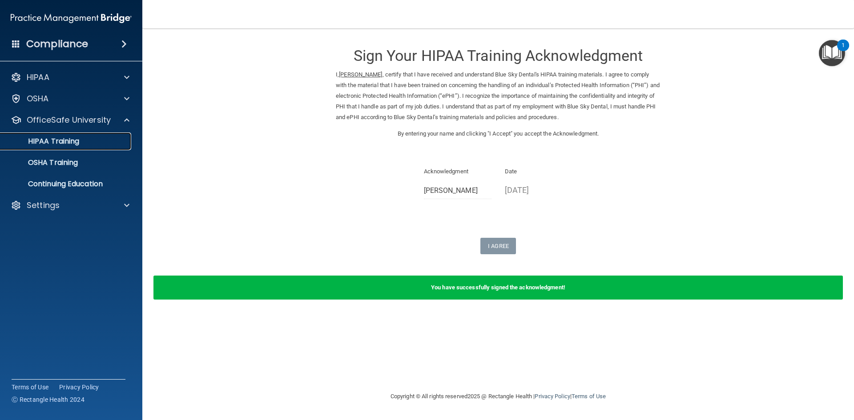
click at [70, 139] on p "HIPAA Training" at bounding box center [42, 141] width 73 height 9
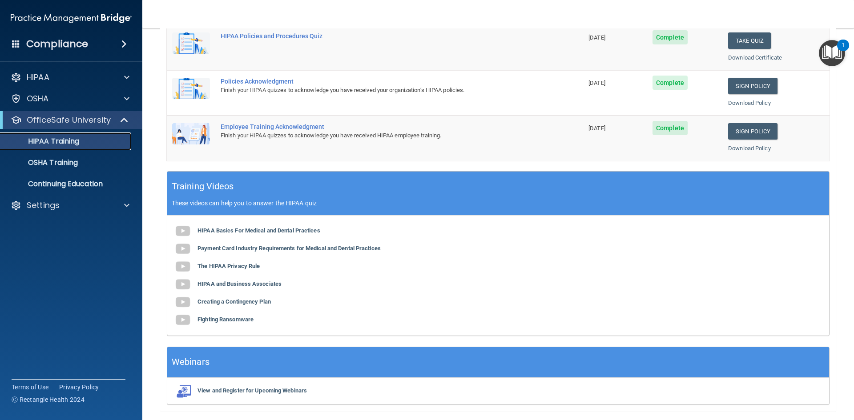
scroll to position [249, 0]
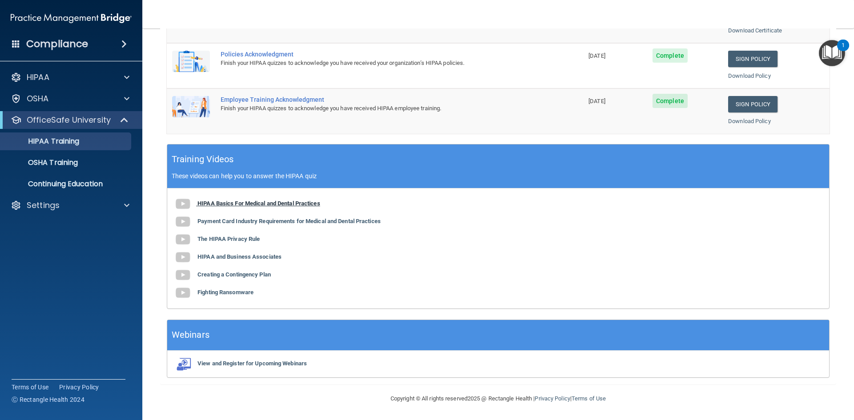
click at [221, 205] on b "HIPAA Basics For Medical and Dental Practices" at bounding box center [258, 203] width 123 height 7
click at [251, 221] on b "Payment Card Industry Requirements for Medical and Dental Practices" at bounding box center [288, 221] width 183 height 7
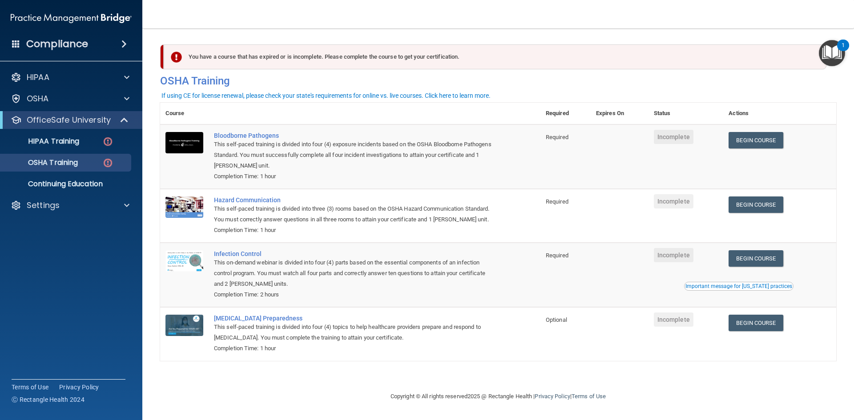
click at [121, 45] on span at bounding box center [123, 44] width 5 height 11
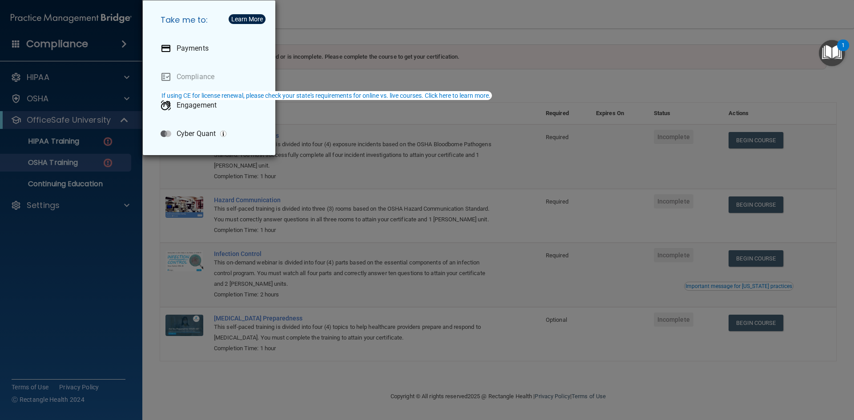
click at [95, 79] on div "Take me to: Payments Compliance Engagement Cyber Quant" at bounding box center [427, 210] width 854 height 420
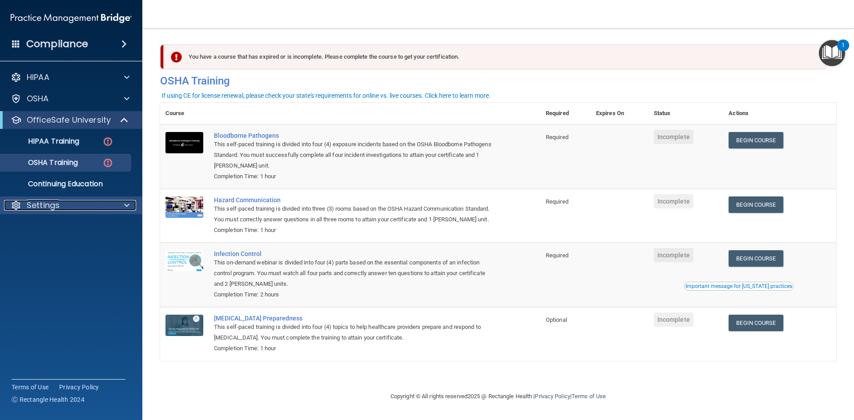
click at [128, 209] on span at bounding box center [126, 205] width 5 height 11
